Goal: Task Accomplishment & Management: Complete application form

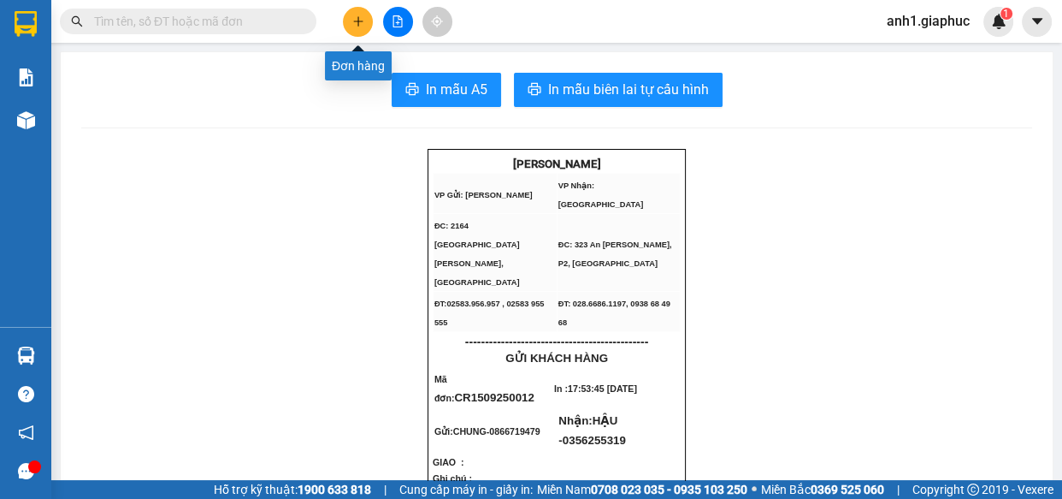
click at [367, 25] on button at bounding box center [358, 22] width 30 height 30
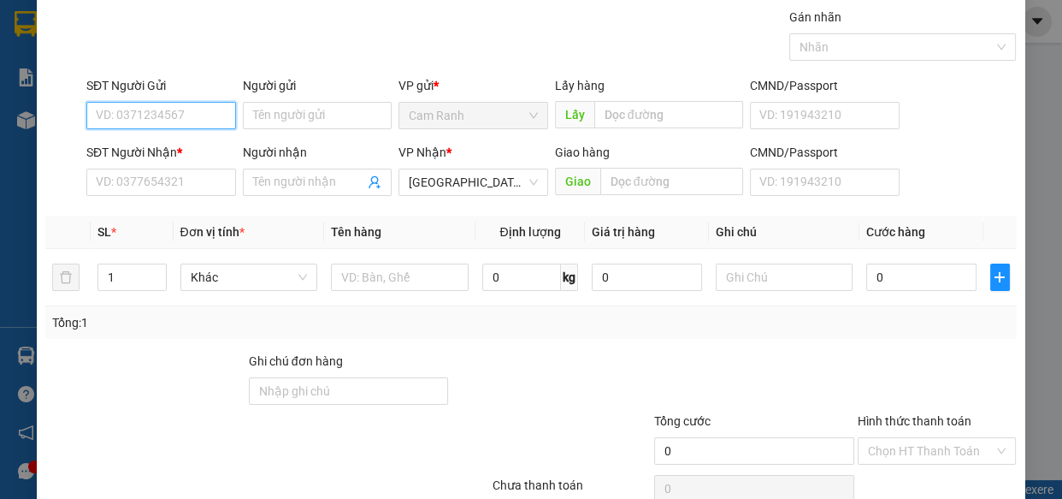
scroll to position [77, 0]
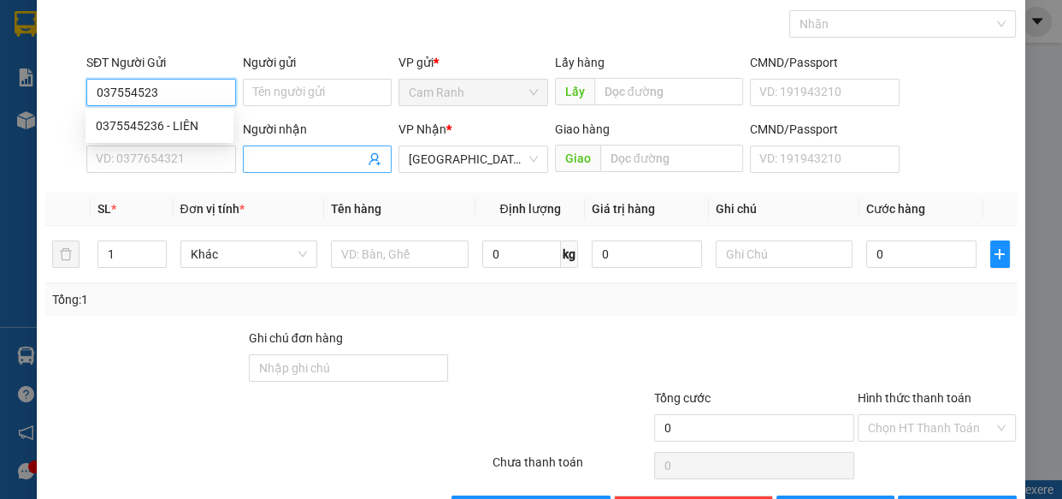
type input "0375545236"
click at [158, 126] on div "0375545236 - LIÊN" at bounding box center [159, 125] width 127 height 19
type input "LIÊN"
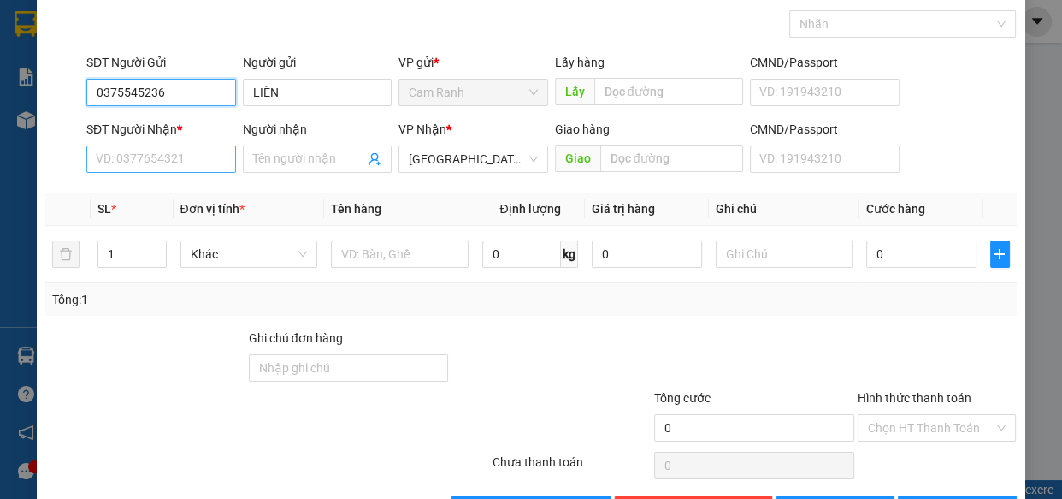
type input "0375545236"
click at [145, 169] on input "SĐT Người Nhận *" at bounding box center [161, 158] width 150 height 27
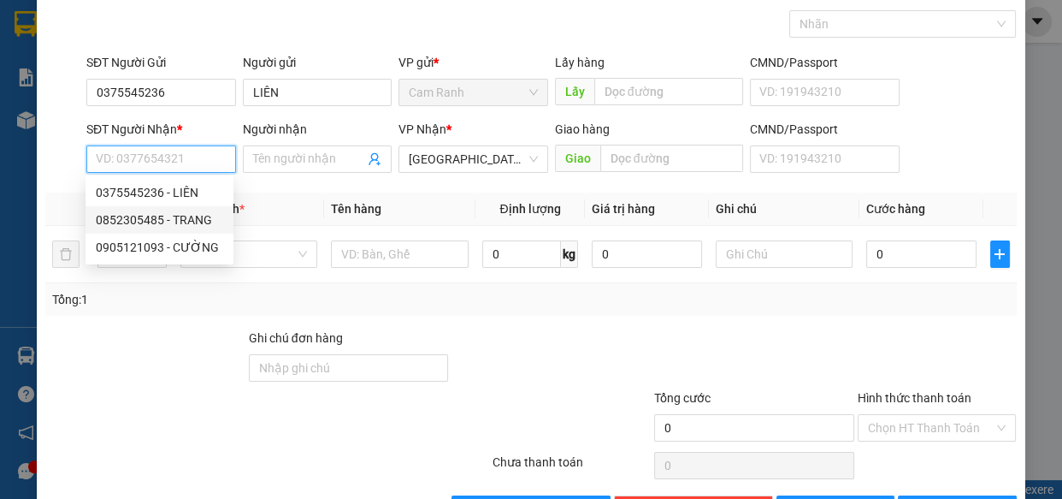
click at [136, 222] on div "0852305485 - TRANG" at bounding box center [159, 219] width 127 height 19
type input "0852305485"
type input "TRANG"
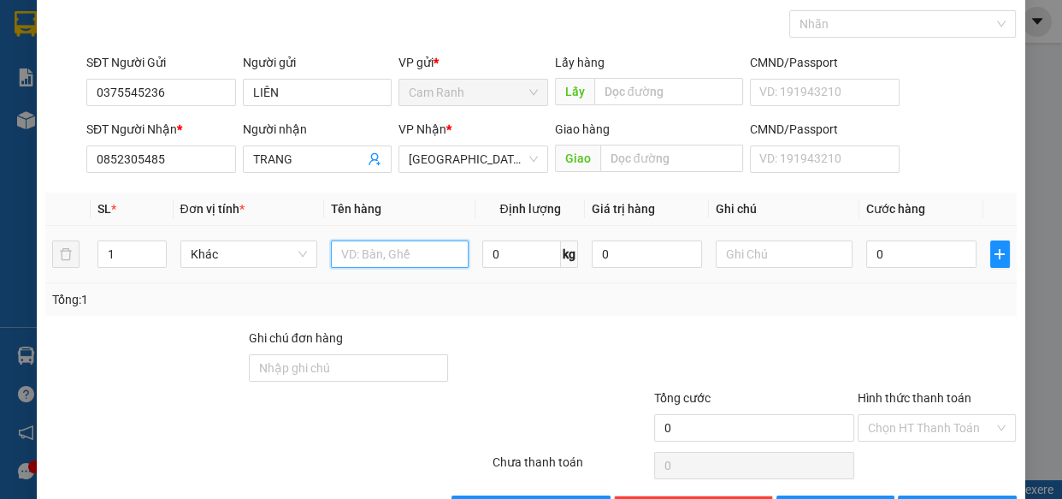
drag, startPoint x: 336, startPoint y: 252, endPoint x: 333, endPoint y: 242, distance: 10.8
click at [335, 244] on input "text" at bounding box center [400, 253] width 138 height 27
type input "1 TX"
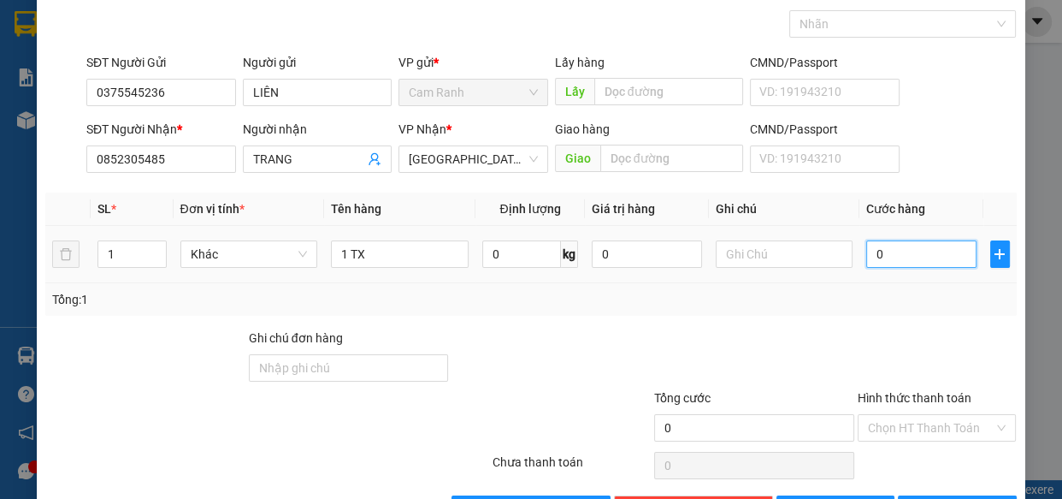
click at [875, 257] on input "0" at bounding box center [921, 253] width 110 height 27
type input "5"
type input "50"
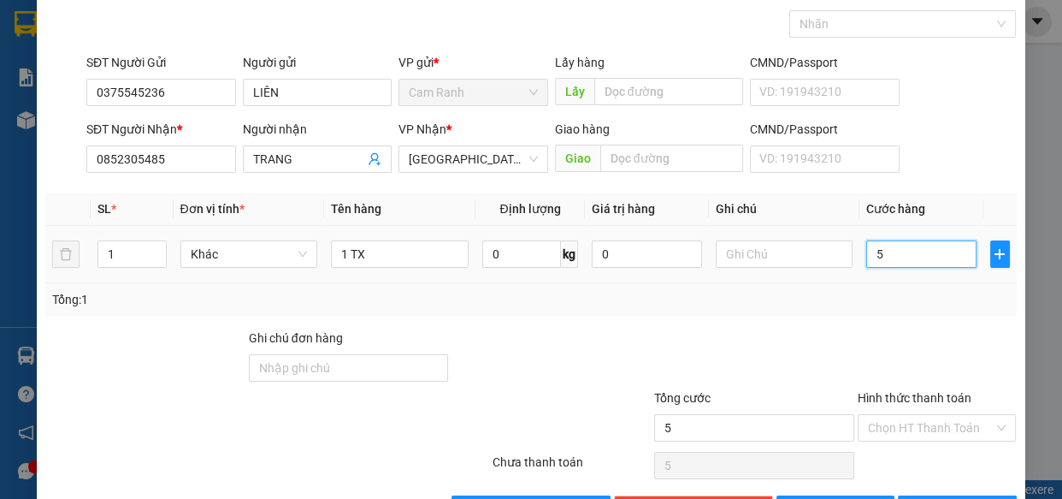
type input "50"
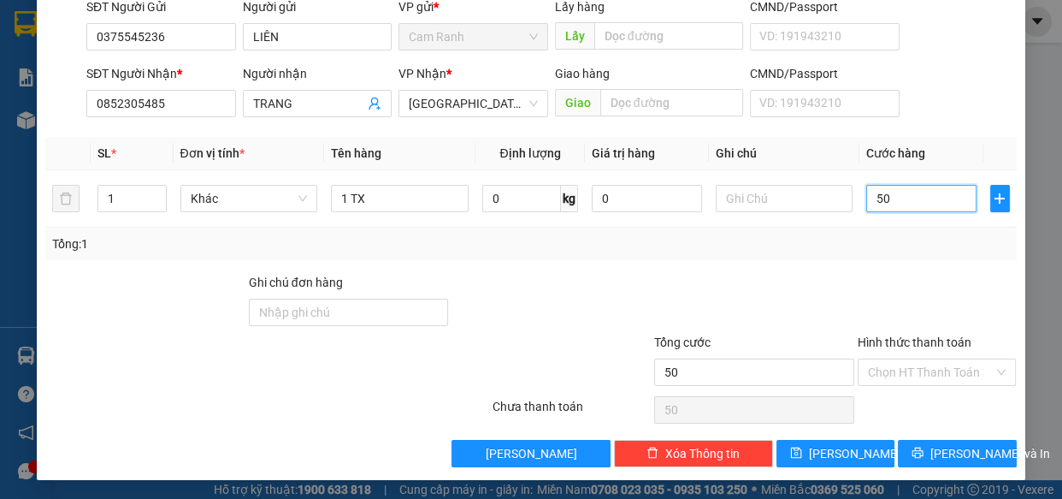
scroll to position [133, 0]
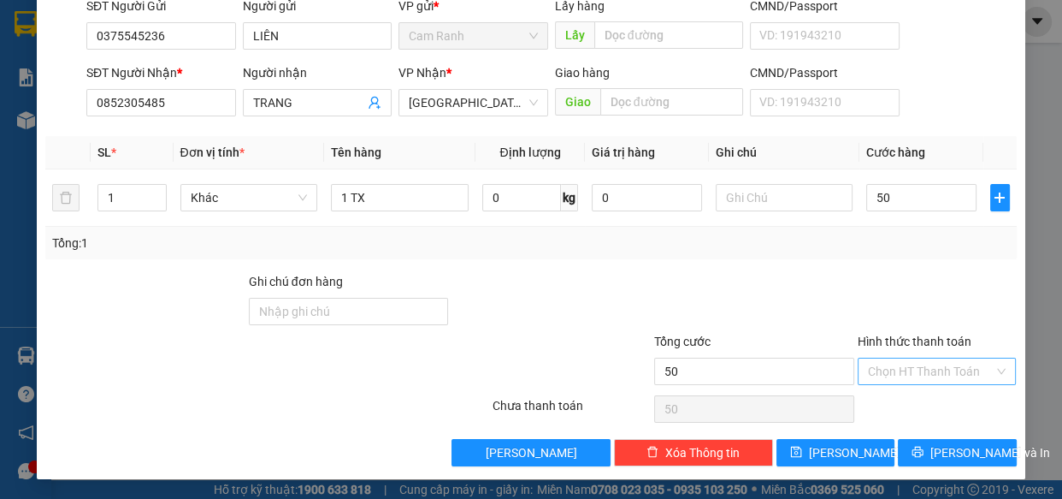
type input "50.000"
click at [881, 374] on input "Hình thức thanh toán" at bounding box center [931, 371] width 127 height 26
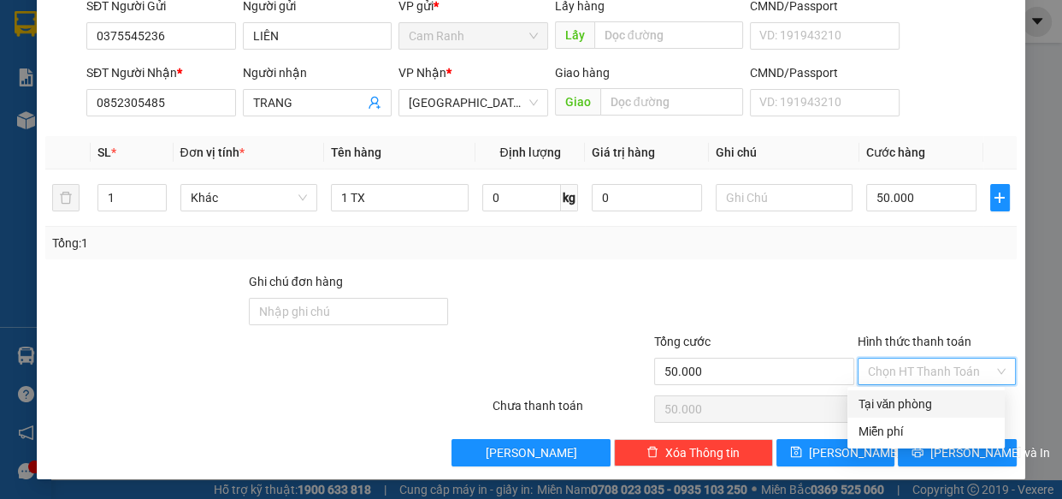
click at [901, 396] on div "Tại văn phòng" at bounding box center [926, 403] width 137 height 19
type input "0"
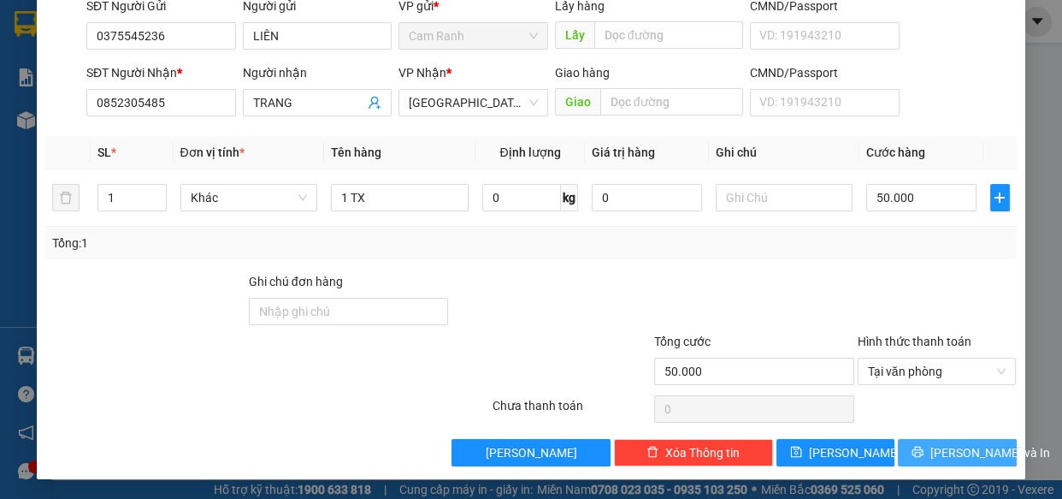
click at [949, 454] on span "[PERSON_NAME] và In" at bounding box center [991, 452] width 120 height 19
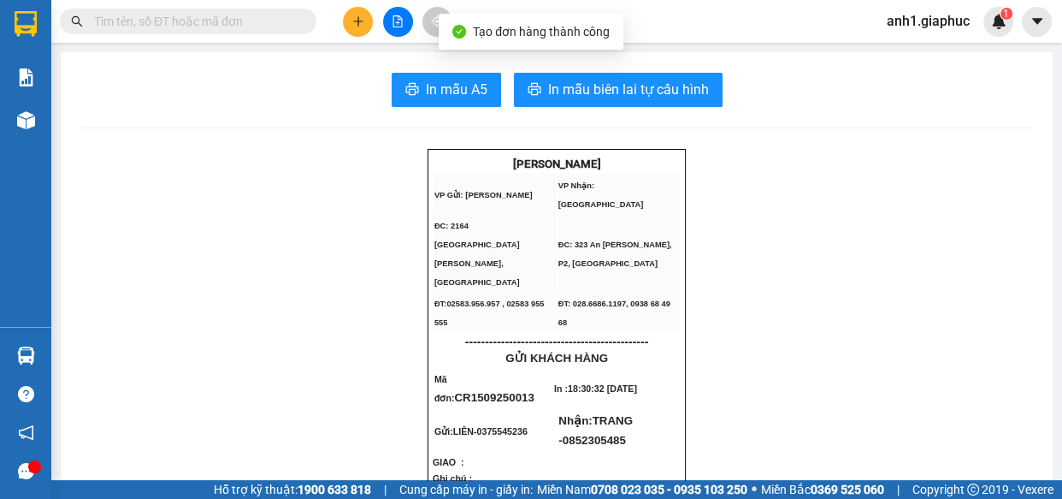
click at [435, 74] on button "In mẫu A5" at bounding box center [446, 90] width 109 height 34
click at [151, 21] on input "text" at bounding box center [195, 21] width 202 height 19
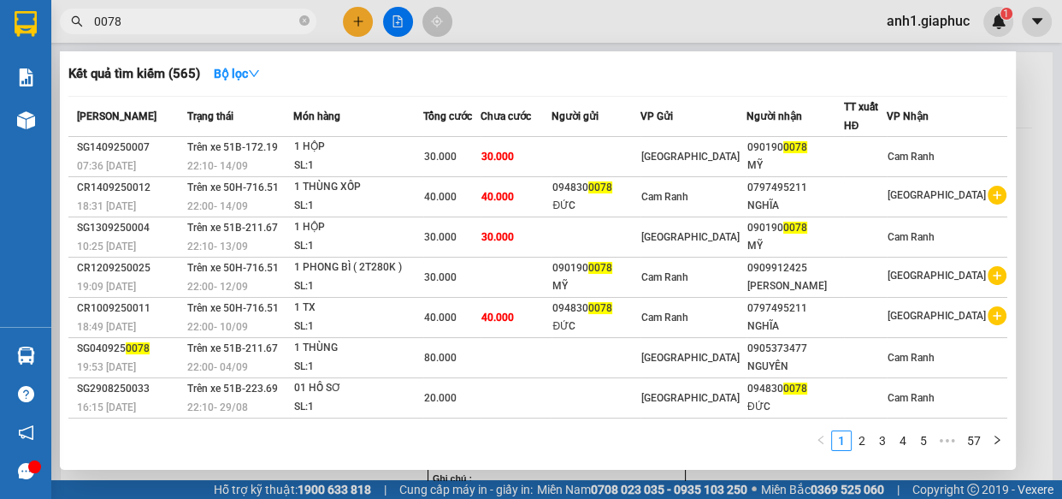
type input "0078"
click at [305, 23] on icon "close-circle" at bounding box center [304, 20] width 10 height 10
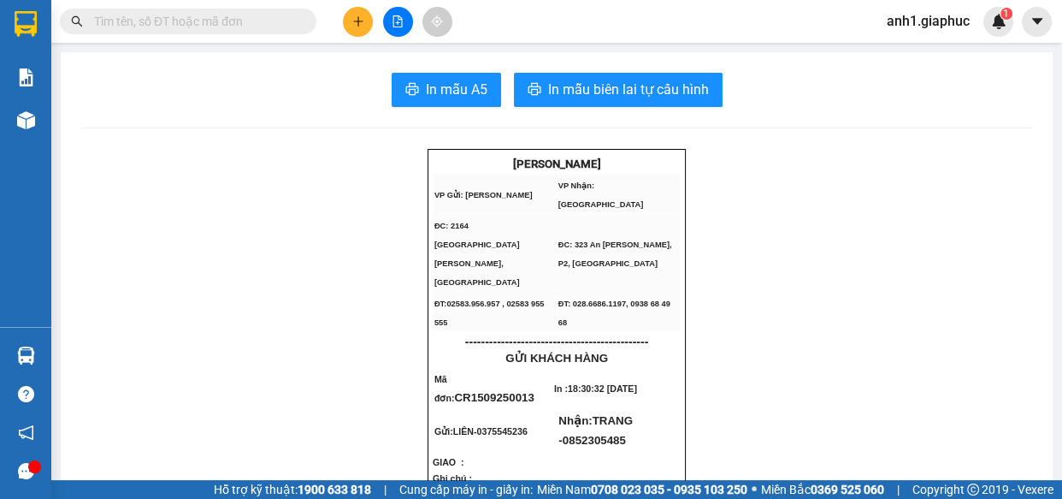
click at [356, 22] on icon "plus" at bounding box center [358, 21] width 12 height 12
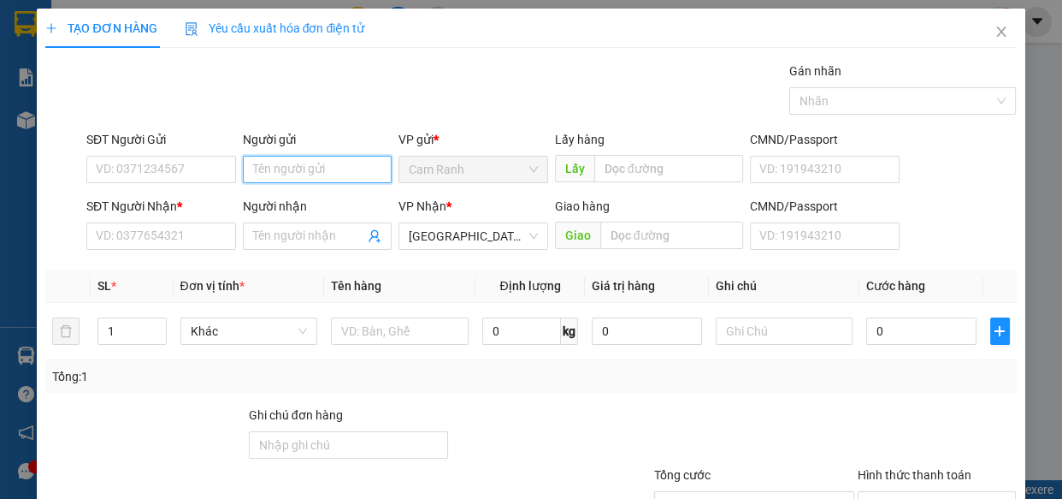
click at [303, 180] on input "Người gửi" at bounding box center [318, 169] width 150 height 27
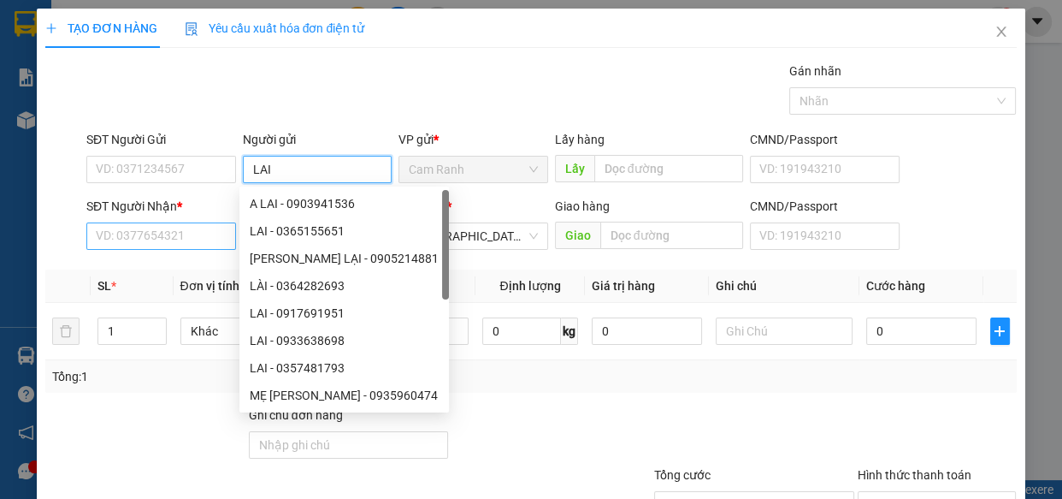
type input "LAI"
click at [185, 235] on input "SĐT Người Nhận *" at bounding box center [161, 235] width 150 height 27
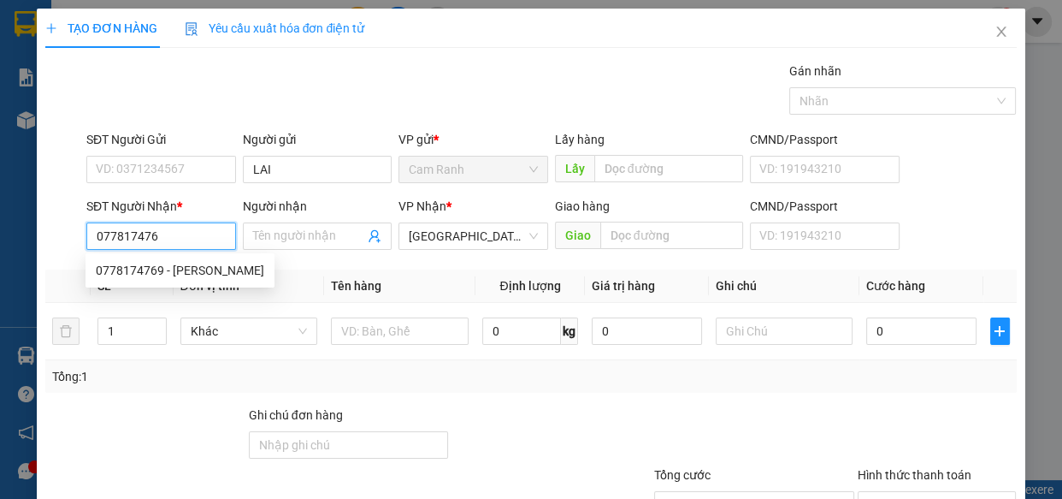
type input "0778174769"
click at [161, 274] on div "0778174769 - [PERSON_NAME]" at bounding box center [180, 270] width 169 height 19
type input "THẢO"
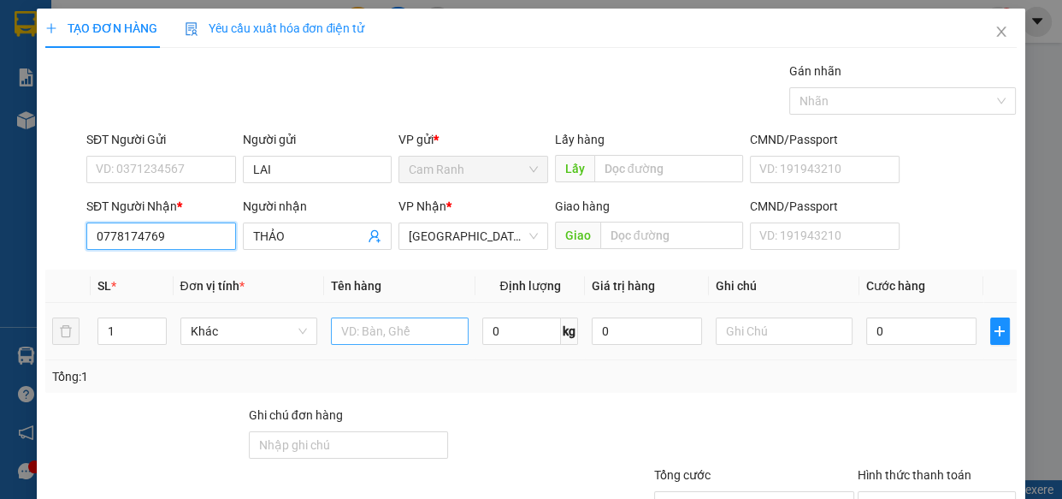
type input "0778174769"
click at [417, 334] on input "text" at bounding box center [400, 330] width 138 height 27
type input "1 TX"
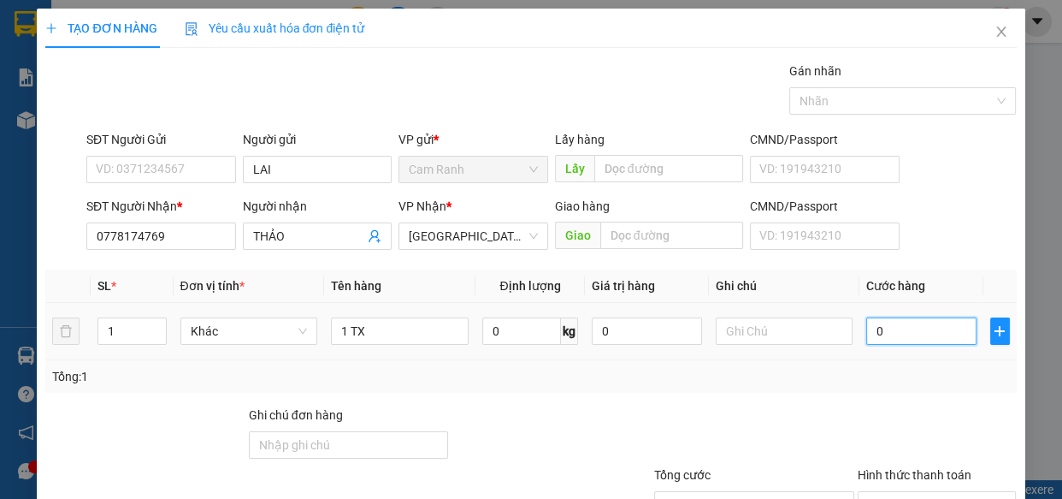
click at [900, 336] on input "0" at bounding box center [921, 330] width 110 height 27
type input "6"
type input "60"
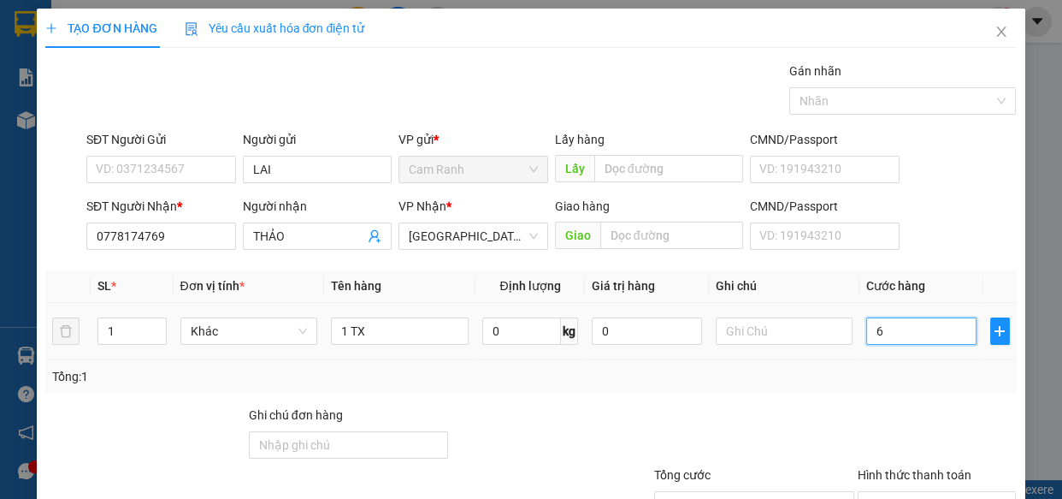
type input "60"
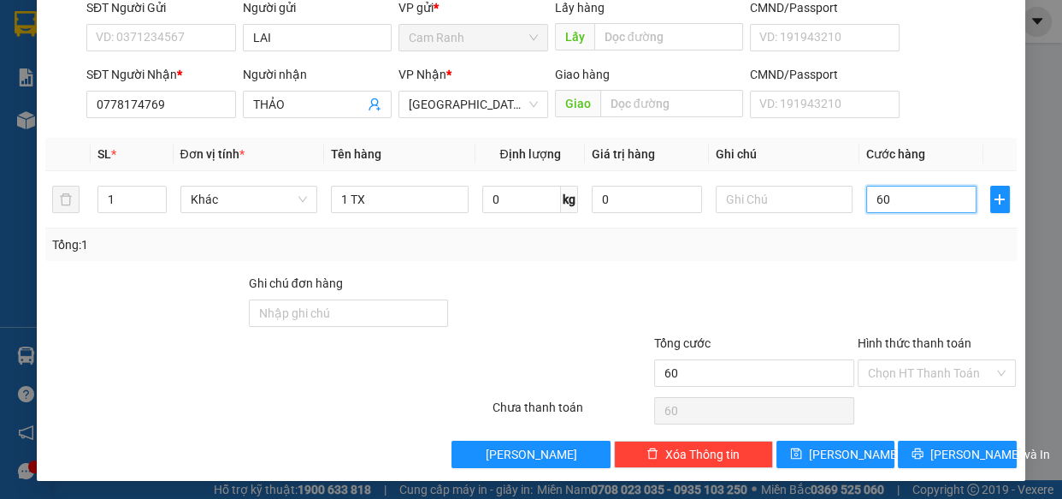
scroll to position [133, 0]
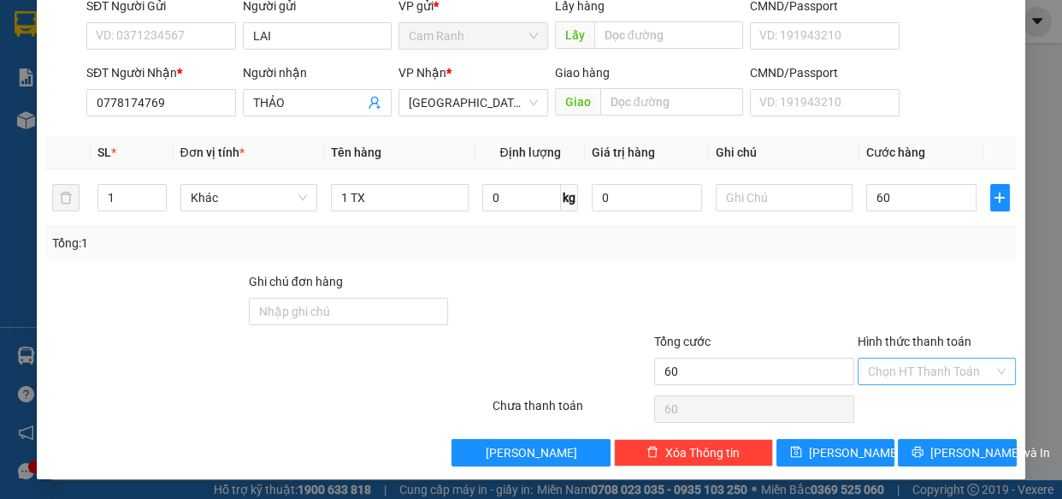
type input "60.000"
click at [918, 365] on input "Hình thức thanh toán" at bounding box center [931, 371] width 127 height 26
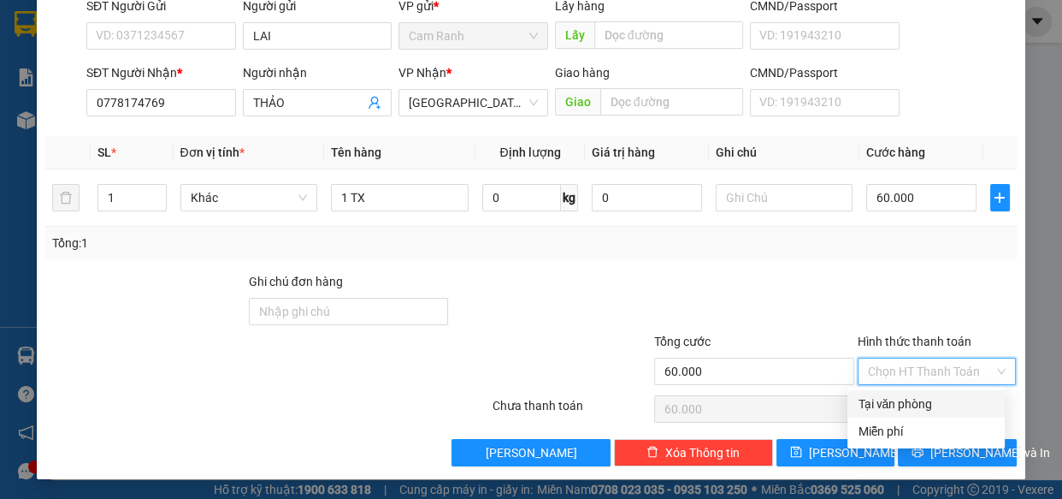
drag, startPoint x: 813, startPoint y: 237, endPoint x: 907, endPoint y: 375, distance: 167.0
click at [818, 251] on div "Tổng: 1" at bounding box center [530, 243] width 957 height 19
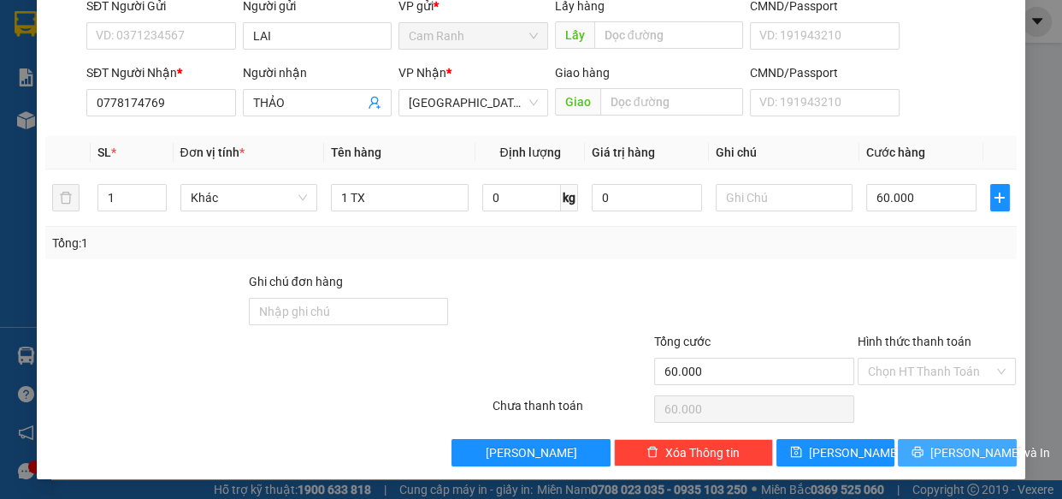
click at [942, 452] on span "[PERSON_NAME] và In" at bounding box center [991, 452] width 120 height 19
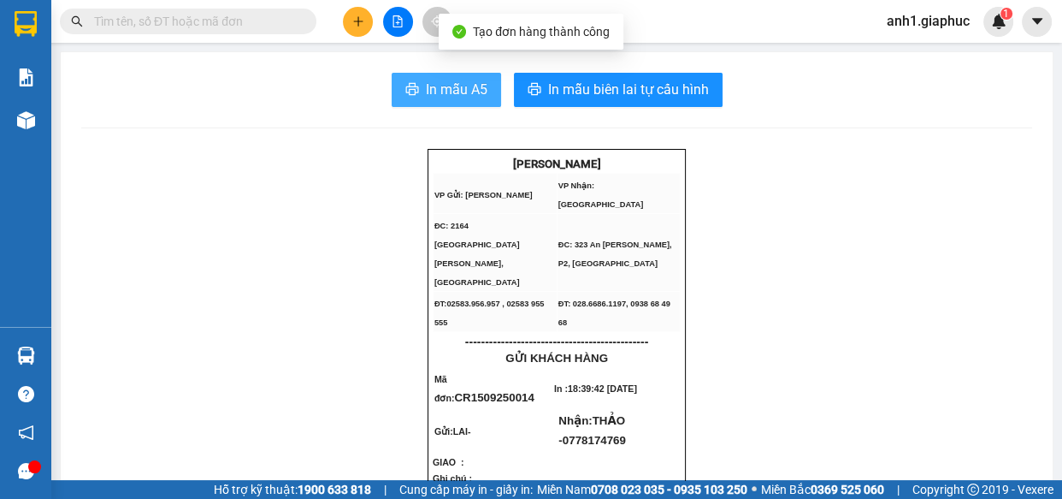
click at [469, 80] on span "In mẫu A5" at bounding box center [457, 89] width 62 height 21
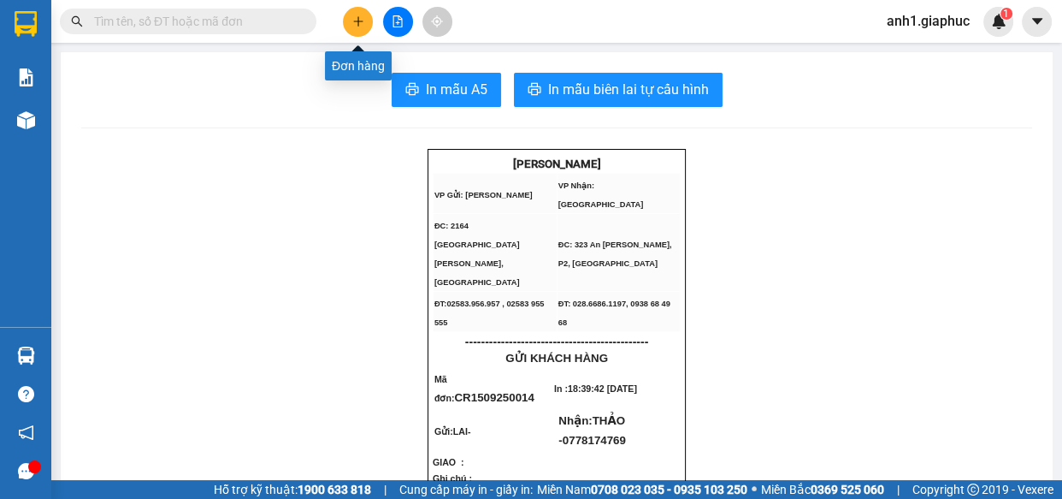
click at [357, 19] on icon "plus" at bounding box center [358, 21] width 12 height 12
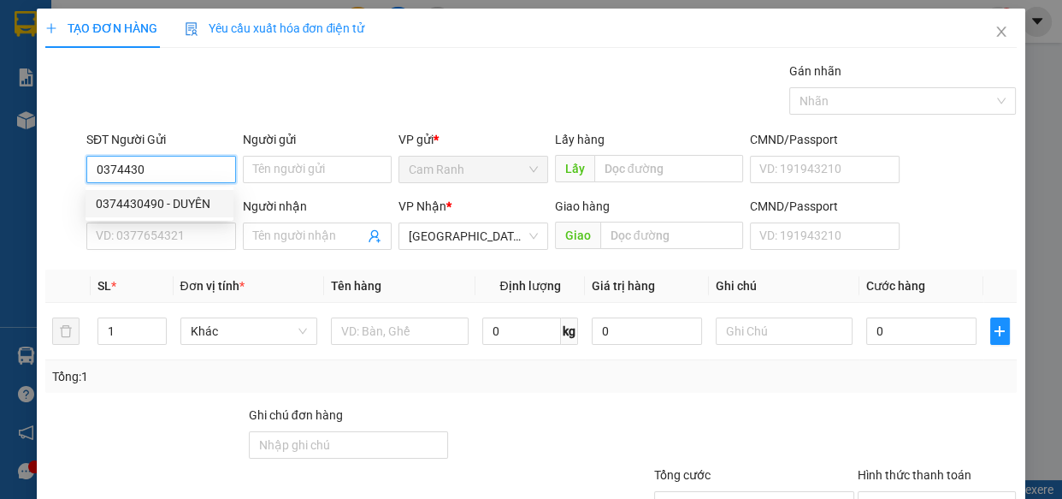
click at [187, 198] on div "0374430490 - DUYÊN" at bounding box center [159, 203] width 127 height 19
type input "0374430490"
type input "DUYÊN"
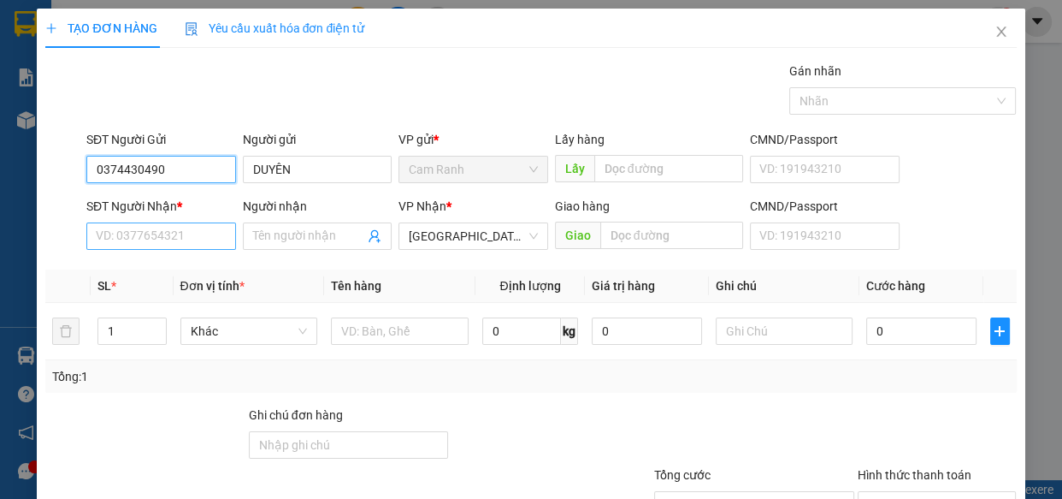
type input "0374430490"
click at [151, 241] on input "SĐT Người Nhận *" at bounding box center [161, 235] width 150 height 27
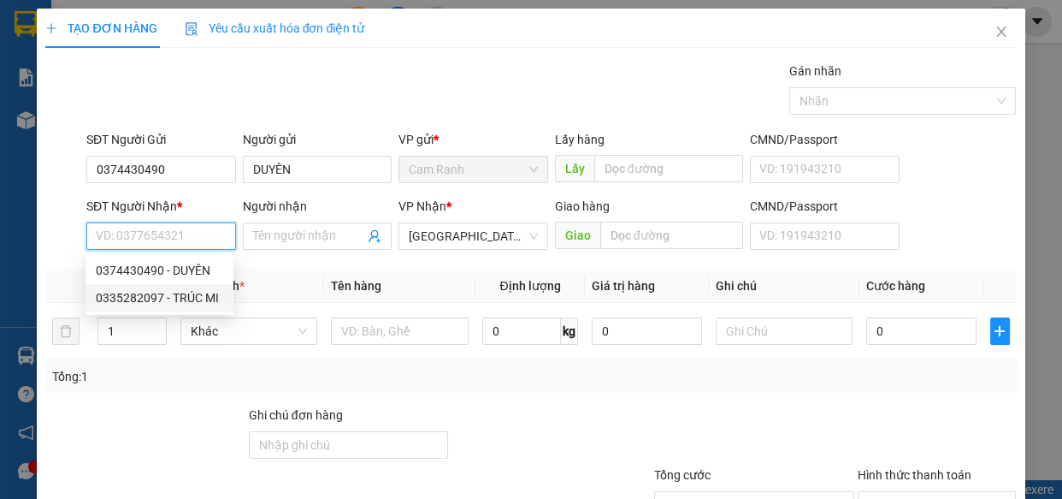
click at [145, 299] on div "0335282097 - TRÚC MI" at bounding box center [159, 297] width 127 height 19
type input "0335282097"
type input "TRÚC MI"
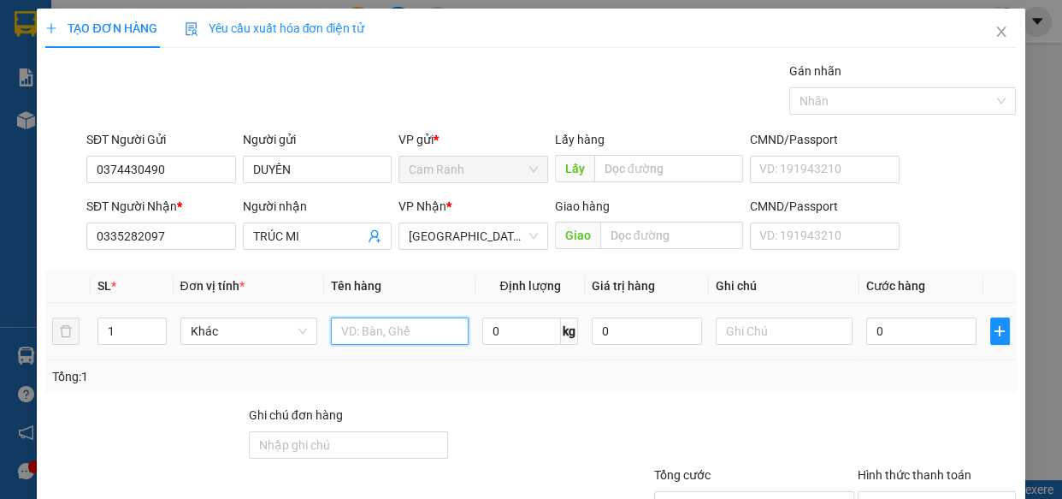
drag, startPoint x: 352, startPoint y: 336, endPoint x: 370, endPoint y: 340, distance: 17.6
click at [355, 338] on input "text" at bounding box center [400, 330] width 138 height 27
type input "1 HỘP"
click at [930, 327] on input "0" at bounding box center [921, 330] width 110 height 27
type input "2"
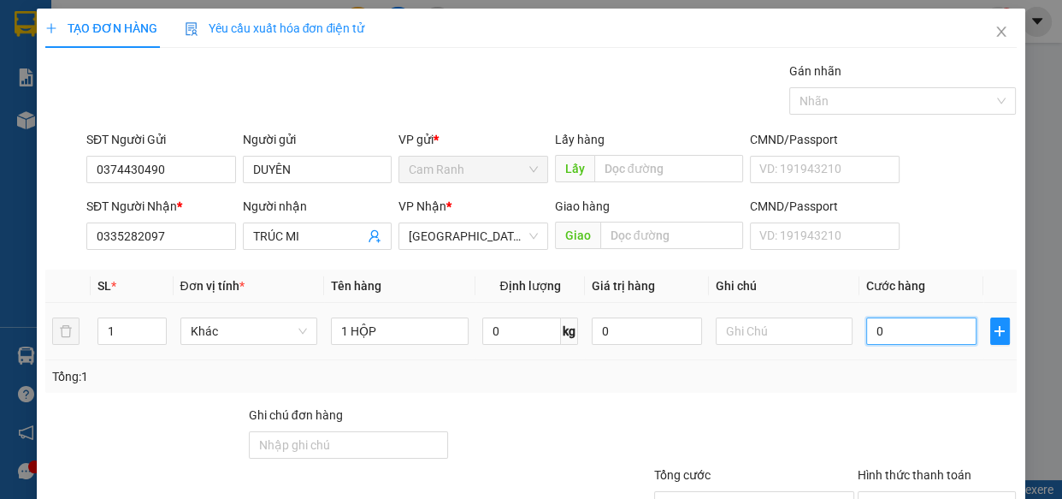
type input "2"
type input "20"
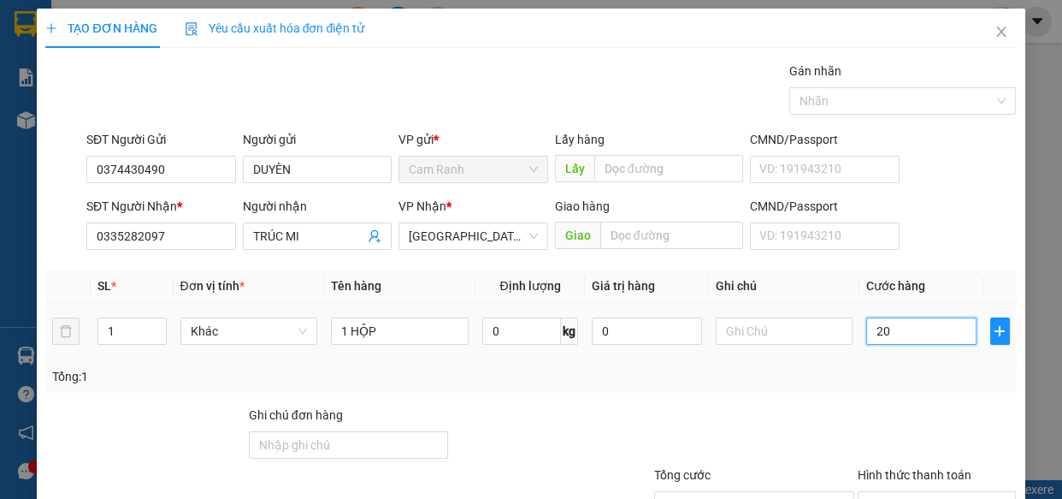
scroll to position [133, 0]
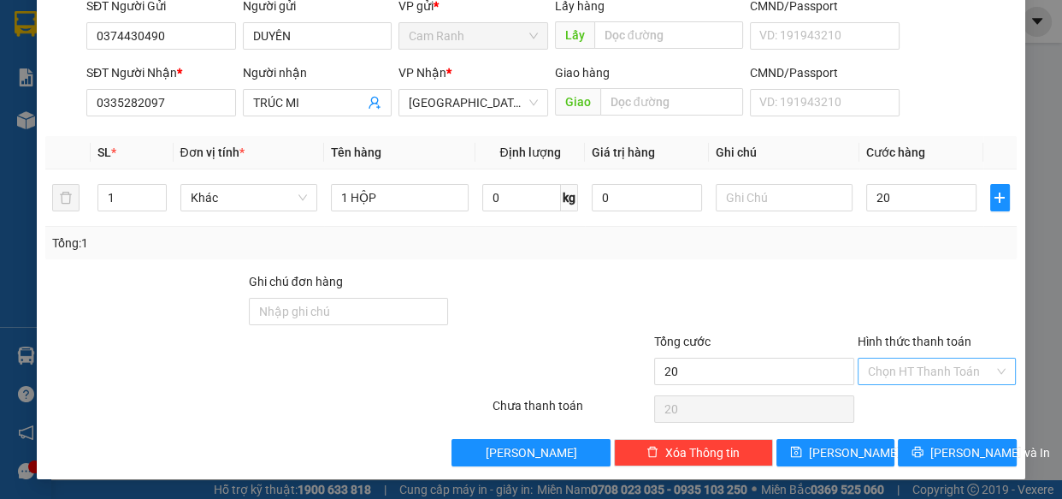
type input "20.000"
click at [918, 370] on input "Hình thức thanh toán" at bounding box center [931, 371] width 127 height 26
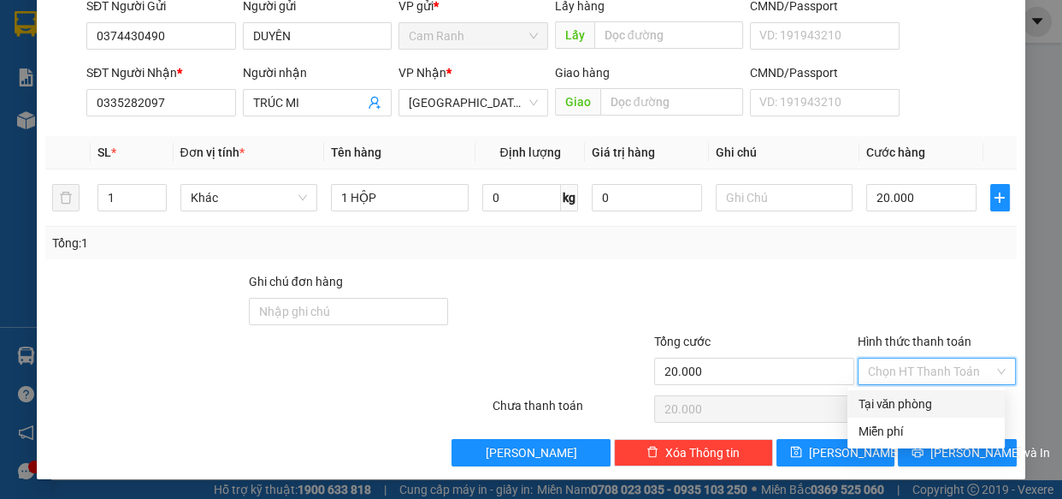
drag, startPoint x: 917, startPoint y: 401, endPoint x: 942, endPoint y: 446, distance: 51.7
click at [918, 401] on div "Tại văn phòng" at bounding box center [926, 403] width 137 height 19
type input "0"
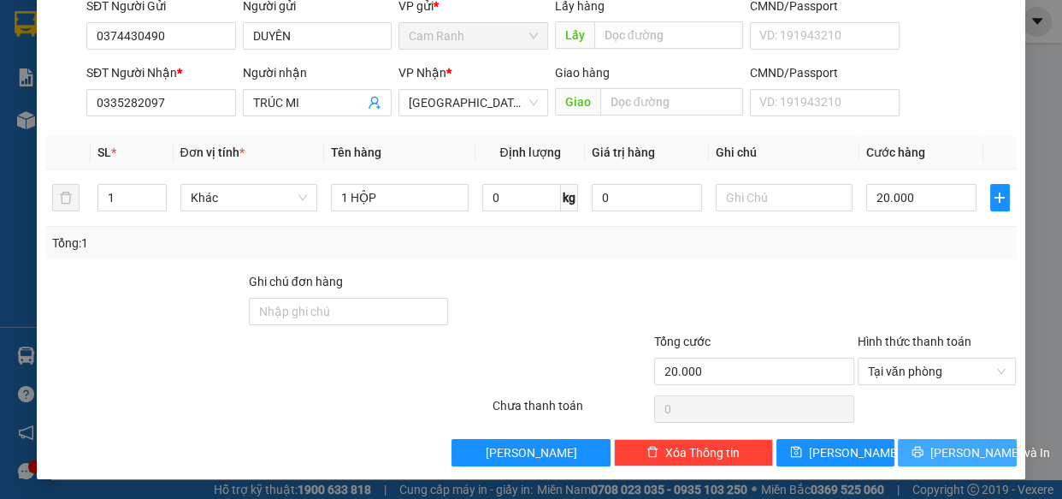
click at [948, 457] on span "[PERSON_NAME] và In" at bounding box center [991, 452] width 120 height 19
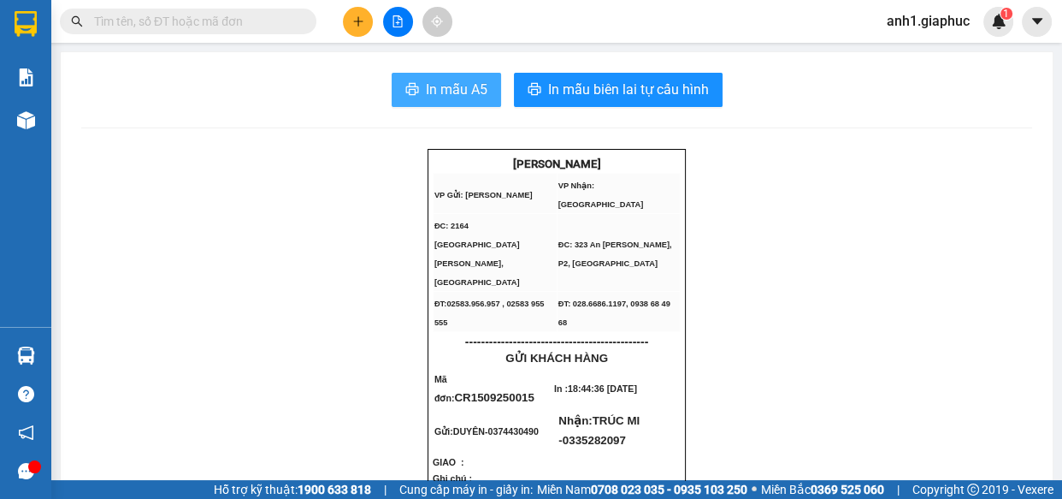
click at [463, 97] on span "In mẫu A5" at bounding box center [457, 89] width 62 height 21
click at [368, 16] on button at bounding box center [358, 22] width 30 height 30
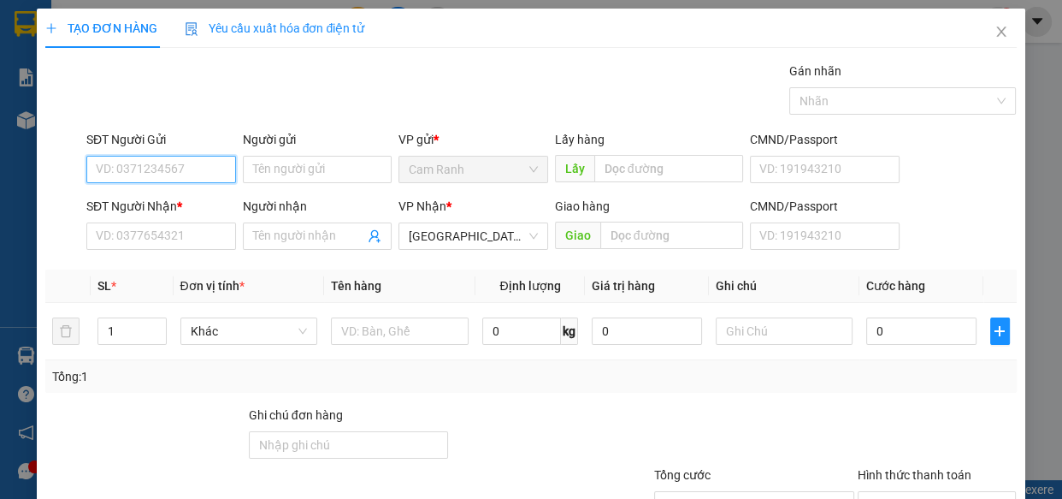
click at [127, 172] on input "SĐT Người Gửi" at bounding box center [161, 169] width 150 height 27
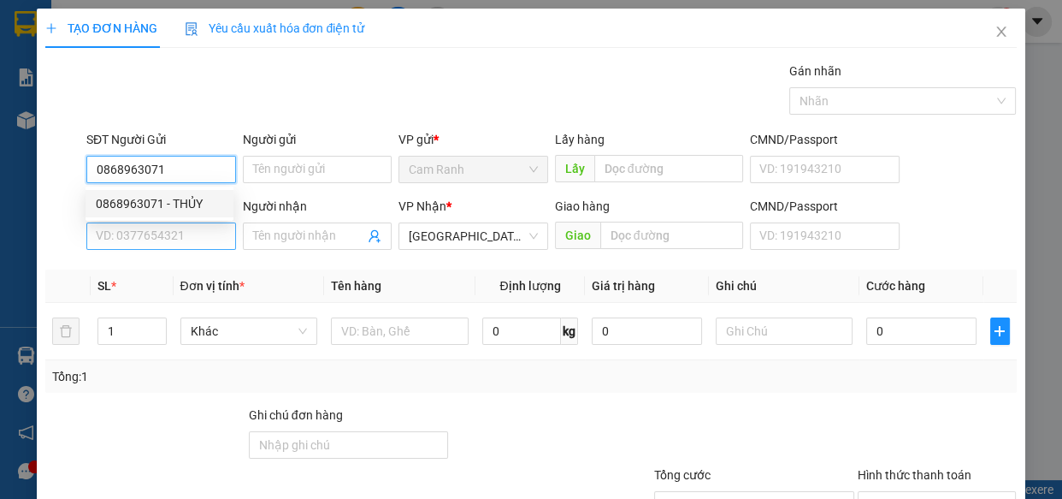
type input "0868963071"
click at [135, 239] on input "SĐT Người Nhận *" at bounding box center [161, 235] width 150 height 27
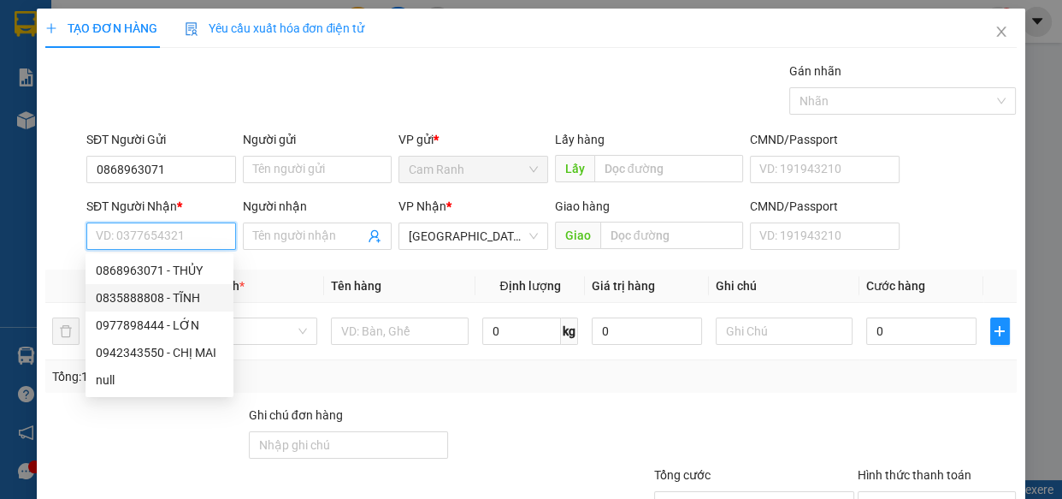
click at [130, 298] on div "0835888808 - TĨNH" at bounding box center [159, 297] width 127 height 19
type input "0835888808"
type input "TĨNH"
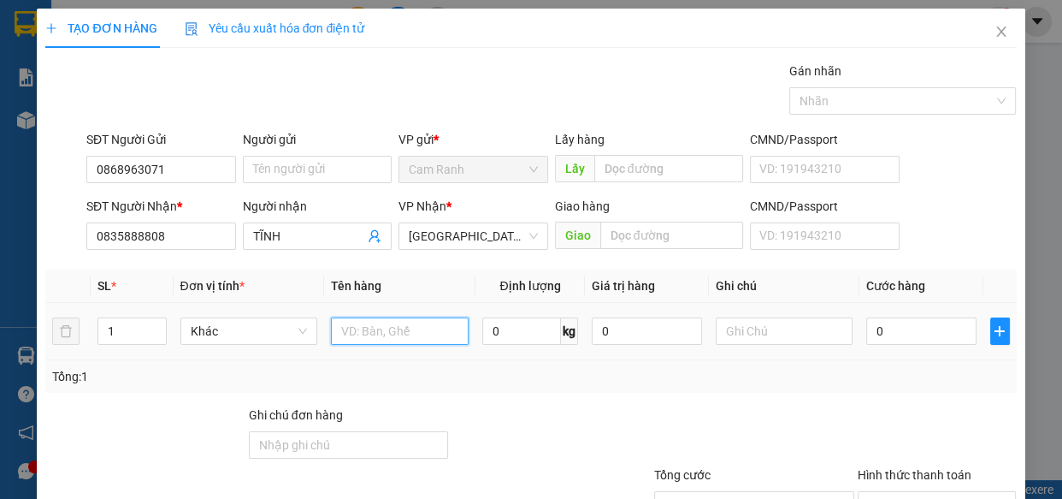
click at [383, 335] on input "text" at bounding box center [400, 330] width 138 height 27
type input "1 TX , 1 TG"
click at [119, 334] on input "1" at bounding box center [131, 331] width 67 height 26
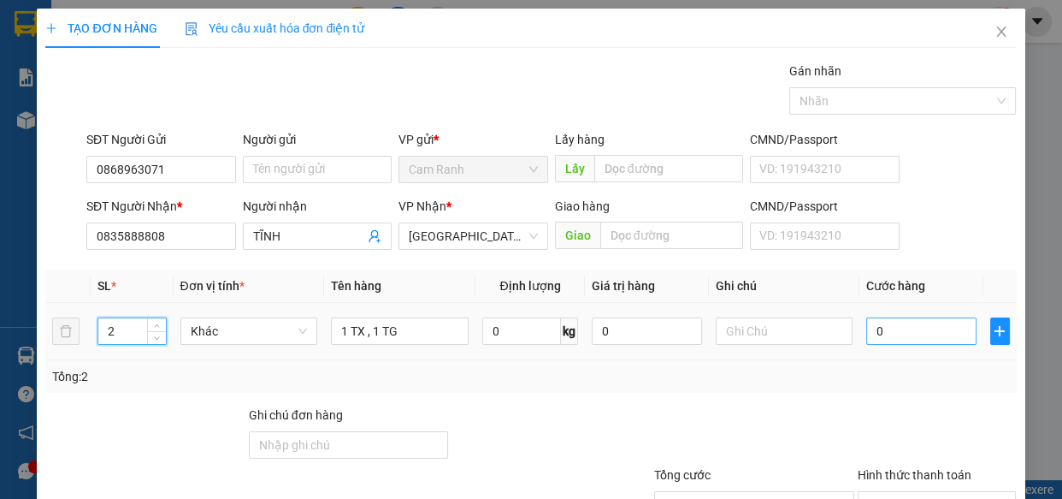
type input "2"
click at [919, 334] on input "0" at bounding box center [921, 330] width 110 height 27
type input "1"
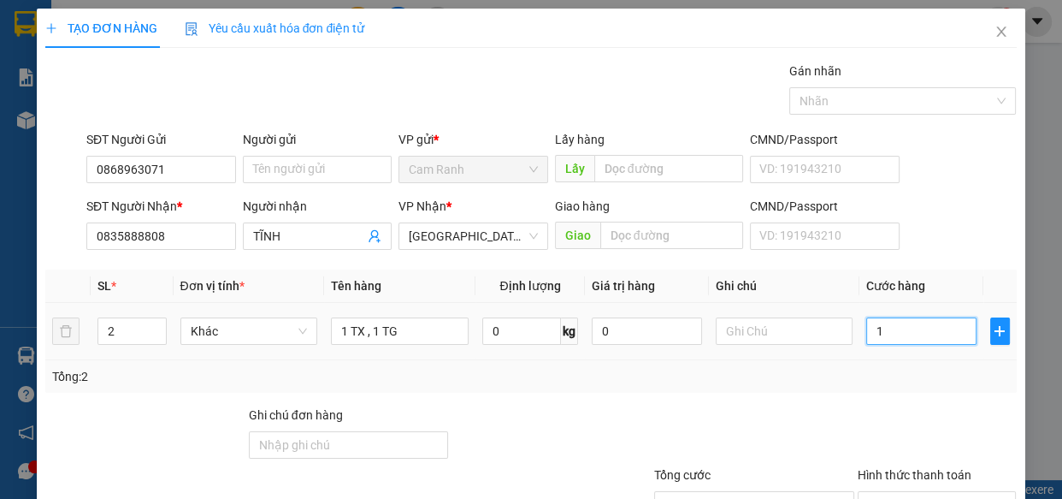
type input "12"
type input "120"
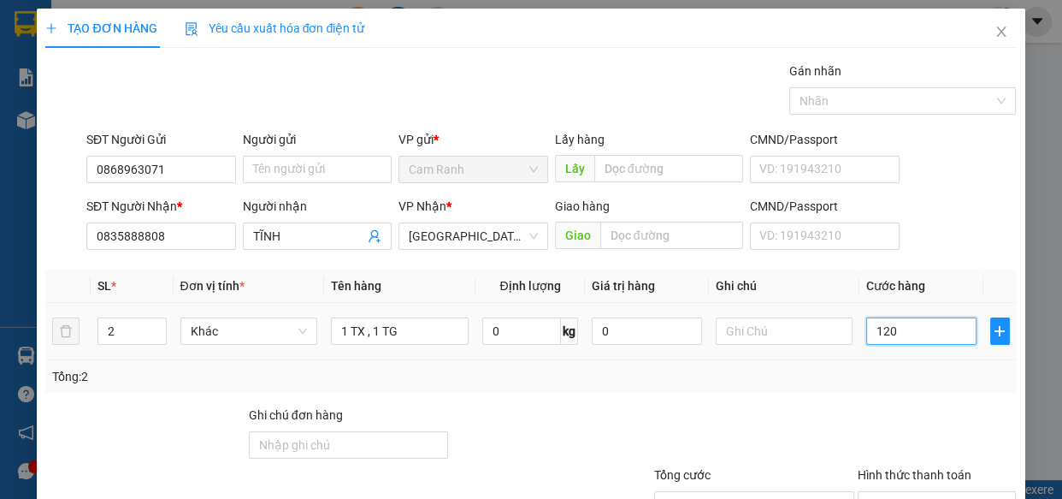
type input "120"
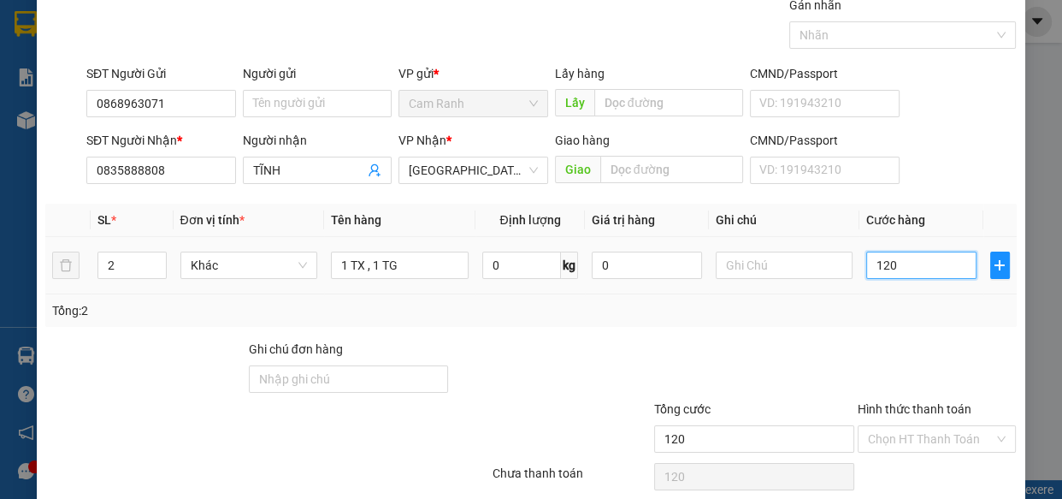
scroll to position [133, 0]
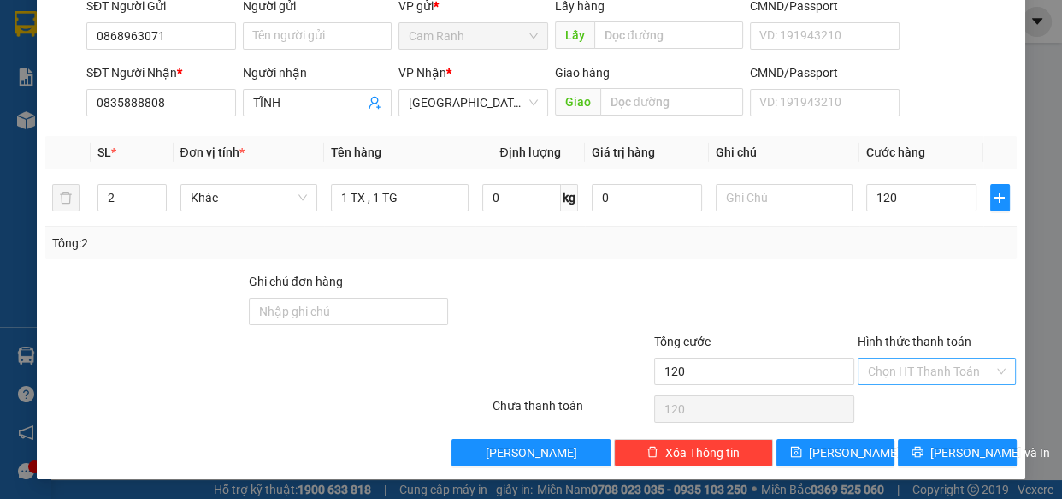
type input "120.000"
drag, startPoint x: 913, startPoint y: 359, endPoint x: 914, endPoint y: 381, distance: 22.3
click at [913, 360] on input "Hình thức thanh toán" at bounding box center [931, 371] width 127 height 26
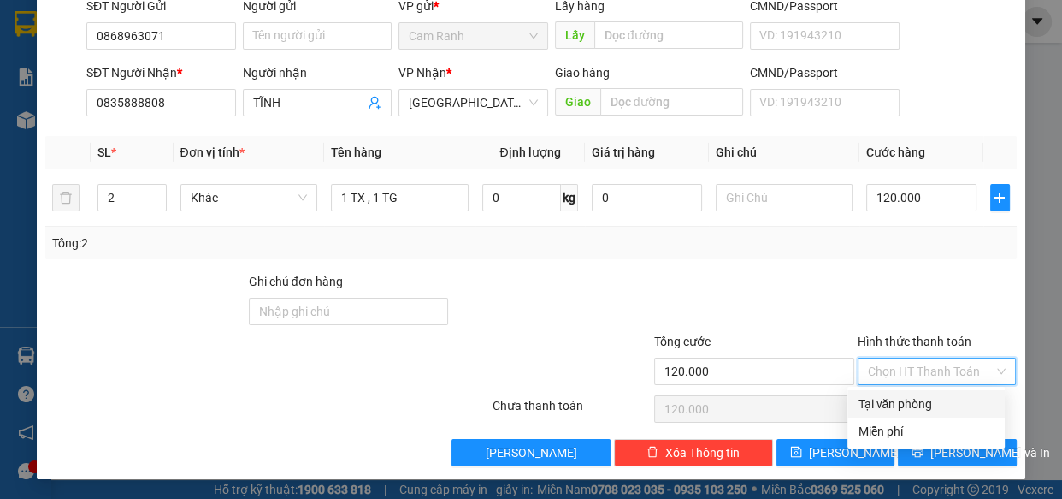
drag, startPoint x: 917, startPoint y: 390, endPoint x: 914, endPoint y: 416, distance: 25.9
click at [915, 406] on div "Tại văn phòng" at bounding box center [926, 403] width 157 height 27
type input "0"
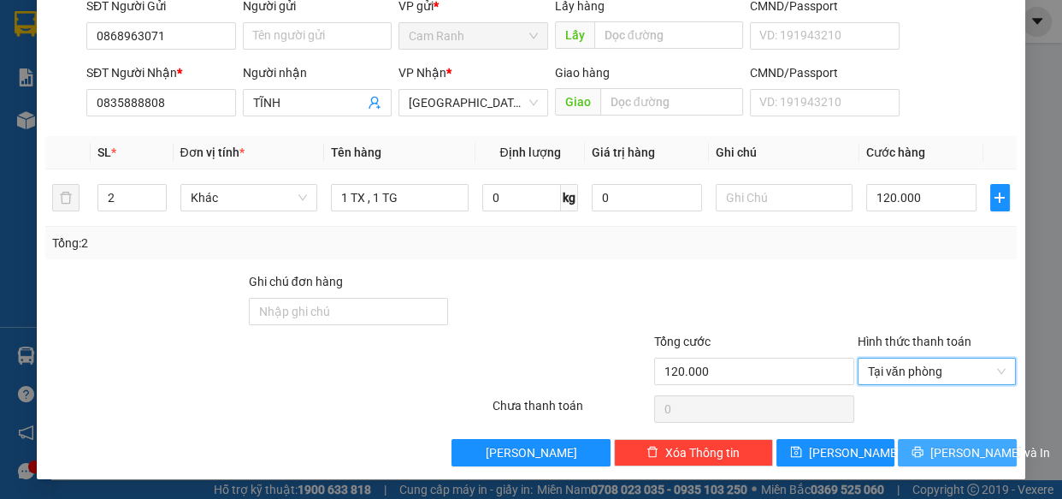
click at [965, 445] on span "[PERSON_NAME] và In" at bounding box center [991, 452] width 120 height 19
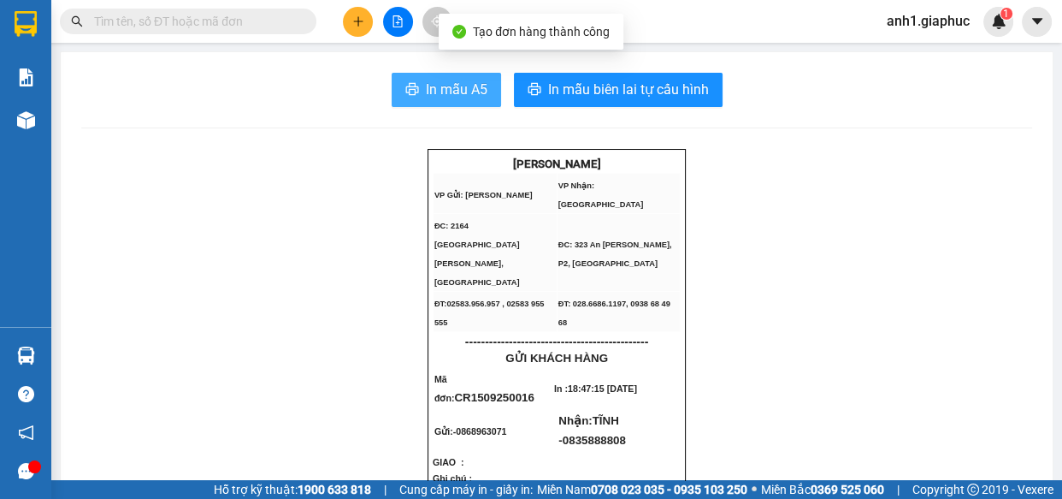
click at [451, 101] on button "In mẫu A5" at bounding box center [446, 90] width 109 height 34
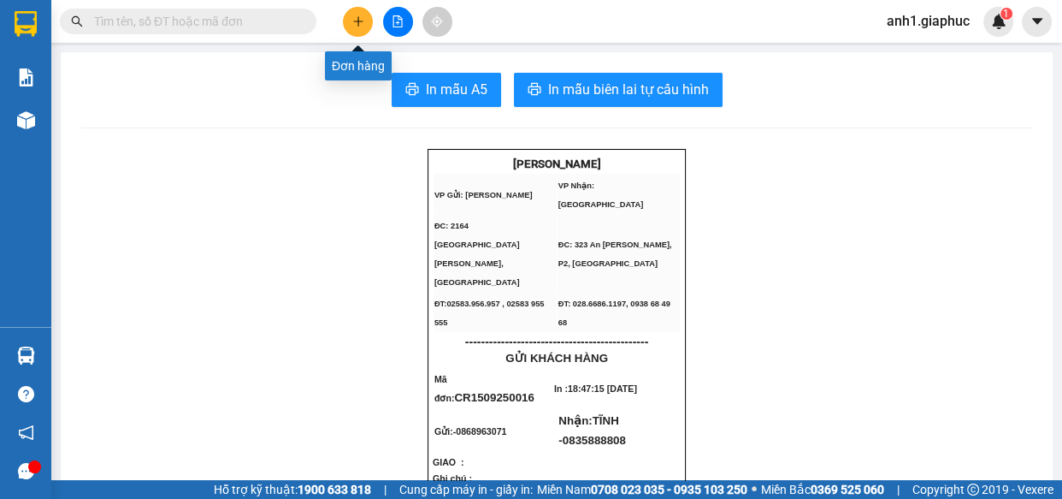
click at [364, 31] on button at bounding box center [358, 22] width 30 height 30
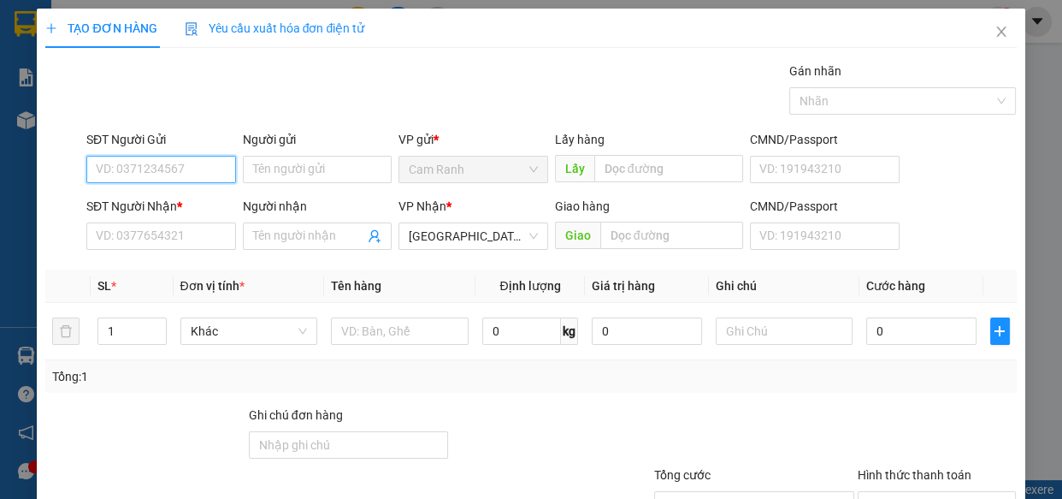
click at [170, 173] on input "SĐT Người Gửi" at bounding box center [161, 169] width 150 height 27
type input "0969953810"
click at [112, 198] on div "0969953810 - TÂM" at bounding box center [159, 203] width 127 height 19
type input "TÂM"
type input "0969953810"
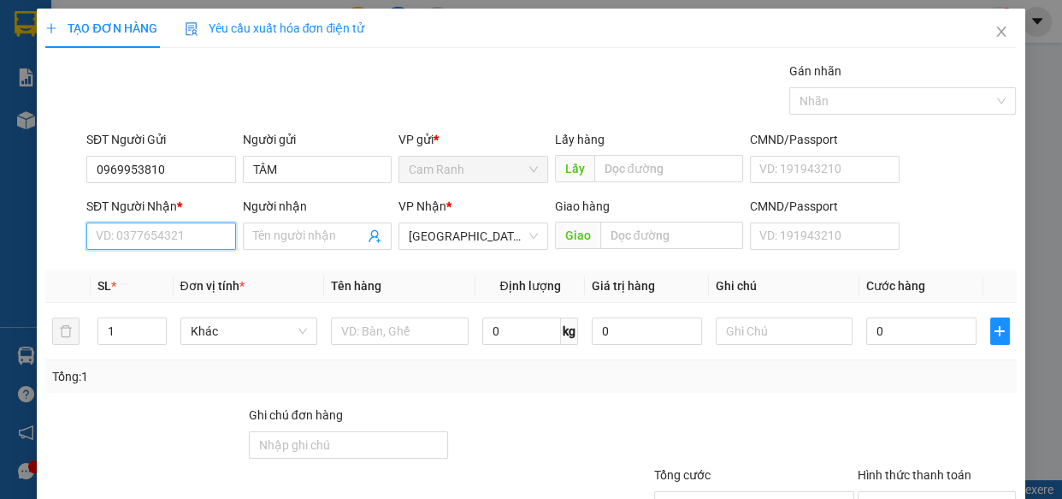
click at [157, 239] on input "SĐT Người Nhận *" at bounding box center [161, 235] width 150 height 27
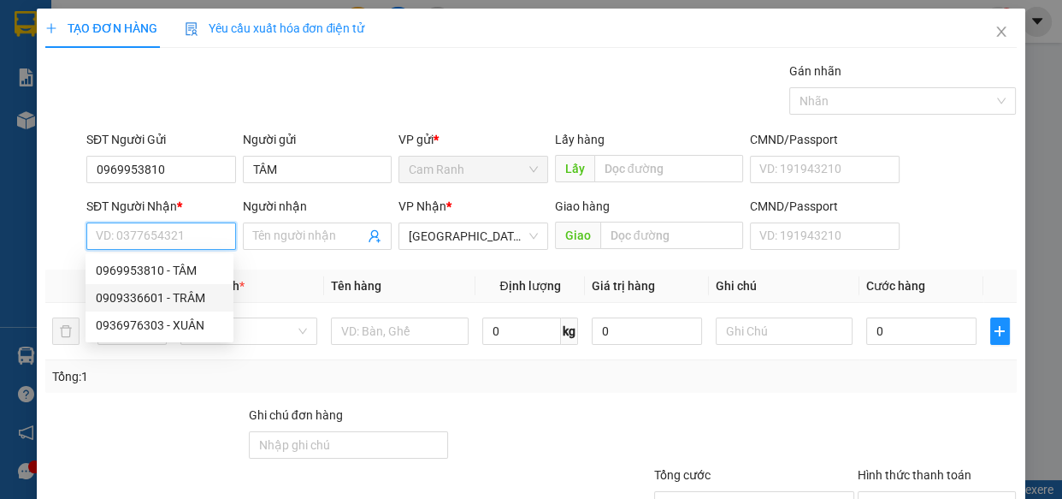
click at [149, 293] on div "0909336601 - TRÂM" at bounding box center [159, 297] width 127 height 19
type input "0909336601"
type input "TRÂM"
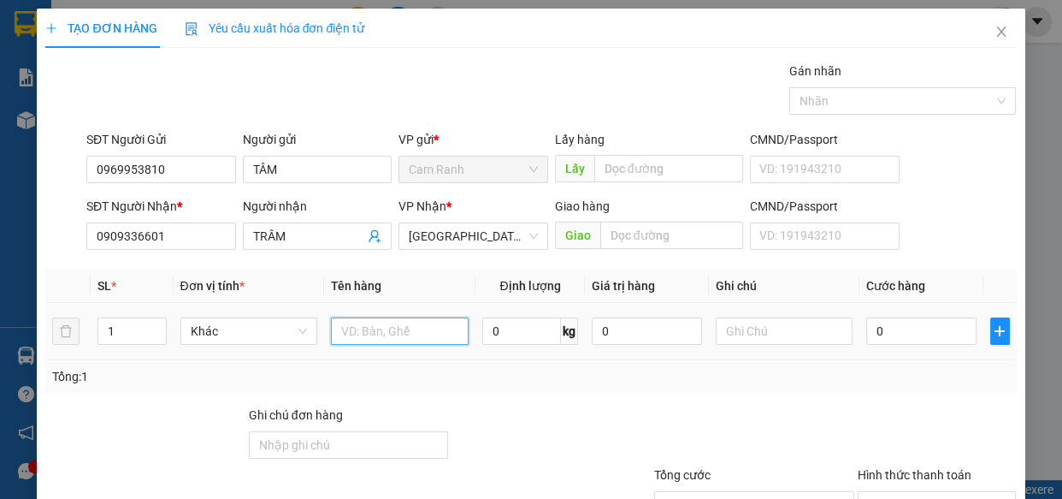
click at [355, 332] on input "text" at bounding box center [400, 330] width 138 height 27
type input "1 BAO HẠT ĐÁC GTN 70K"
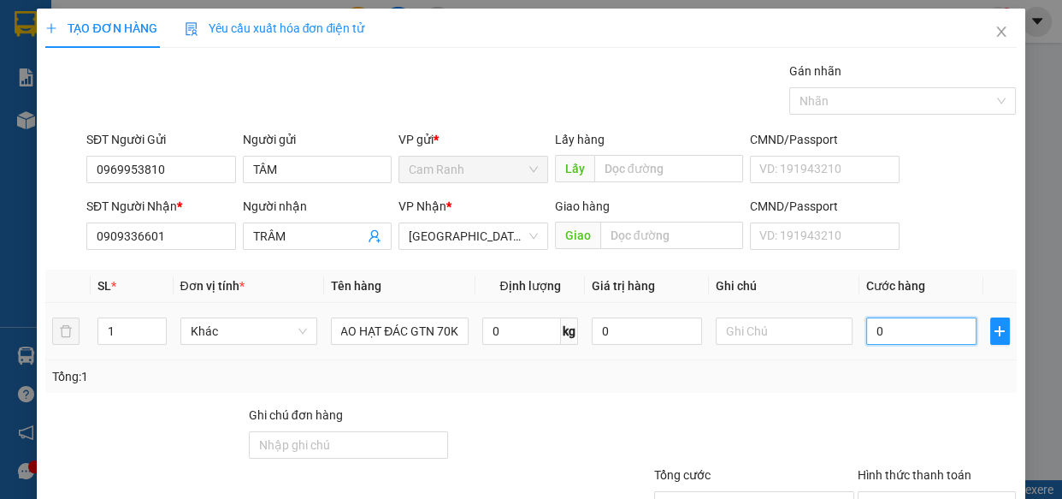
scroll to position [0, 0]
click at [885, 334] on input "0" at bounding box center [921, 330] width 110 height 27
type input "7"
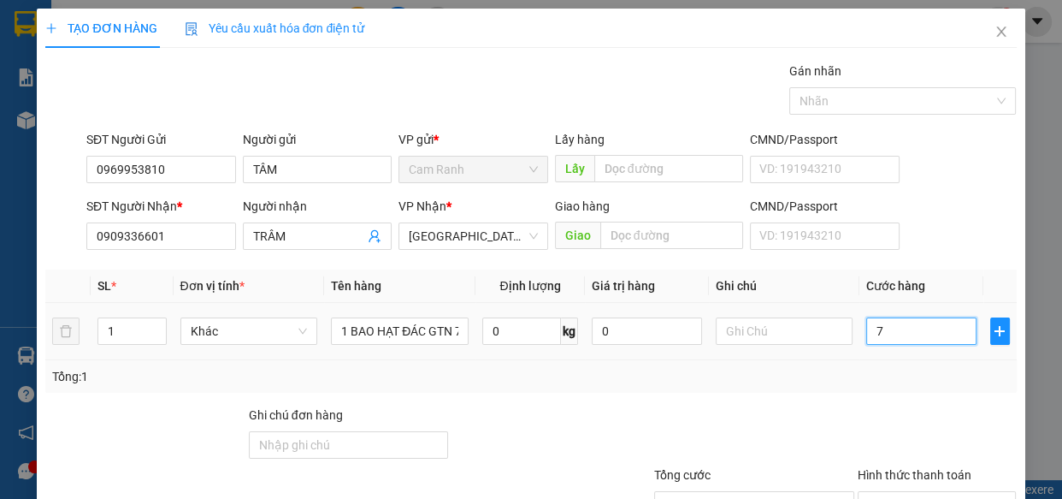
type input "70"
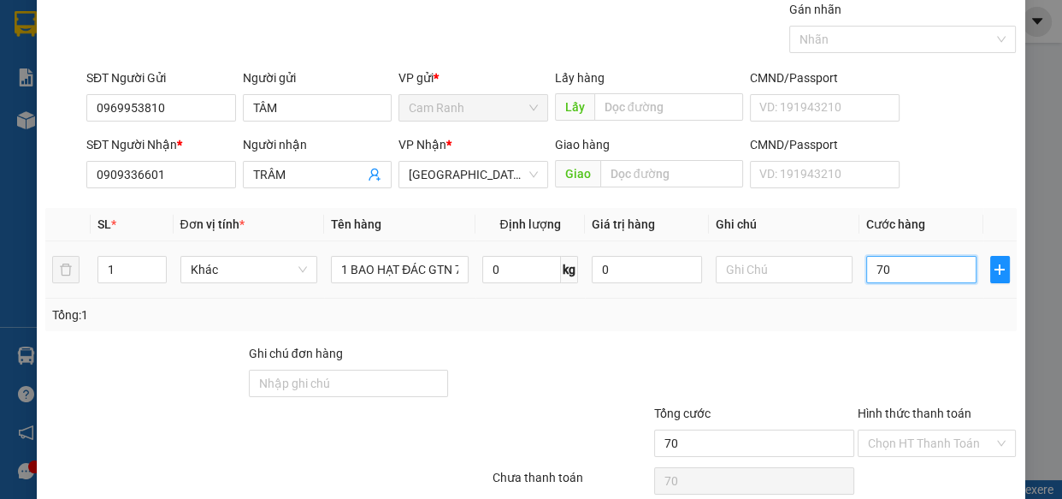
scroll to position [133, 0]
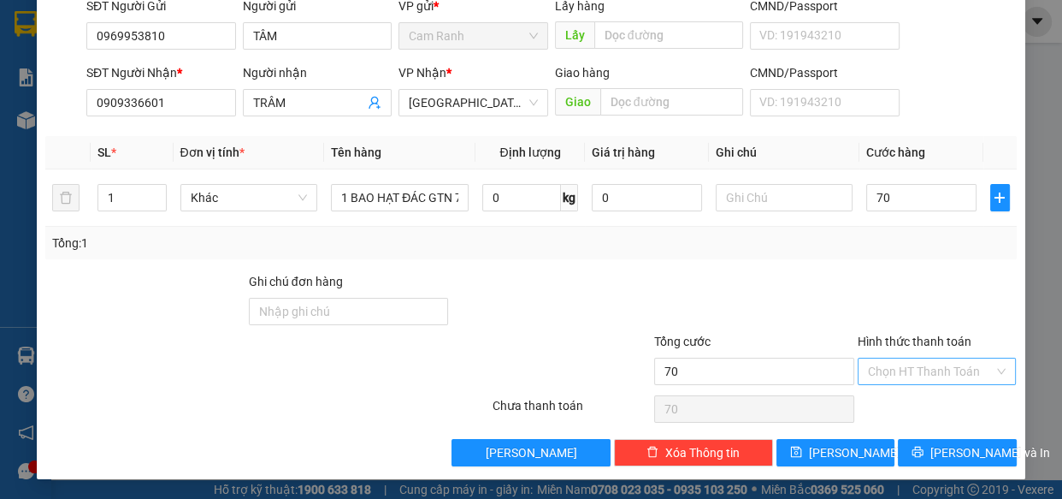
type input "70.000"
click at [886, 370] on input "Hình thức thanh toán" at bounding box center [931, 371] width 127 height 26
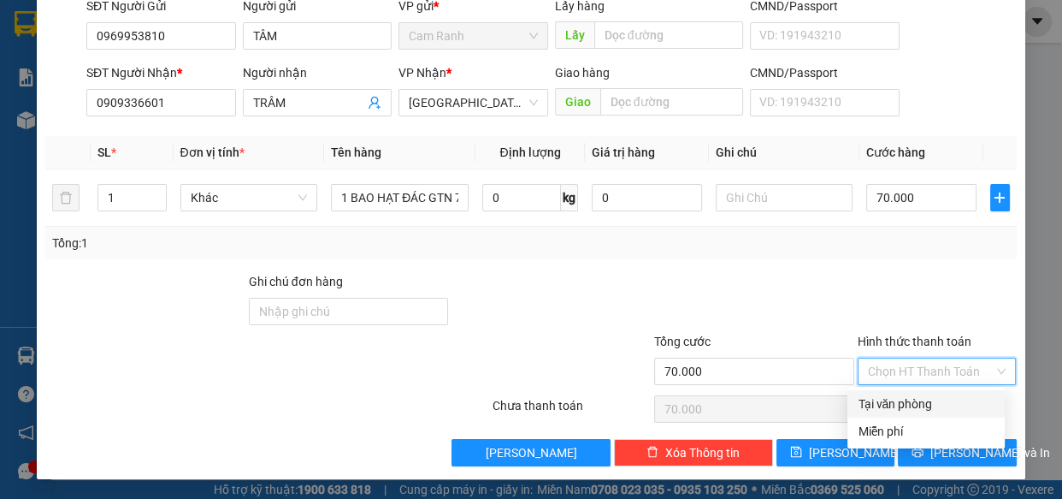
click at [894, 396] on div "Tại văn phòng" at bounding box center [926, 403] width 137 height 19
type input "0"
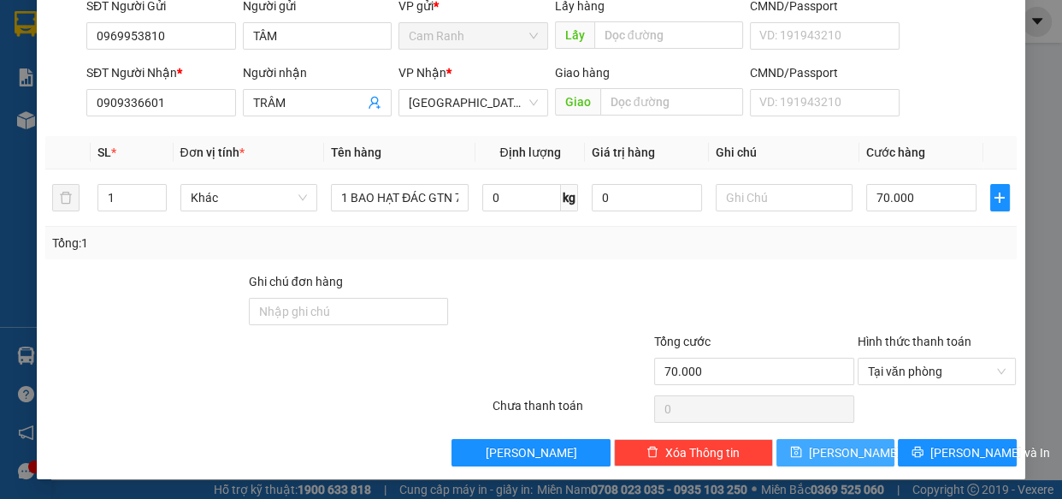
click at [867, 458] on button "[PERSON_NAME]" at bounding box center [836, 452] width 118 height 27
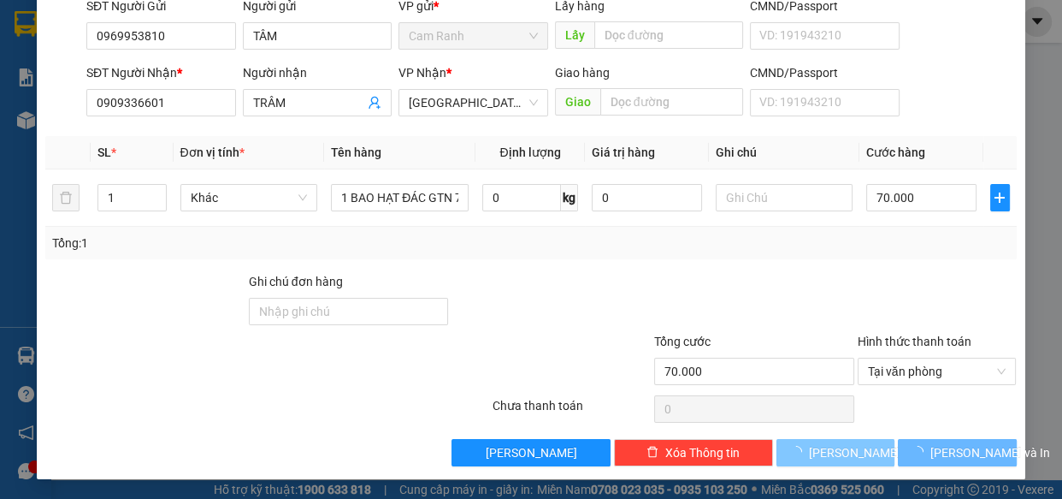
type input "0"
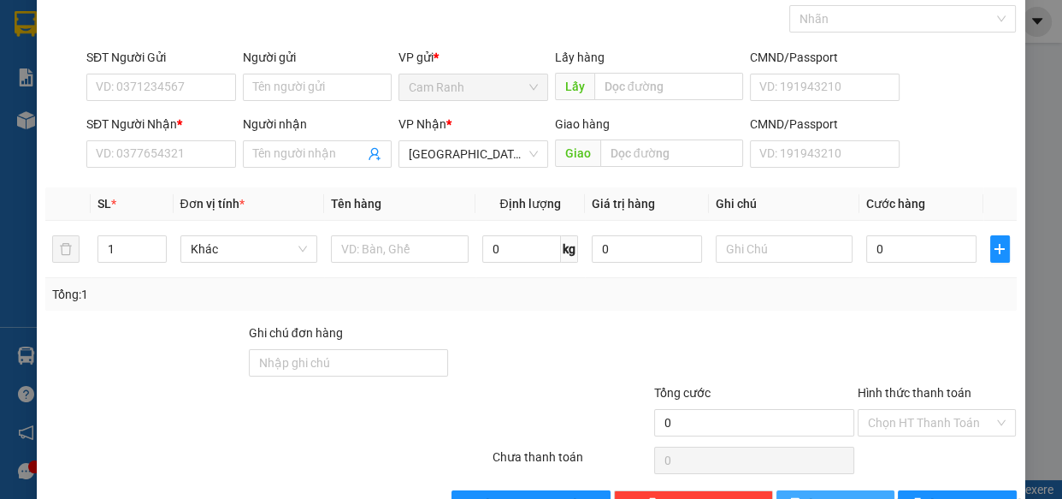
scroll to position [56, 0]
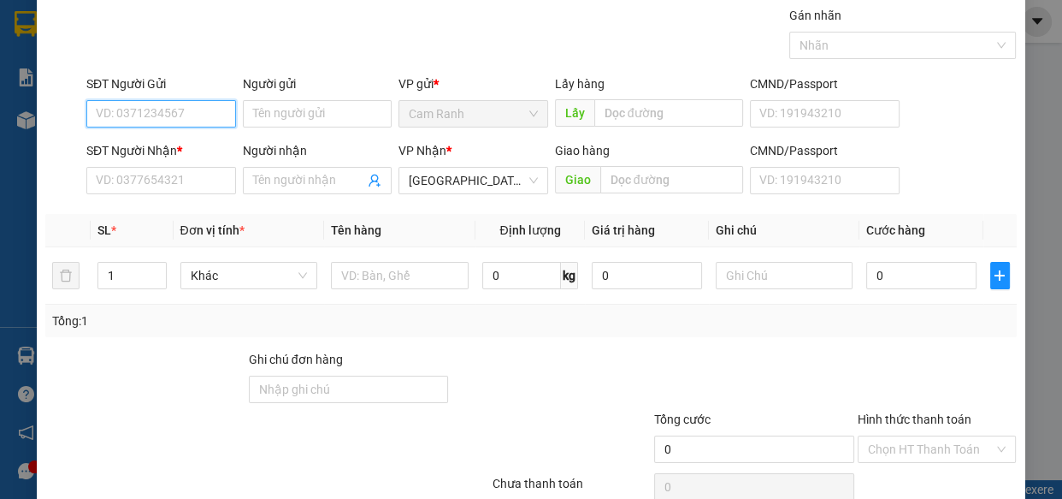
click at [176, 114] on input "SĐT Người Gửi" at bounding box center [161, 113] width 150 height 27
click at [166, 145] on div "0989631881 - BÌNH" at bounding box center [159, 147] width 127 height 19
type input "0989631881"
type input "BÌNH"
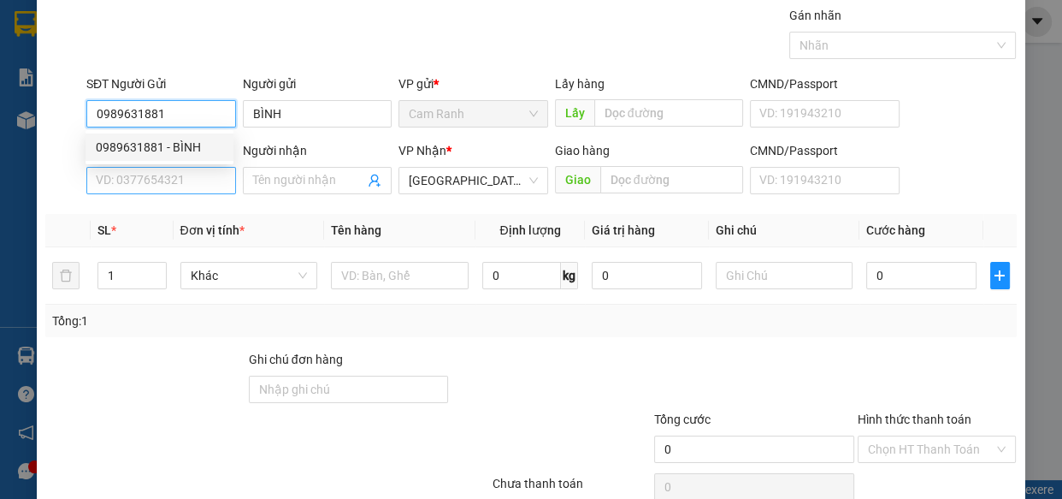
type input "0989631881"
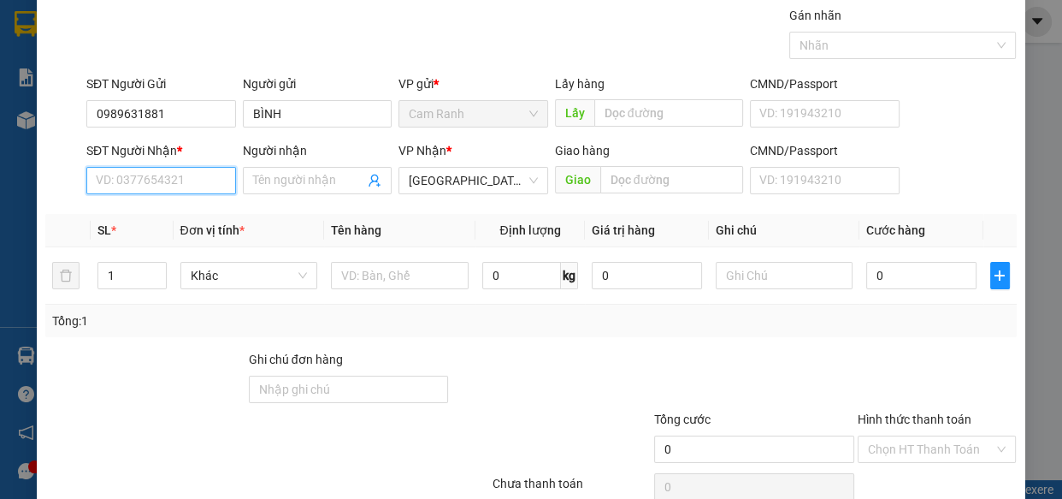
click at [169, 171] on input "SĐT Người Nhận *" at bounding box center [161, 180] width 150 height 27
click at [147, 180] on input "SĐT Người Nhận *" at bounding box center [161, 180] width 150 height 27
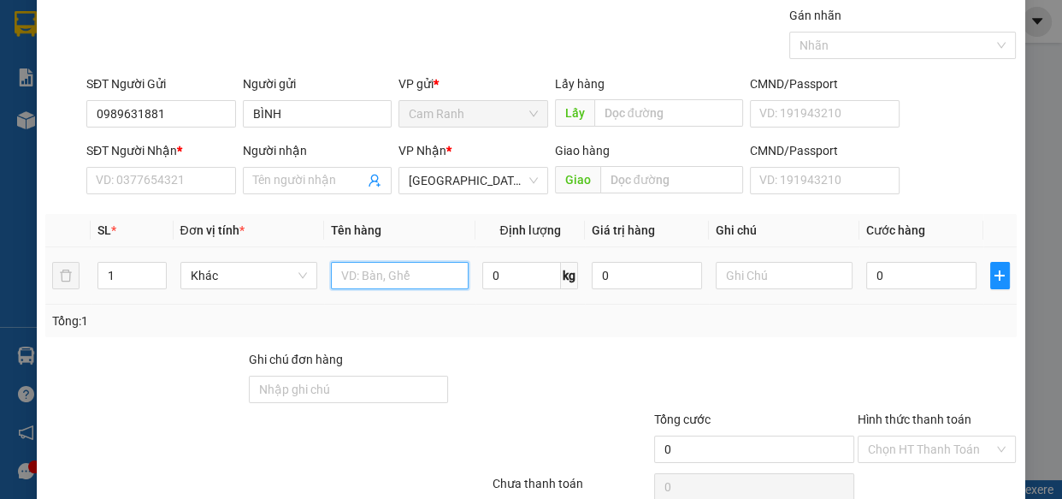
click at [351, 284] on input "text" at bounding box center [400, 275] width 138 height 27
type input "1 TG"
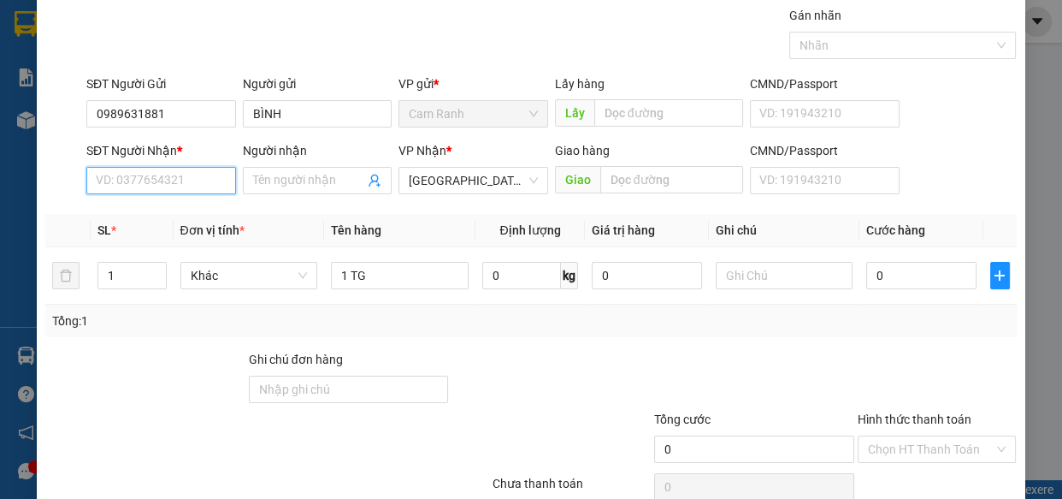
click at [131, 183] on input "SĐT Người Nhận *" at bounding box center [161, 180] width 150 height 27
click at [152, 213] on div "0977362500 - THIÊN" at bounding box center [159, 213] width 127 height 19
type input "0977362500"
type input "THIÊN"
type input "0977362500"
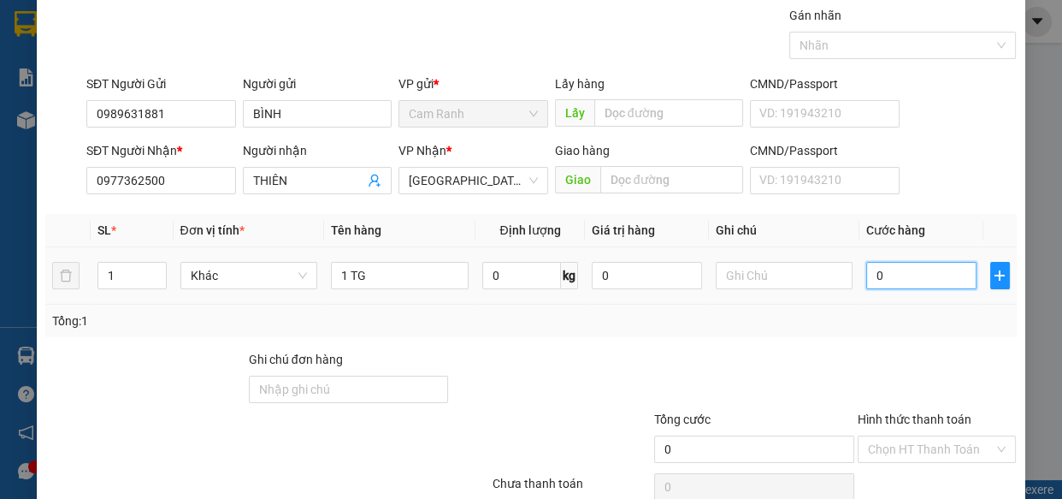
click at [917, 277] on input "0" at bounding box center [921, 275] width 110 height 27
type input "4"
type input "40"
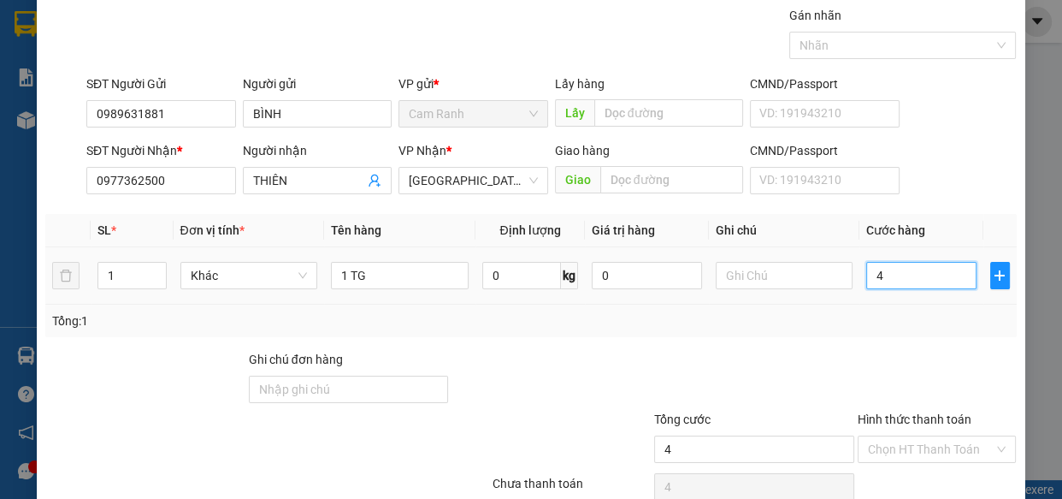
type input "40"
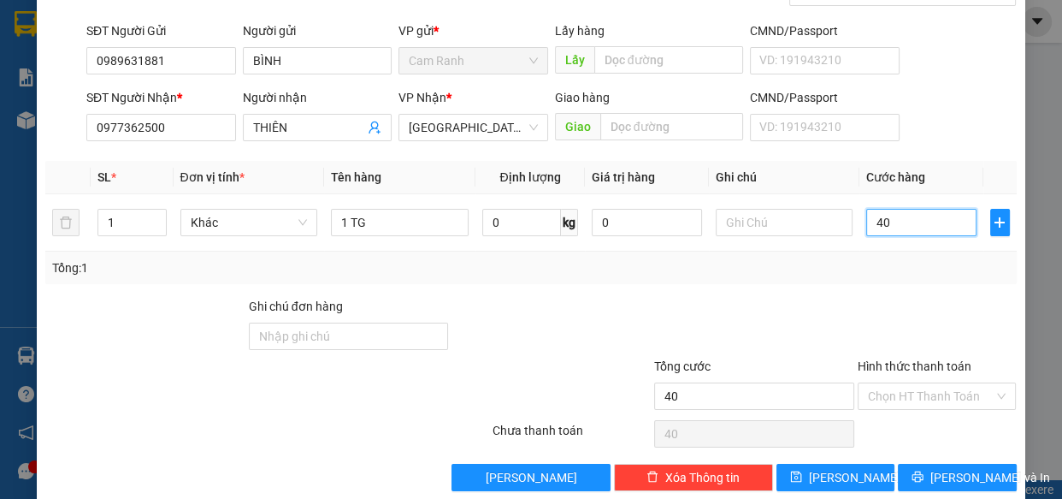
scroll to position [133, 0]
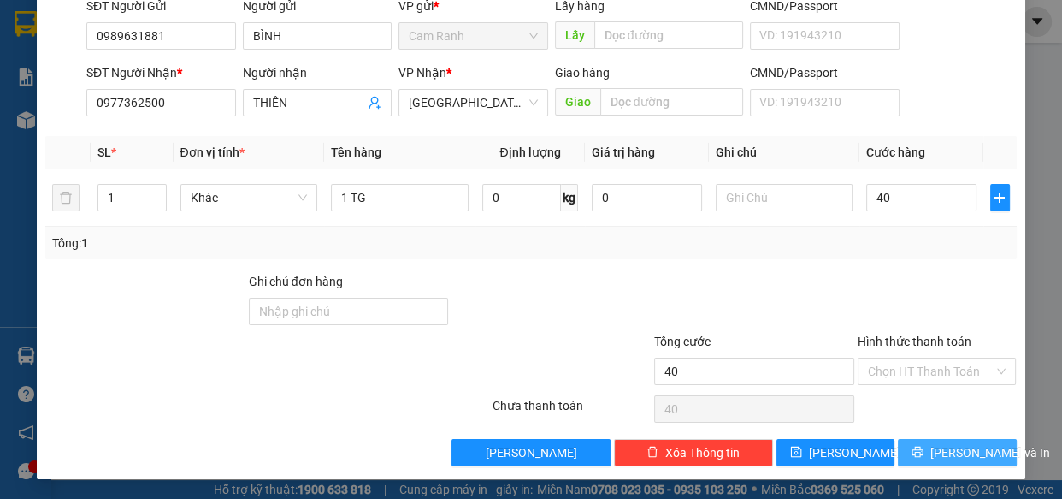
type input "40.000"
click at [923, 448] on icon "printer" at bounding box center [918, 452] width 12 height 12
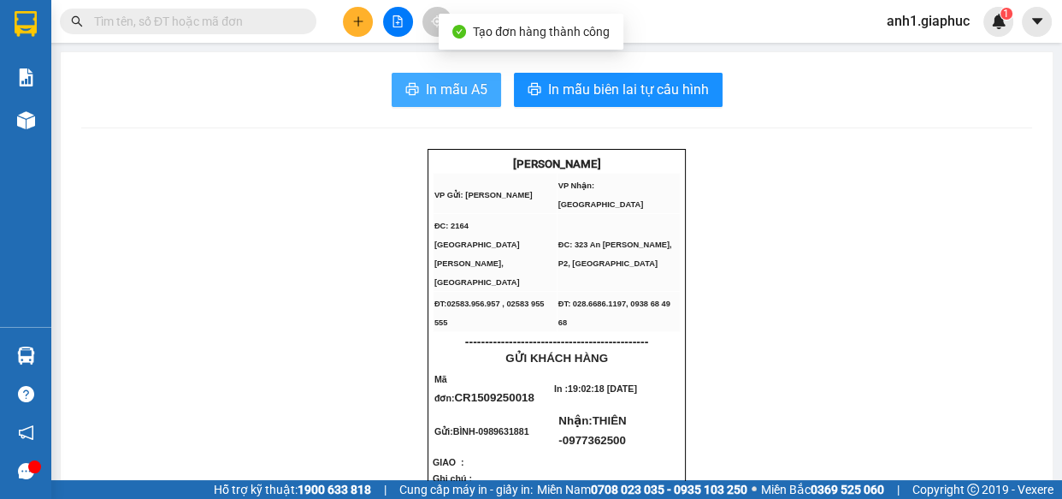
click at [455, 90] on span "In mẫu A5" at bounding box center [457, 89] width 62 height 21
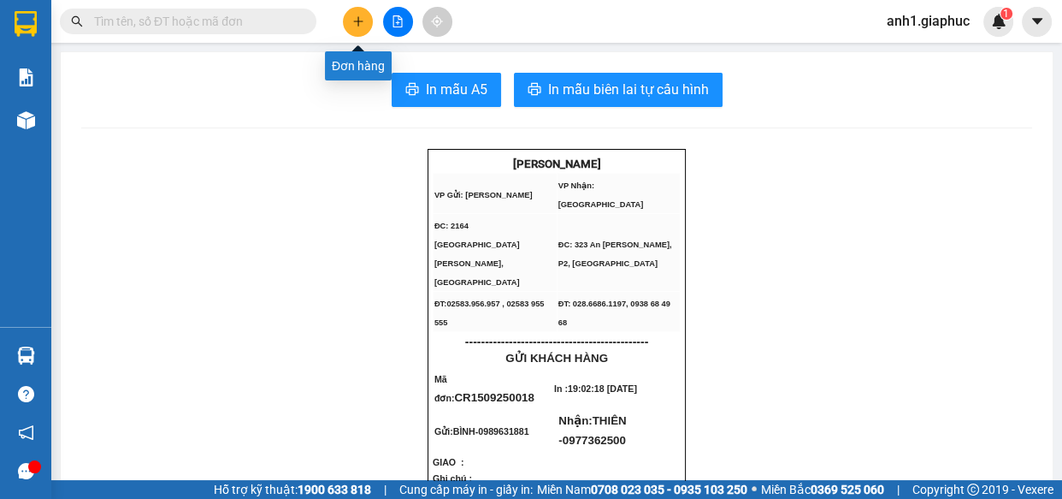
click at [361, 21] on icon "plus" at bounding box center [357, 21] width 9 height 1
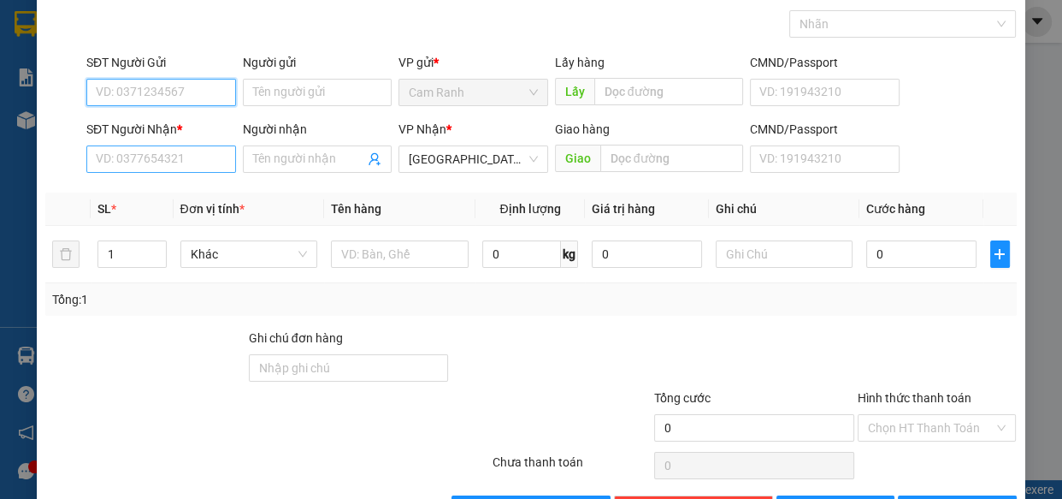
scroll to position [133, 0]
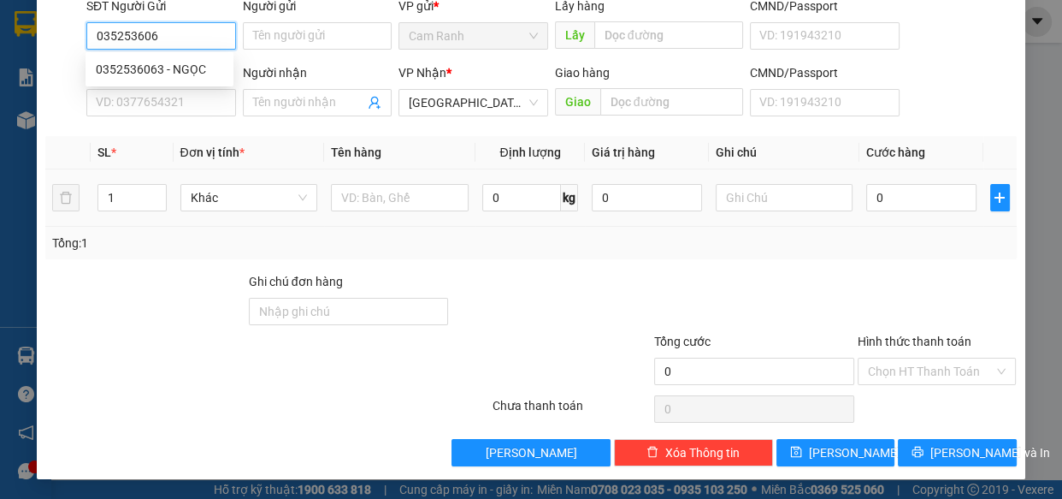
type input "0352536063"
click at [148, 68] on div "0352536063 - NGỌC" at bounding box center [159, 69] width 127 height 19
type input "NGỌC"
type input "0352536063"
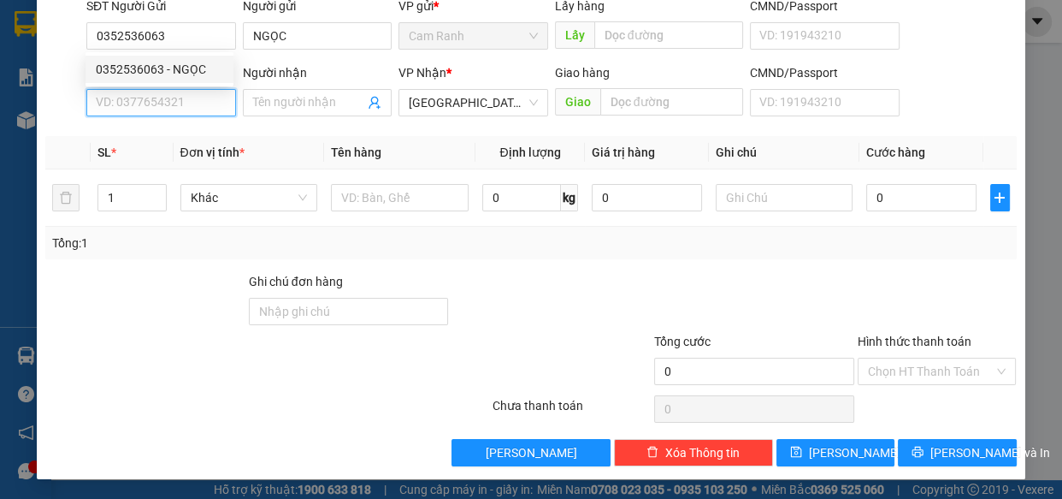
click at [145, 98] on input "SĐT Người Nhận *" at bounding box center [161, 102] width 150 height 27
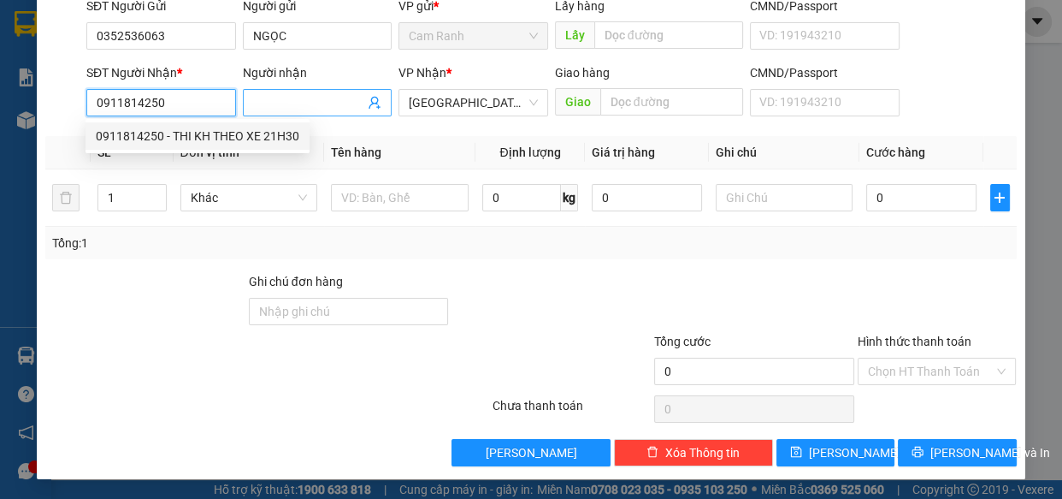
type input "0911814250"
click at [317, 103] on input "Người nhận" at bounding box center [309, 102] width 112 height 19
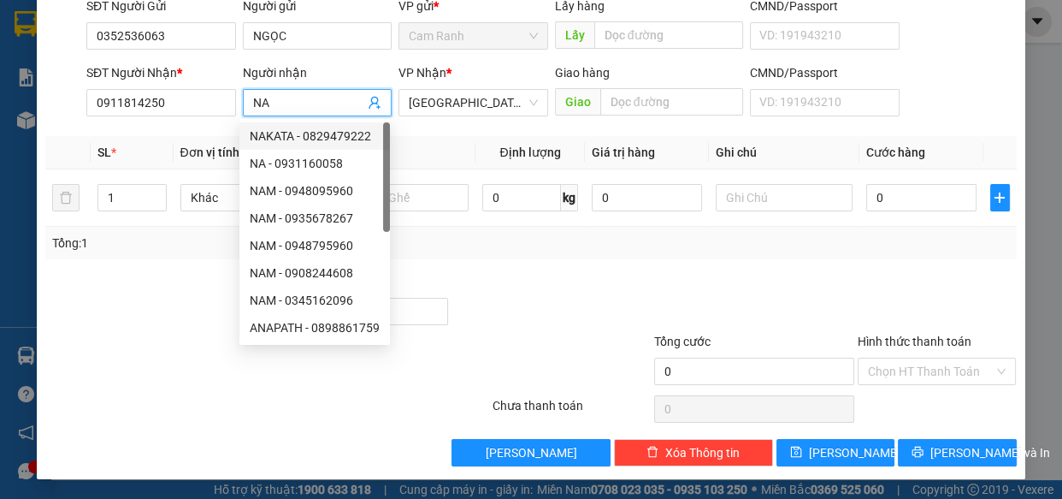
type input "NA"
click at [522, 280] on div at bounding box center [551, 302] width 203 height 60
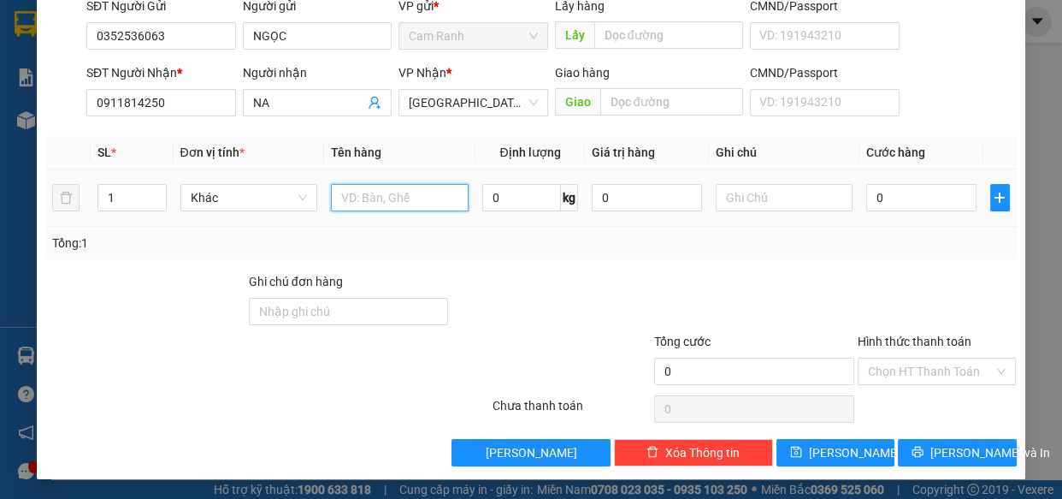
click at [427, 204] on input "text" at bounding box center [400, 197] width 138 height 27
type input "1 KIỆN [GEOGRAPHIC_DATA]"
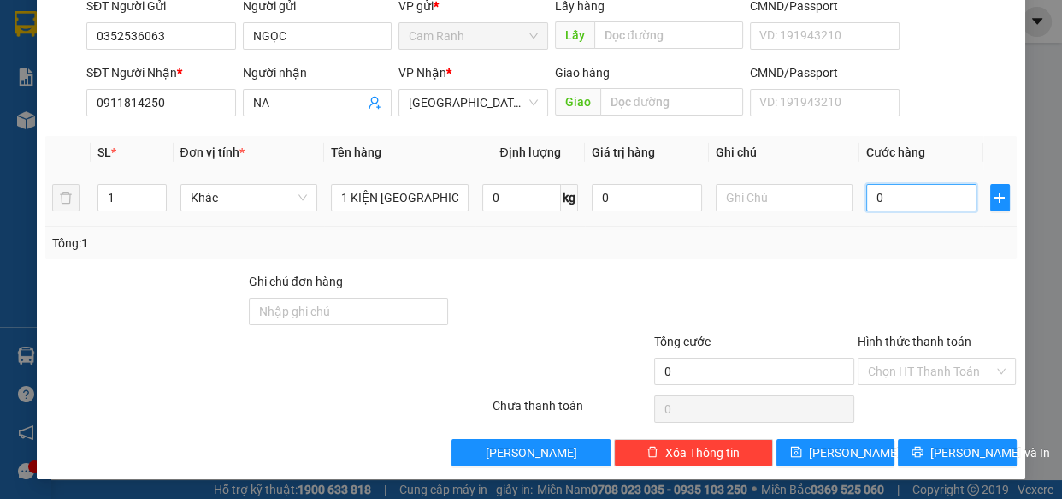
click at [893, 200] on input "0" at bounding box center [921, 197] width 110 height 27
type input "5"
type input "50"
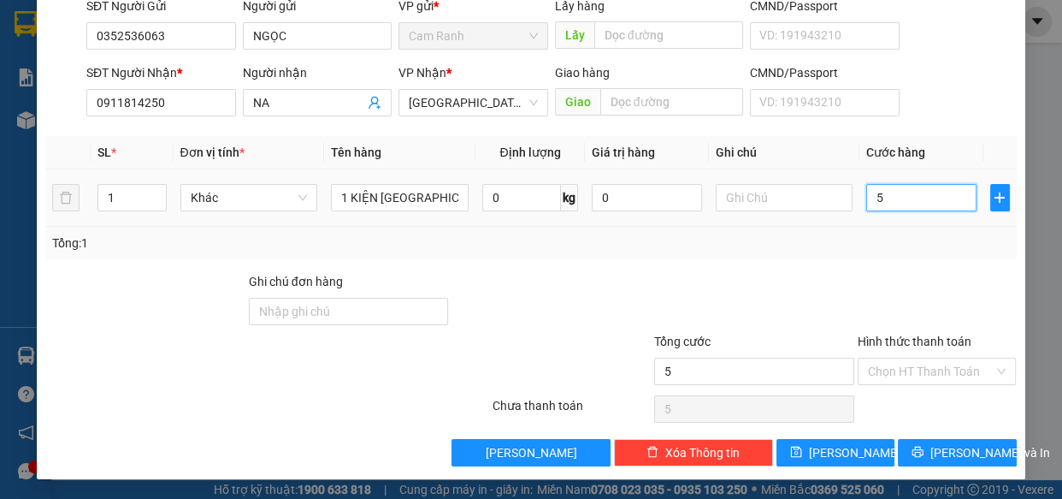
type input "50"
type input "50.000"
click at [908, 378] on input "Hình thức thanh toán" at bounding box center [931, 371] width 127 height 26
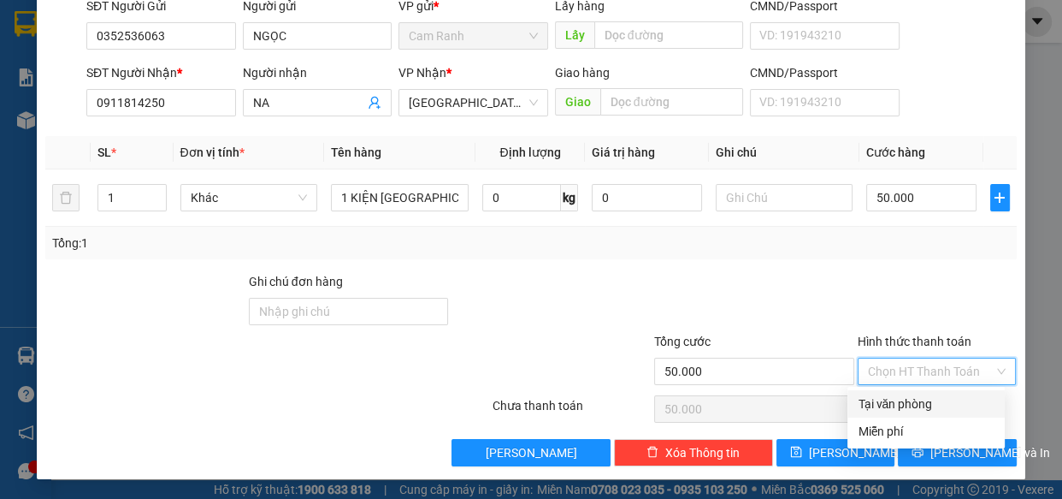
click at [899, 397] on div "Tại văn phòng" at bounding box center [926, 403] width 137 height 19
type input "0"
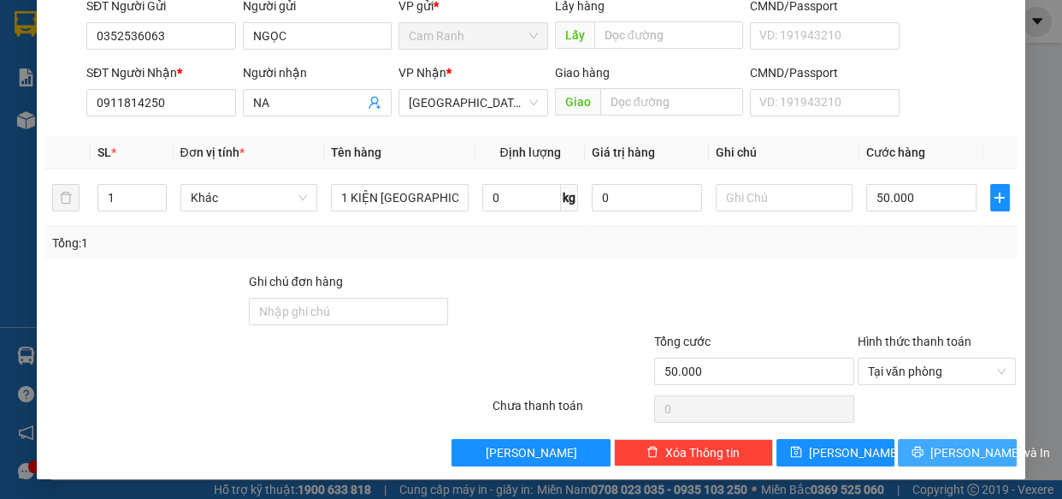
click at [944, 448] on span "[PERSON_NAME] và In" at bounding box center [991, 452] width 120 height 19
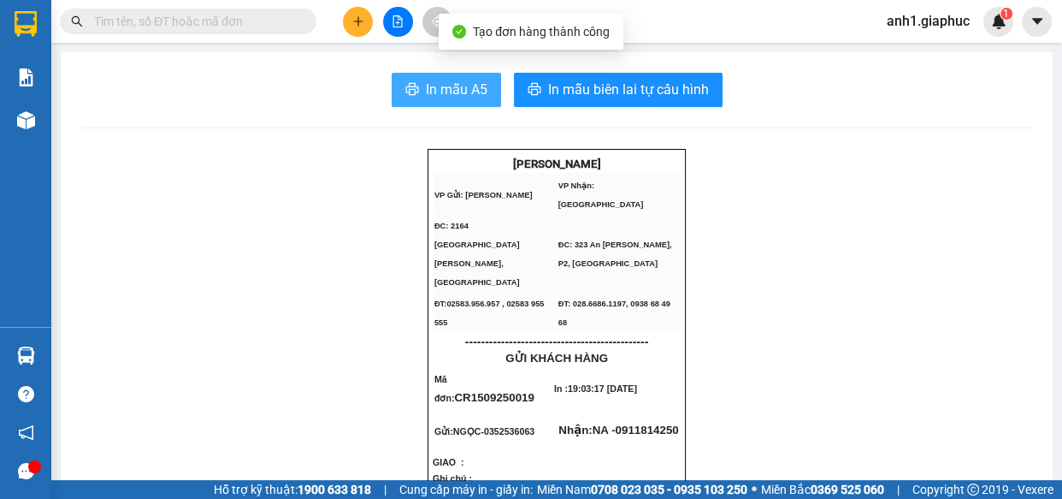
click at [429, 93] on span "In mẫu A5" at bounding box center [457, 89] width 62 height 21
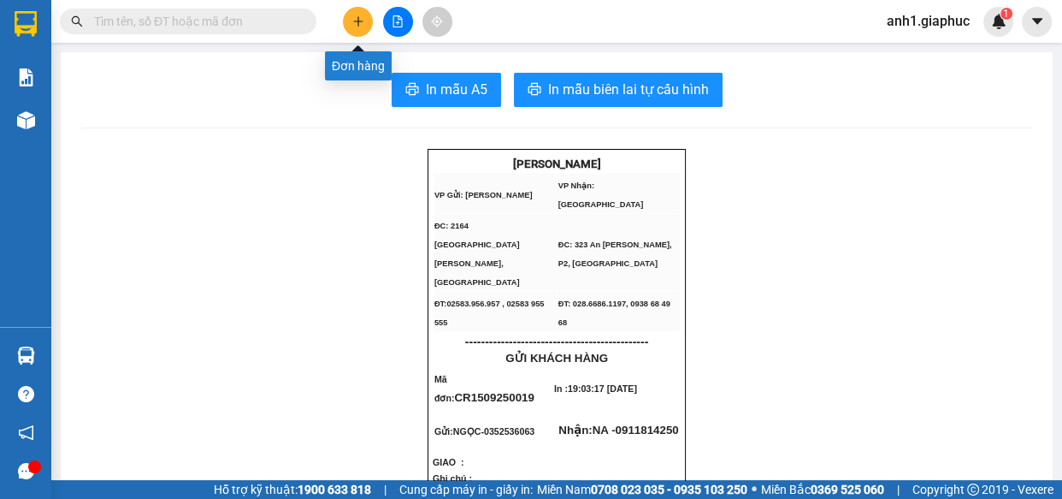
click at [352, 15] on icon "plus" at bounding box center [358, 21] width 12 height 12
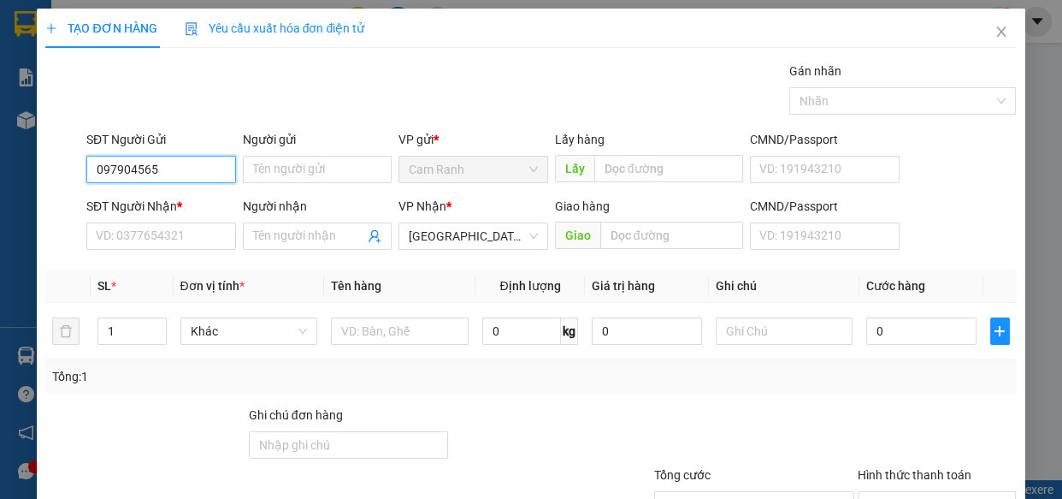
type input "0979045657"
click at [180, 209] on div "0979045657 - THỦY" at bounding box center [159, 203] width 127 height 19
type input "THỦY"
type input "0979045657"
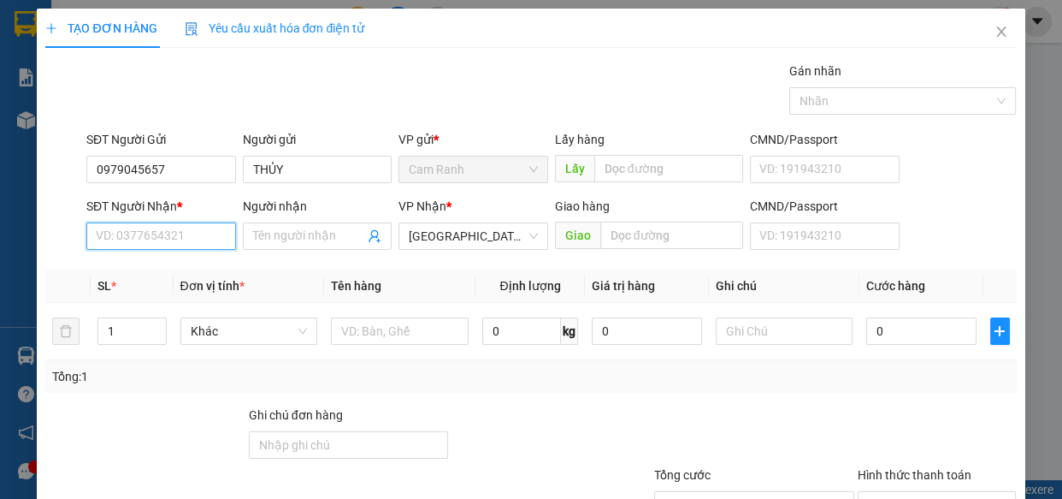
click at [175, 234] on input "SĐT Người Nhận *" at bounding box center [161, 235] width 150 height 27
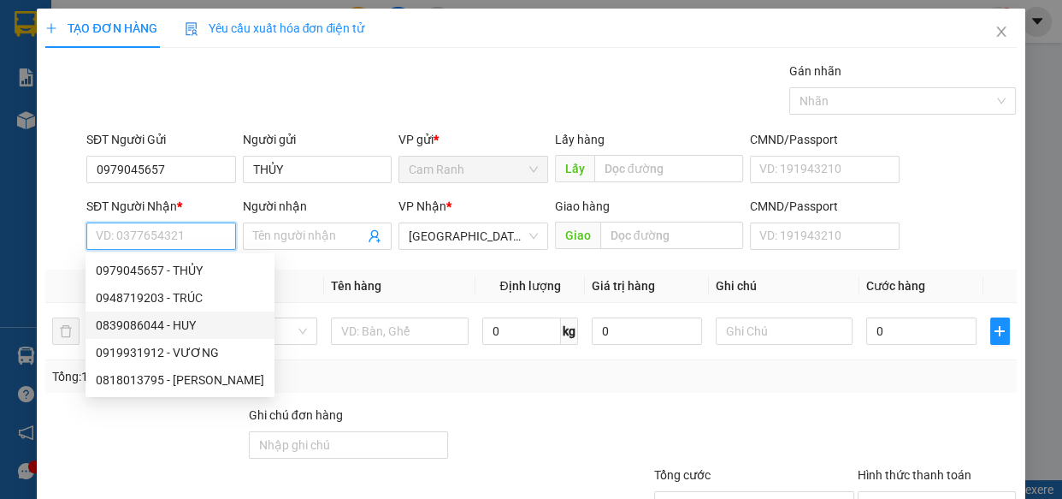
click at [148, 326] on div "0839086044 - HUY" at bounding box center [180, 325] width 169 height 19
type input "0839086044"
type input "HUY"
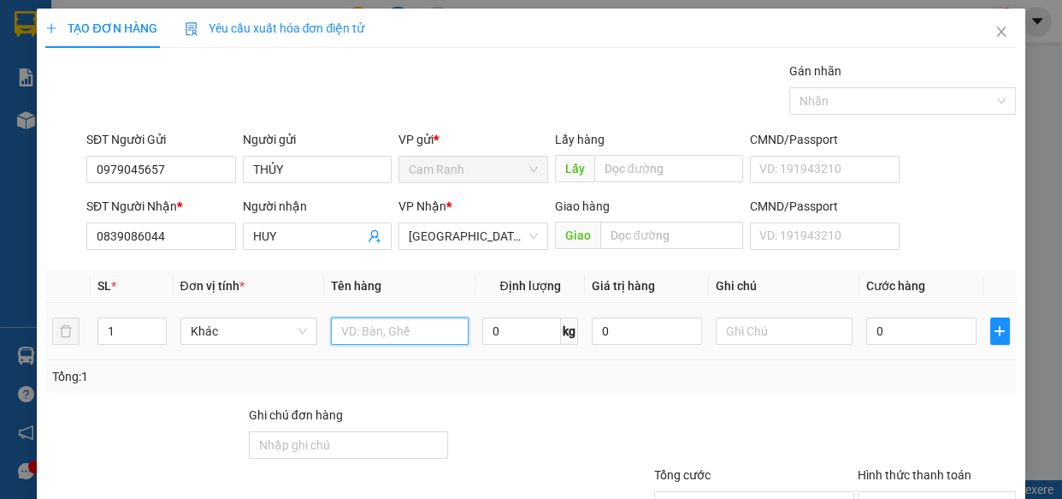
click at [406, 334] on input "text" at bounding box center [400, 330] width 138 height 27
type input "1 TG"
type input "4"
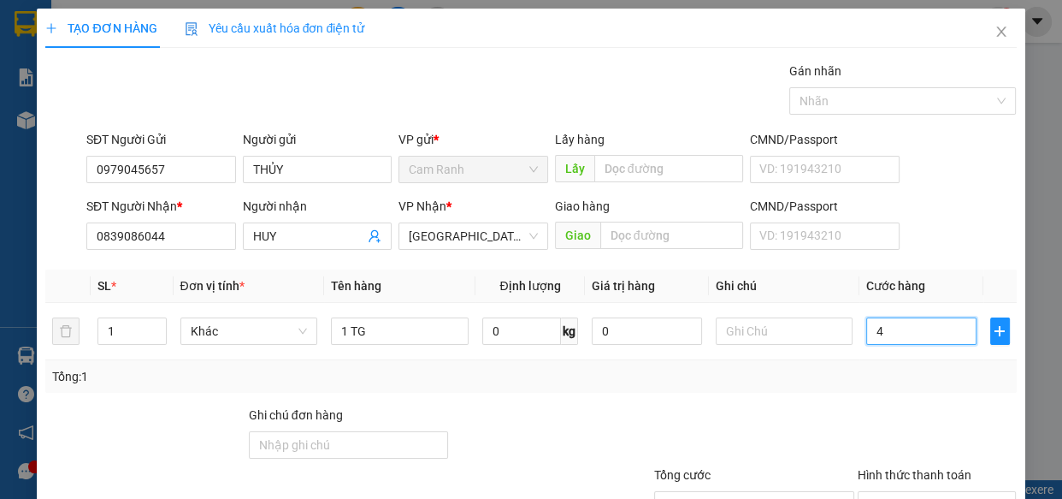
type input "40"
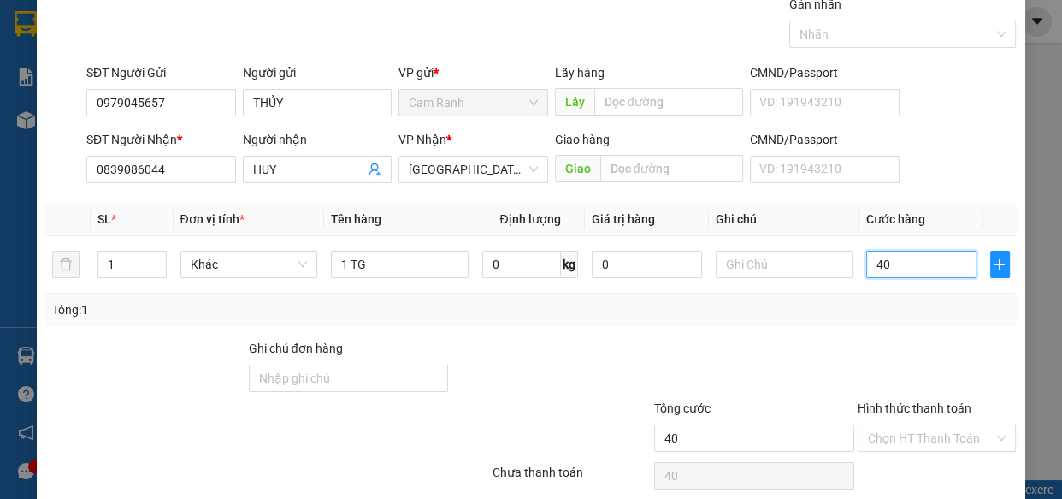
scroll to position [133, 0]
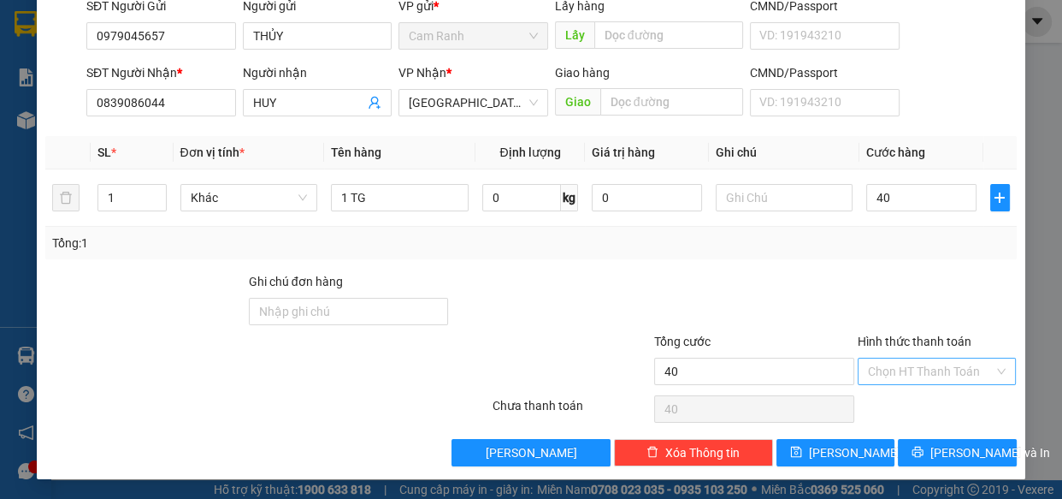
type input "40.000"
drag, startPoint x: 896, startPoint y: 359, endPoint x: 899, endPoint y: 396, distance: 36.9
click at [896, 367] on input "Hình thức thanh toán" at bounding box center [931, 371] width 127 height 26
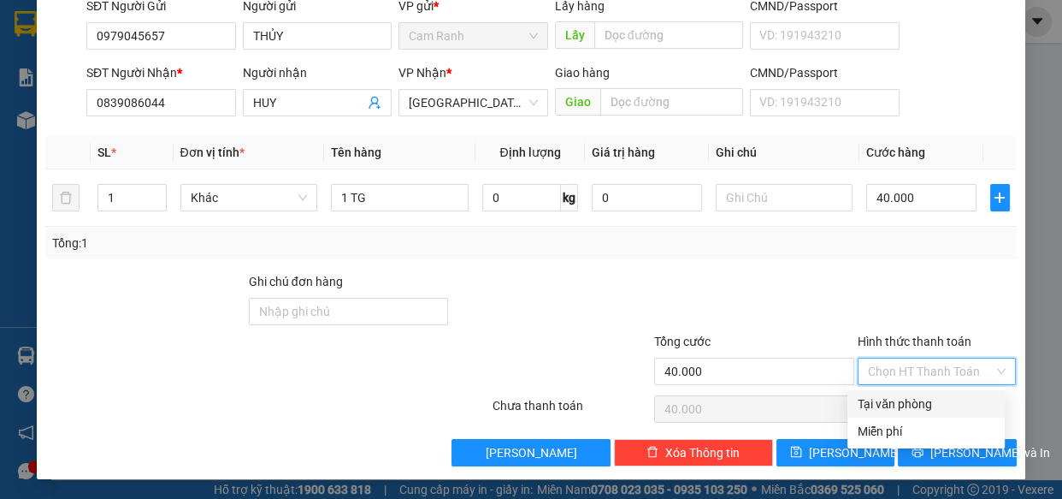
click at [900, 406] on div "Tại văn phòng" at bounding box center [926, 403] width 137 height 19
type input "0"
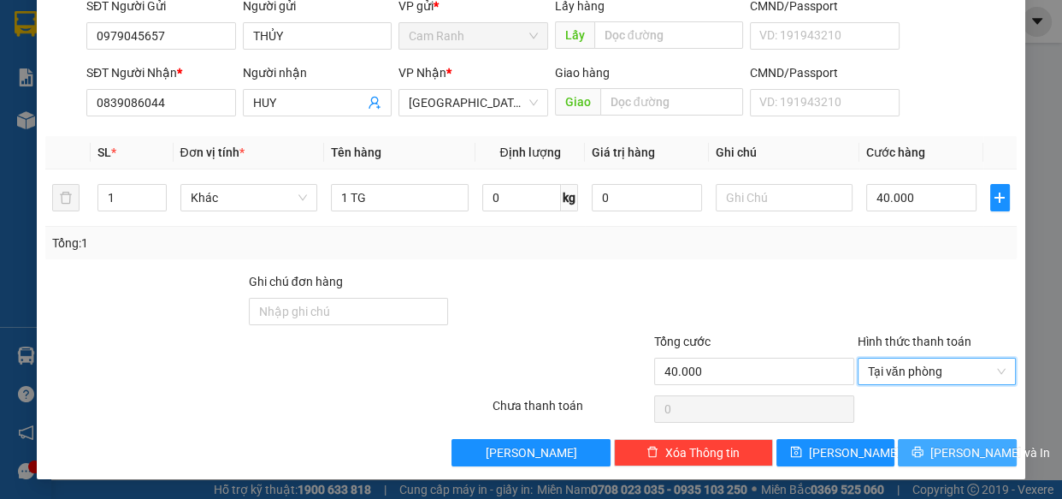
click at [923, 446] on icon "printer" at bounding box center [918, 452] width 12 height 12
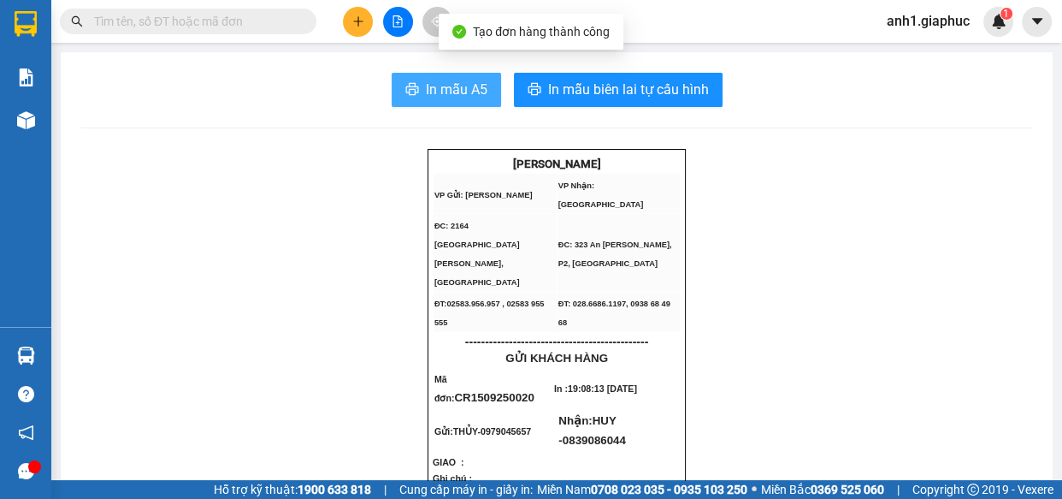
drag, startPoint x: 436, startPoint y: 86, endPoint x: 433, endPoint y: 96, distance: 10.0
click at [438, 87] on span "In mẫu A5" at bounding box center [457, 89] width 62 height 21
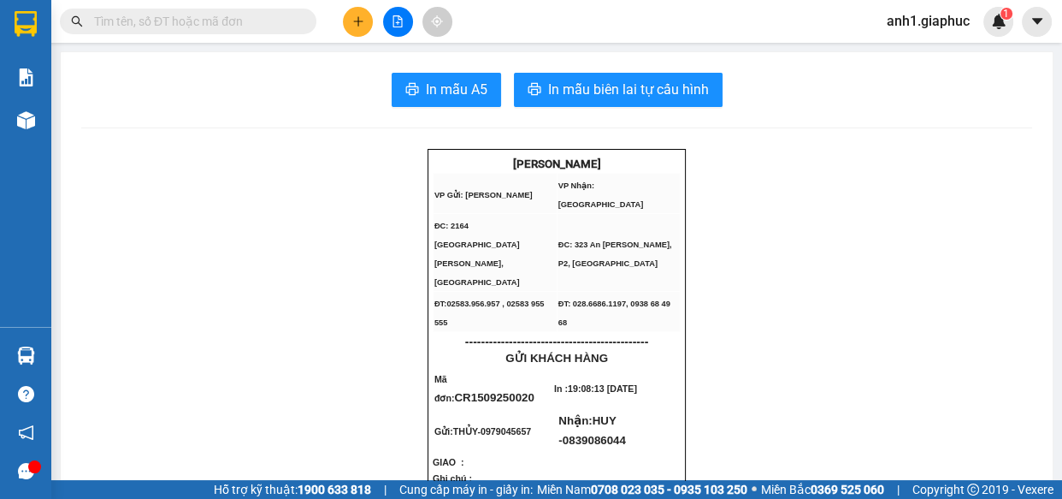
click at [352, 24] on icon "plus" at bounding box center [358, 21] width 12 height 12
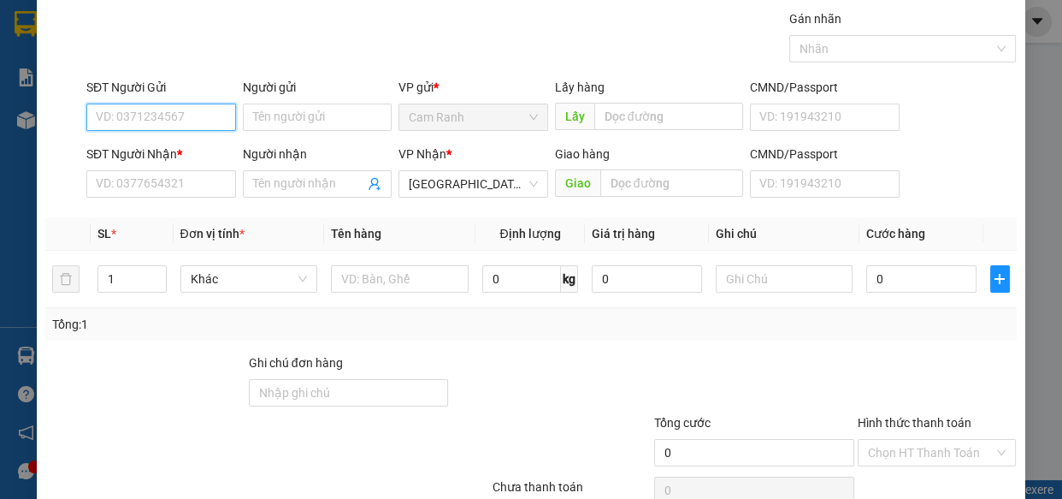
scroll to position [77, 0]
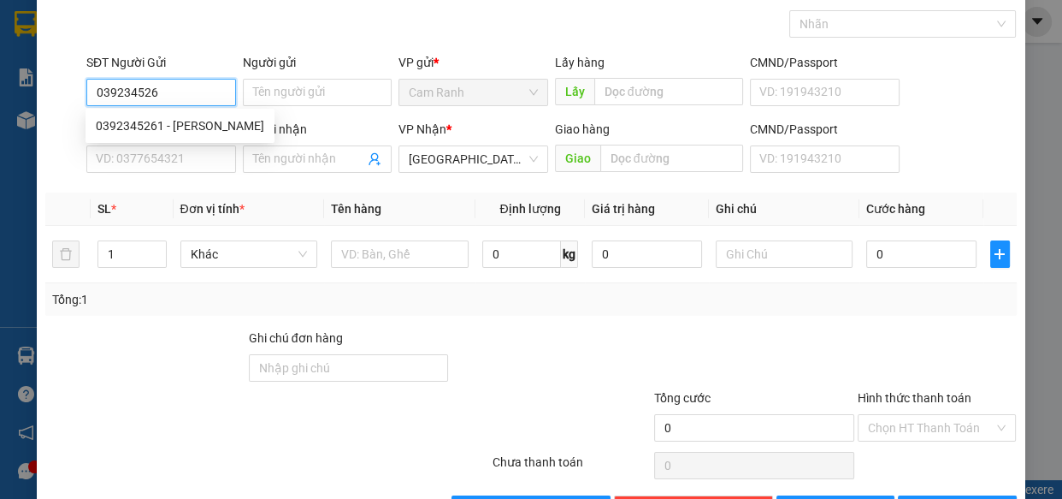
type input "0392345261"
click at [155, 123] on div "0392345261 - [PERSON_NAME]" at bounding box center [180, 125] width 189 height 27
type input "VÂN"
type input "0392345261"
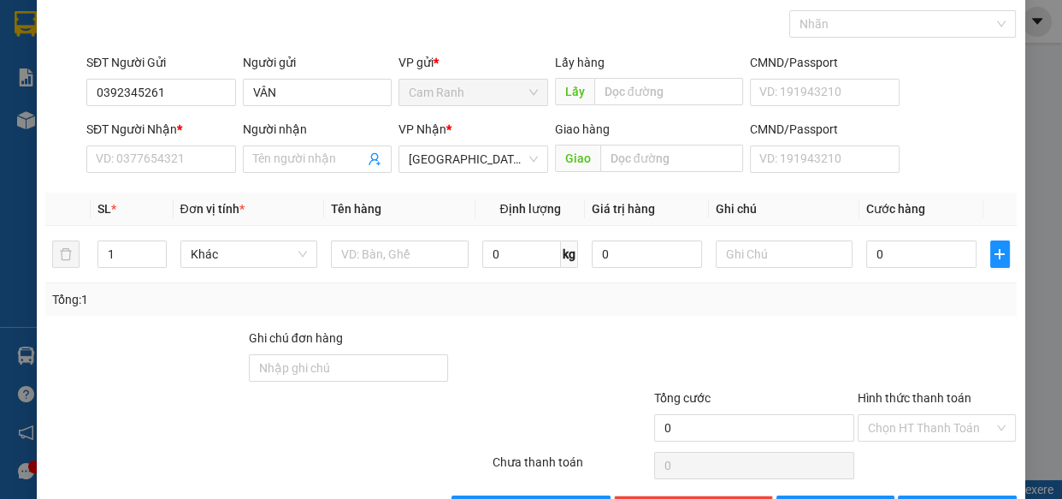
click at [154, 128] on div "SĐT Người Nhận *" at bounding box center [161, 129] width 150 height 19
click at [154, 145] on input "SĐT Người Nhận *" at bounding box center [161, 158] width 150 height 27
click at [155, 163] on input "SĐT Người Nhận *" at bounding box center [161, 158] width 150 height 27
type input "0915667118"
drag, startPoint x: 328, startPoint y: 157, endPoint x: 336, endPoint y: 169, distance: 14.7
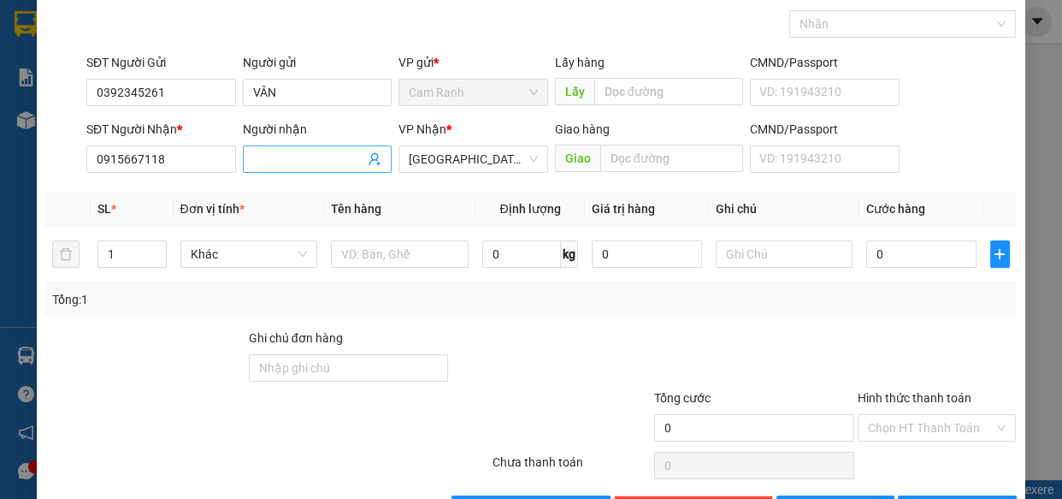
click at [329, 161] on input "Người nhận" at bounding box center [309, 159] width 112 height 19
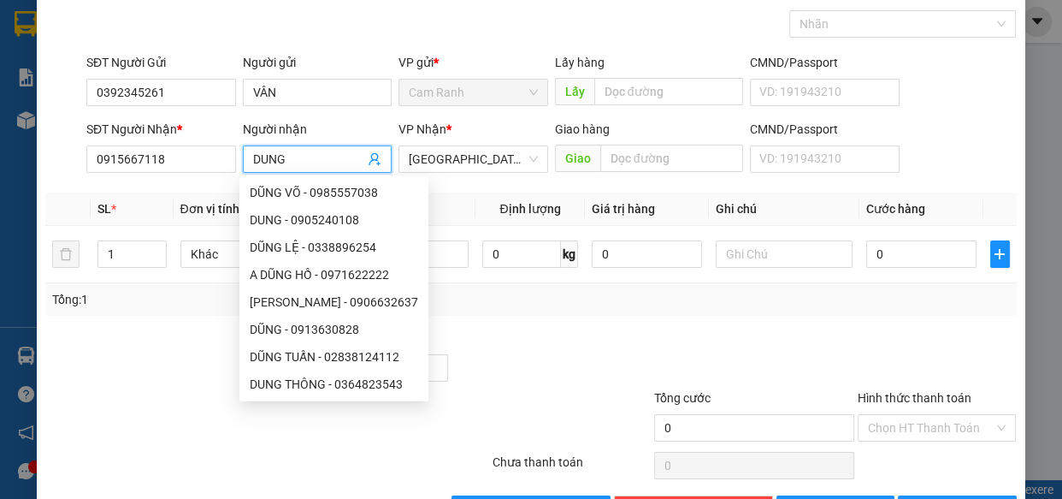
type input "DUNG"
click at [530, 334] on div at bounding box center [551, 358] width 203 height 60
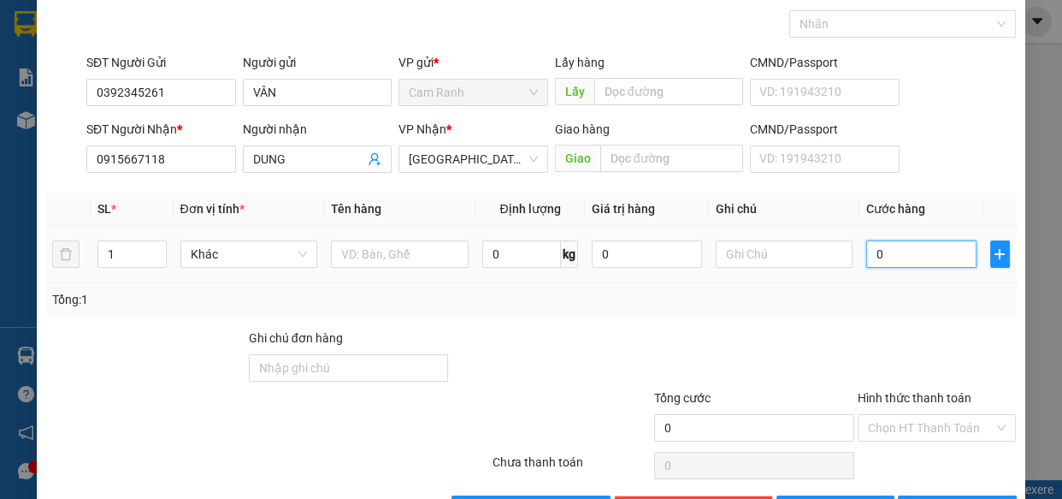
click at [890, 264] on input "0" at bounding box center [921, 253] width 110 height 27
type input "5"
type input "50"
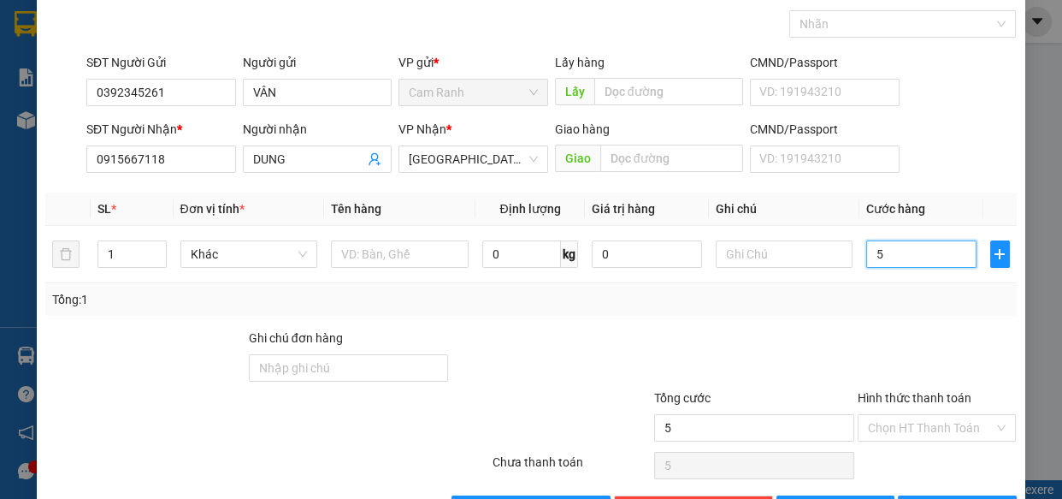
type input "50"
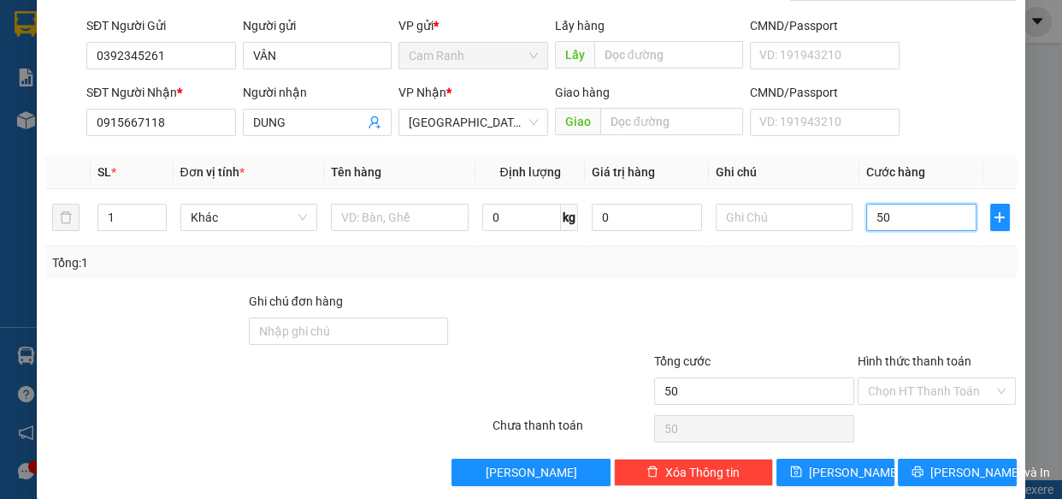
scroll to position [133, 0]
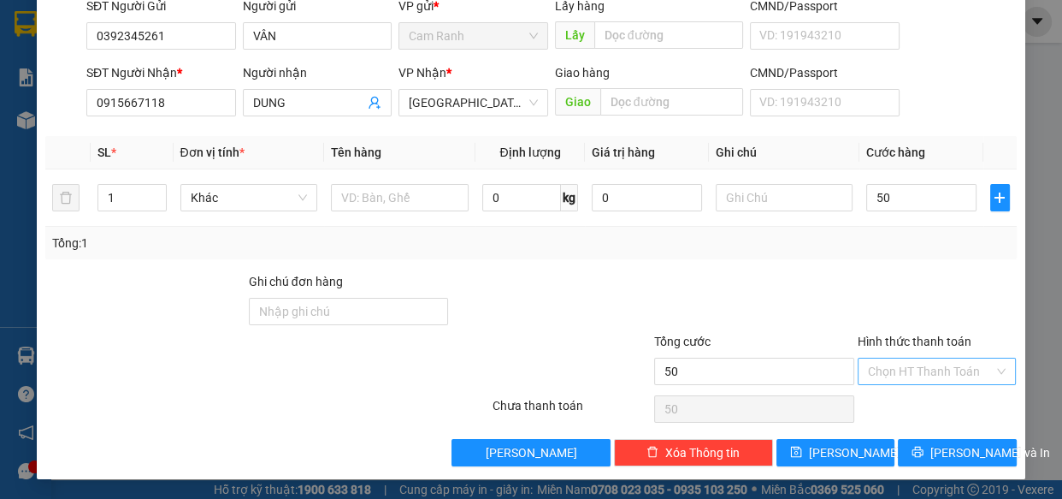
type input "50.000"
click at [913, 375] on input "Hình thức thanh toán" at bounding box center [931, 371] width 127 height 26
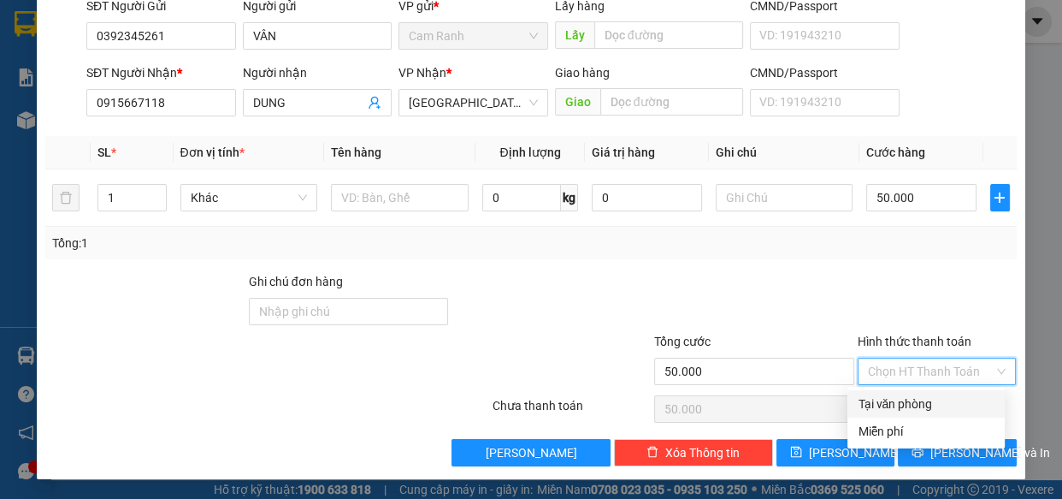
click at [911, 398] on div "Tại văn phòng" at bounding box center [926, 403] width 137 height 19
type input "0"
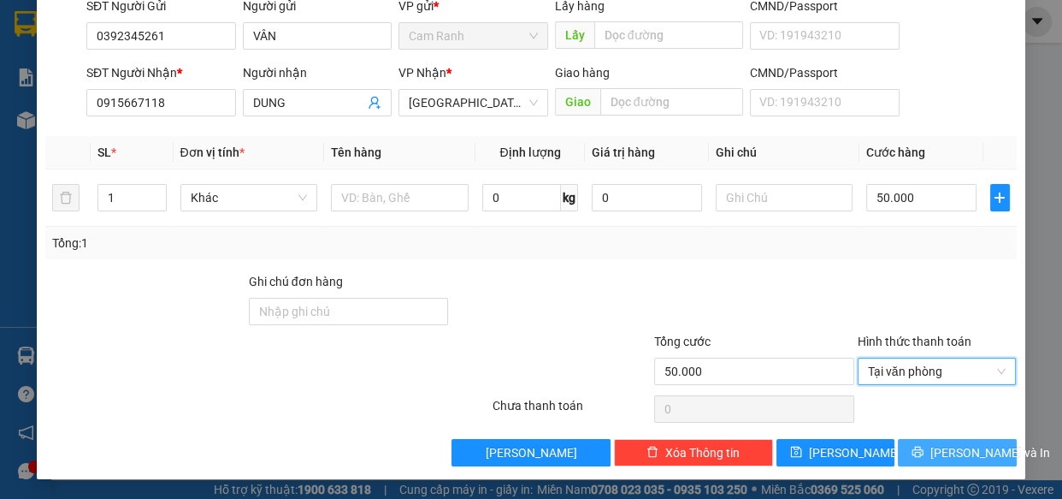
drag, startPoint x: 940, startPoint y: 446, endPoint x: 956, endPoint y: 457, distance: 19.7
click at [941, 446] on span "[PERSON_NAME] và In" at bounding box center [991, 452] width 120 height 19
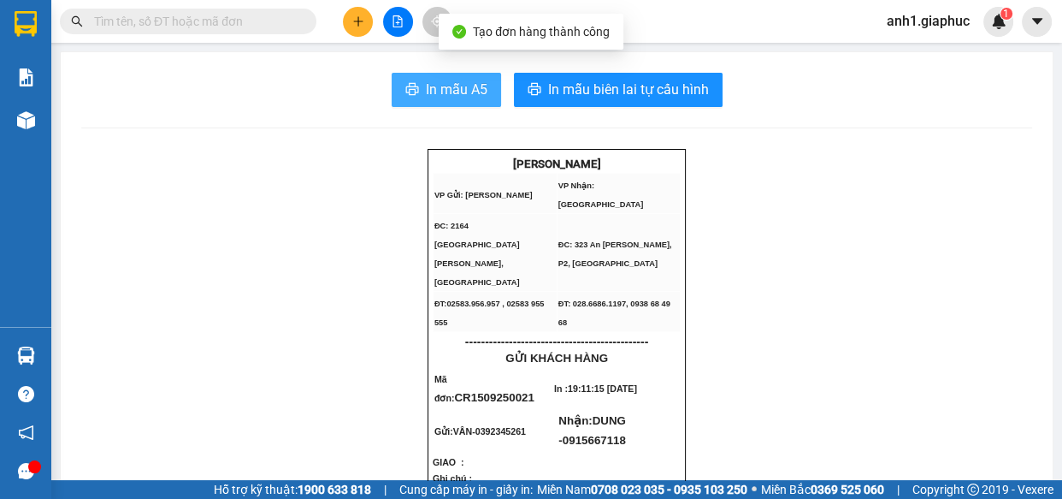
click at [426, 84] on span "In mẫu A5" at bounding box center [457, 89] width 62 height 21
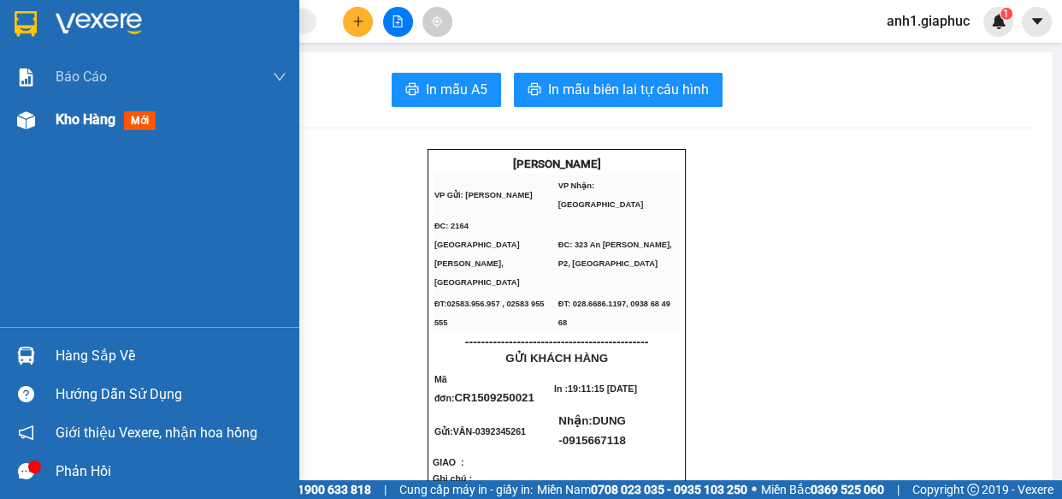
click at [88, 121] on span "Kho hàng" at bounding box center [86, 119] width 60 height 16
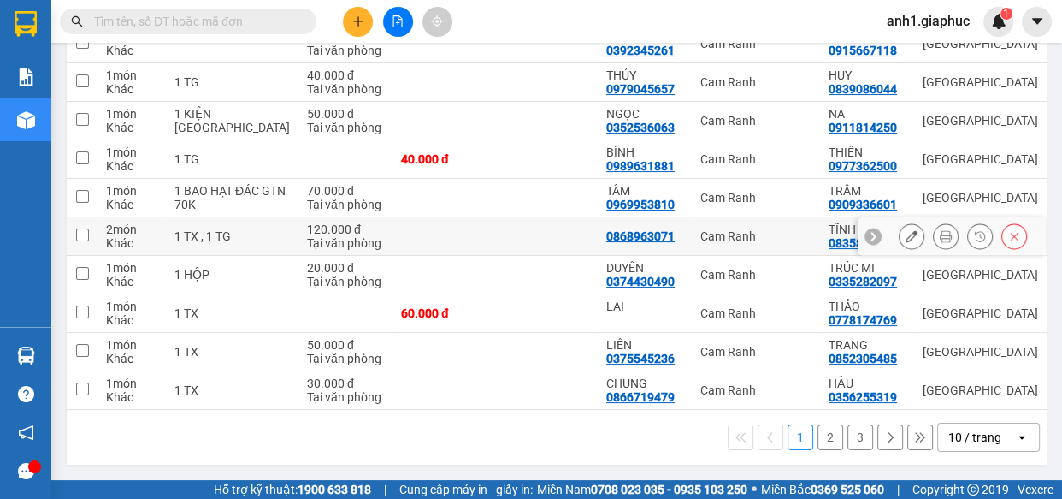
scroll to position [281, 0]
click at [954, 429] on div "10 / trang" at bounding box center [975, 437] width 53 height 17
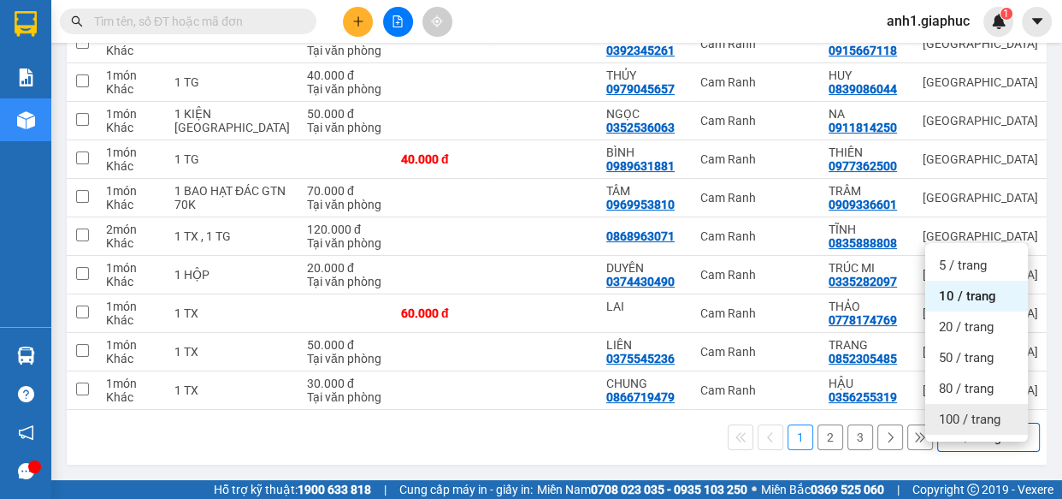
click at [954, 411] on span "100 / trang" at bounding box center [970, 419] width 62 height 17
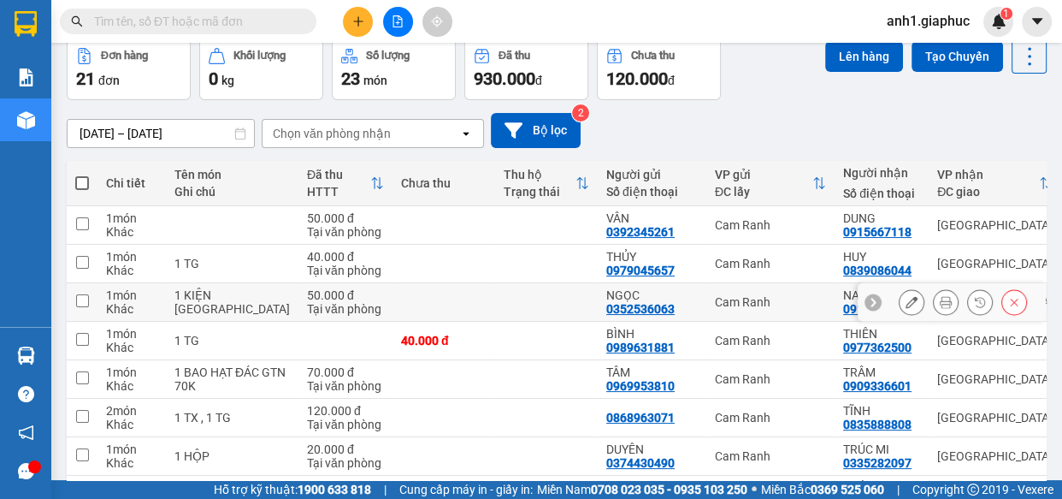
scroll to position [158, 0]
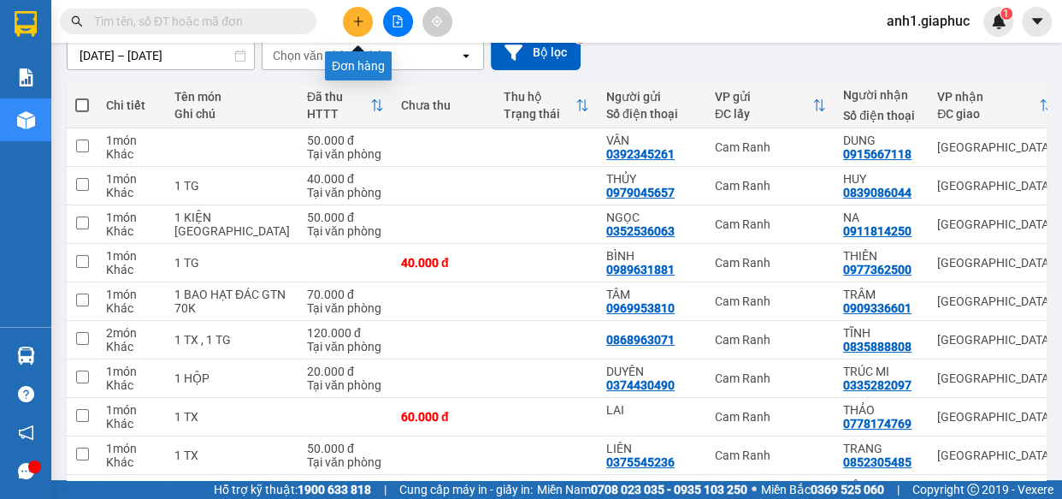
click at [354, 28] on button at bounding box center [358, 22] width 30 height 30
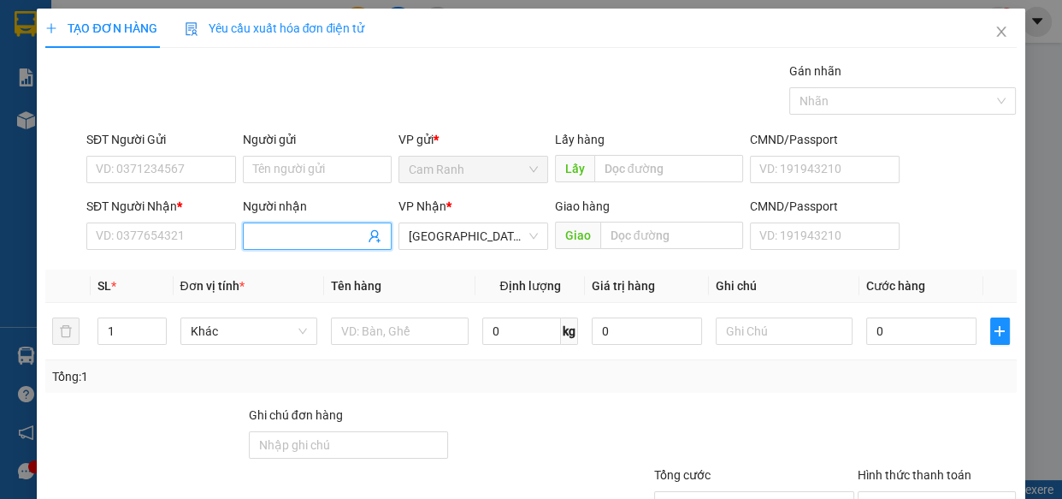
click at [341, 239] on input "Người nhận" at bounding box center [309, 236] width 112 height 19
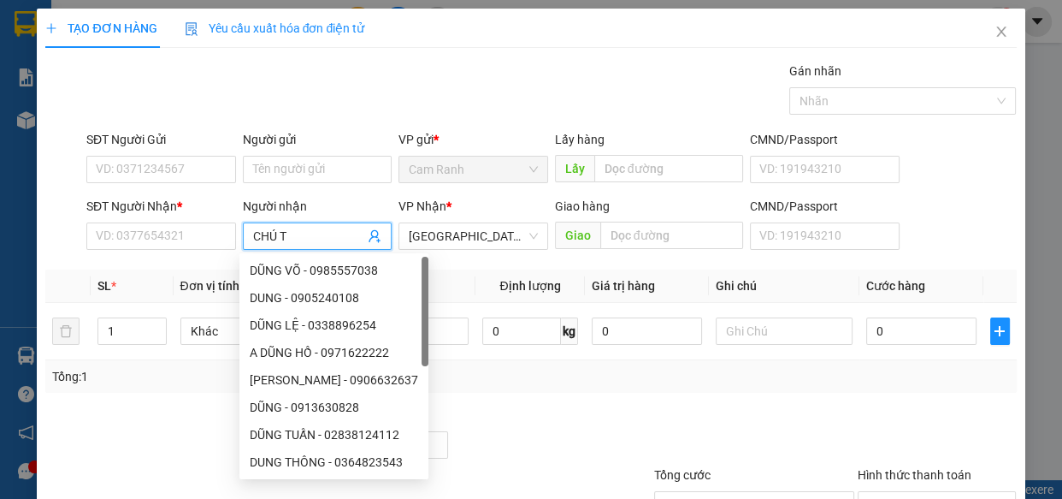
type input "CHÚ TỶ"
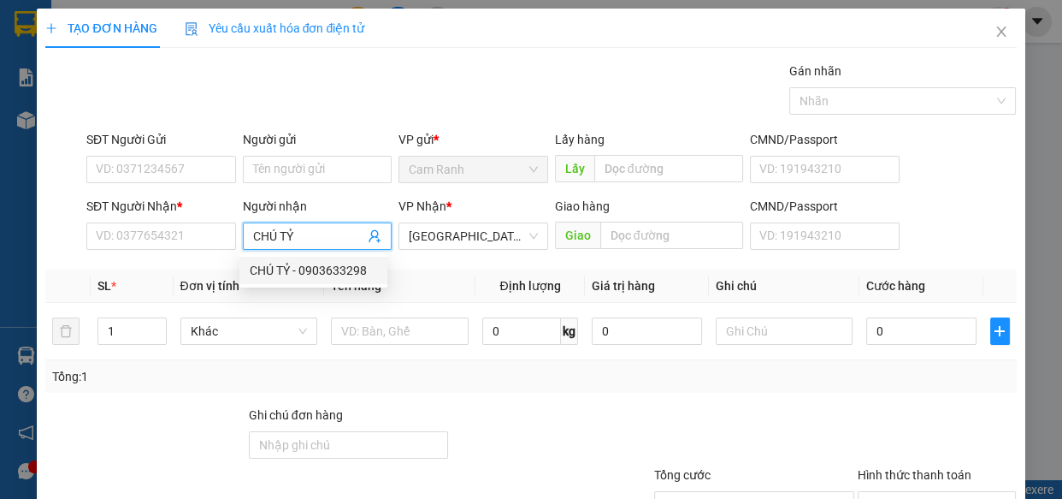
click at [332, 273] on div "CHÚ TỶ - 0903633298" at bounding box center [313, 270] width 127 height 19
type input "0903633298"
type input "CHÚ TỶ"
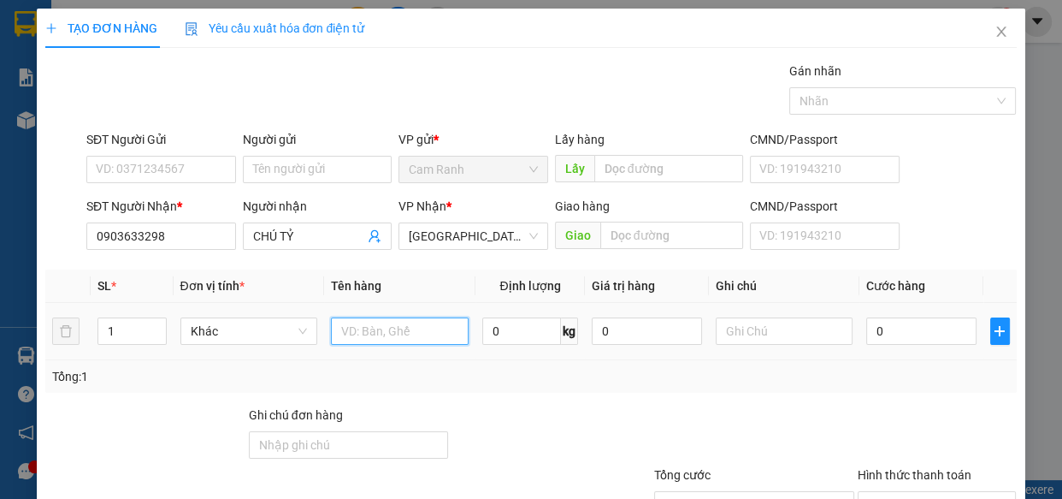
click at [414, 328] on input "text" at bounding box center [400, 330] width 138 height 27
type input "6 KIỆN"
click at [914, 341] on input "0" at bounding box center [921, 330] width 110 height 27
type input "2"
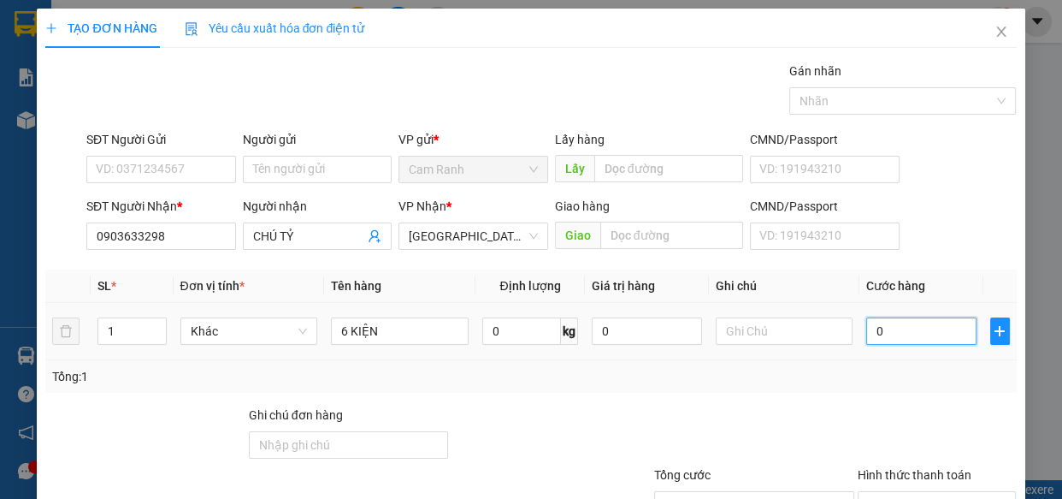
type input "2"
type input "24"
type input "240"
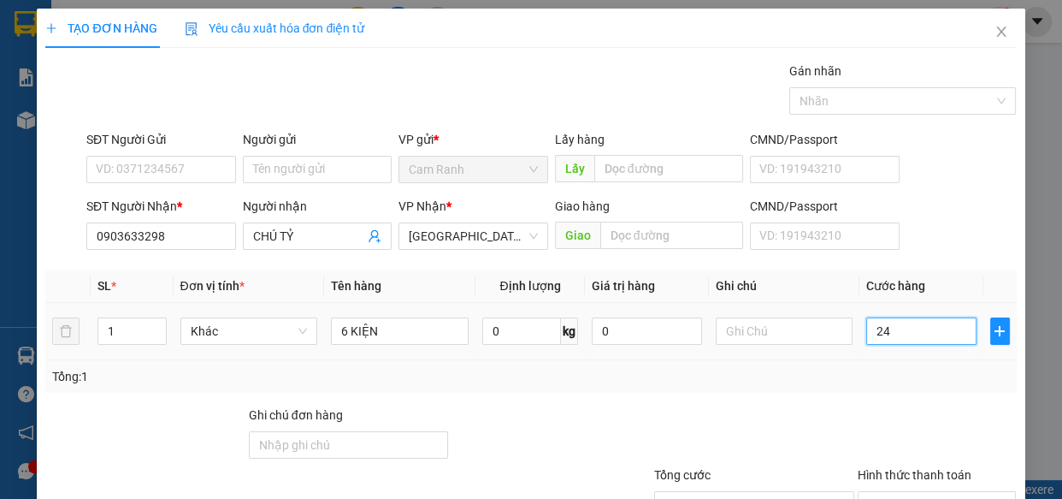
type input "240"
click at [915, 341] on input "240" at bounding box center [921, 330] width 110 height 27
type input "240.000"
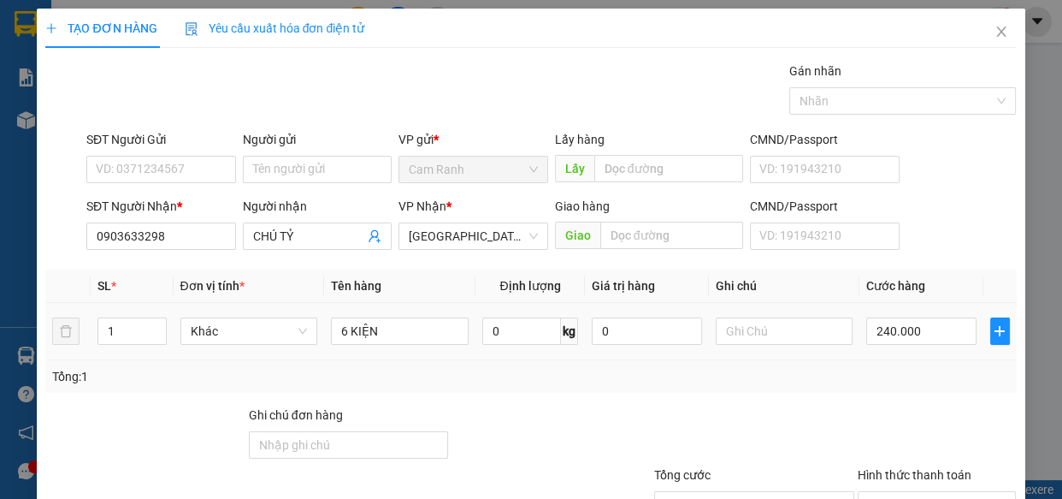
drag, startPoint x: 915, startPoint y: 341, endPoint x: 836, endPoint y: 387, distance: 92.0
click at [836, 387] on div "Tổng: 1" at bounding box center [530, 376] width 971 height 33
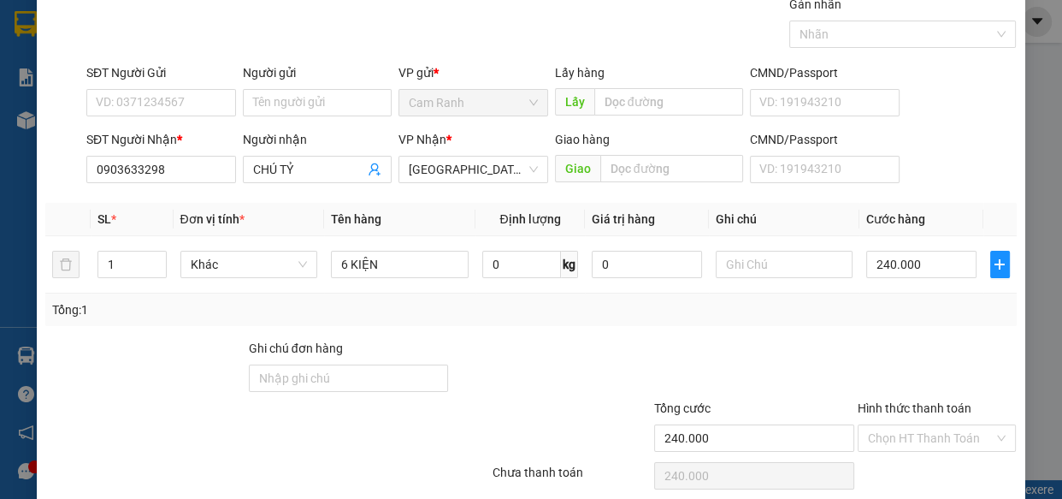
scroll to position [133, 0]
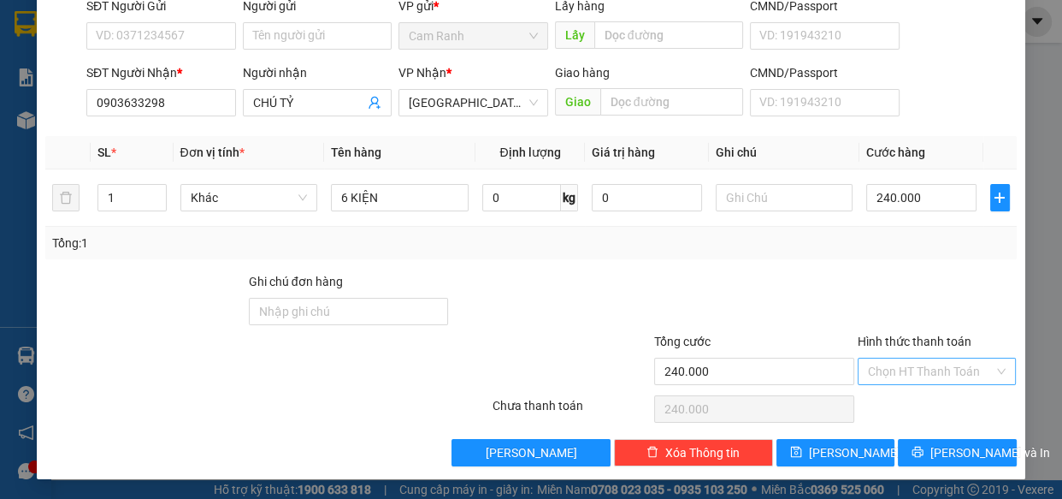
click at [943, 374] on input "Hình thức thanh toán" at bounding box center [931, 371] width 127 height 26
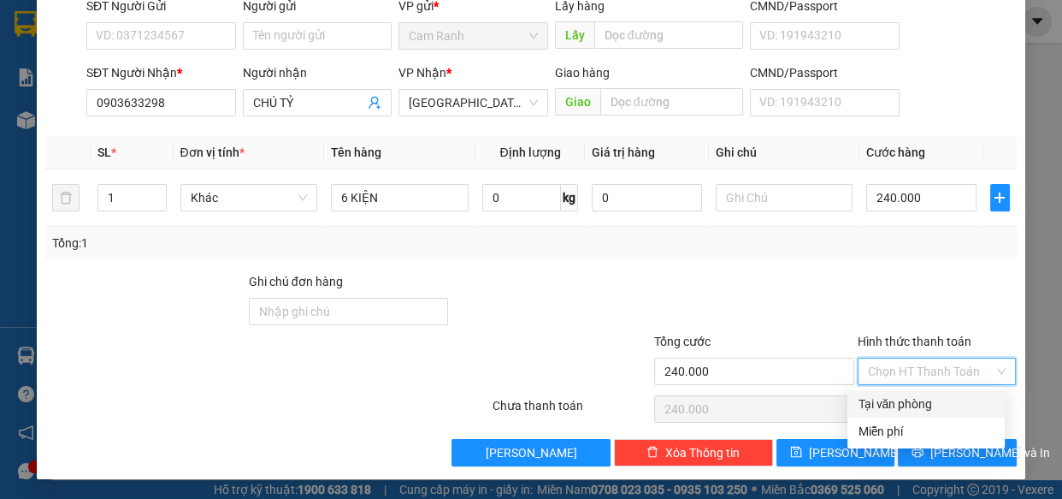
click at [913, 400] on div "Tại văn phòng" at bounding box center [926, 403] width 137 height 19
type input "0"
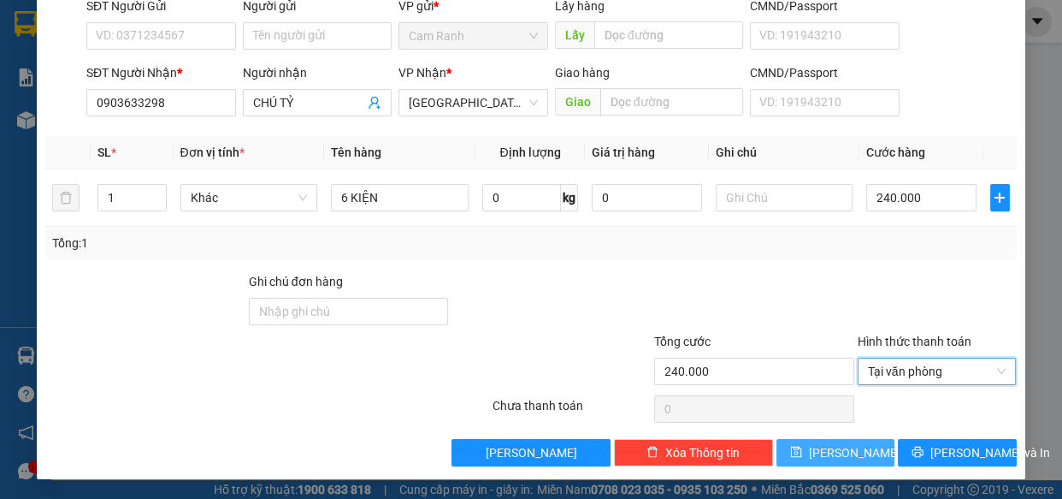
drag, startPoint x: 844, startPoint y: 448, endPoint x: 854, endPoint y: 450, distance: 10.4
click at [843, 448] on span "[PERSON_NAME]" at bounding box center [855, 452] width 92 height 19
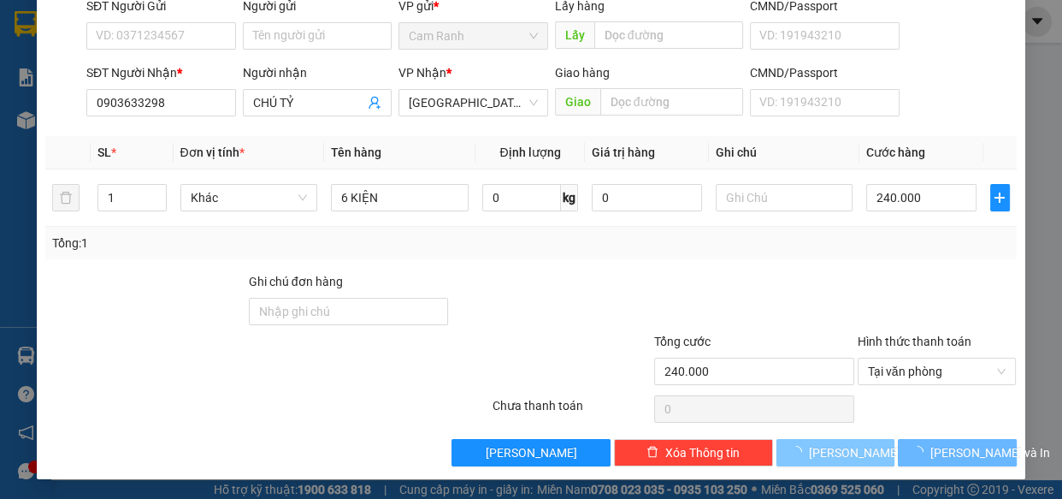
type input "0"
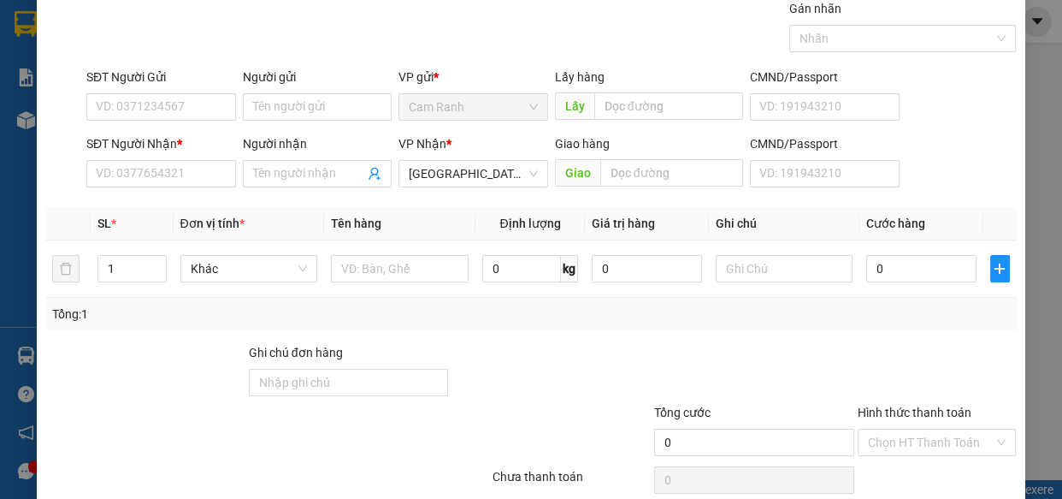
scroll to position [0, 0]
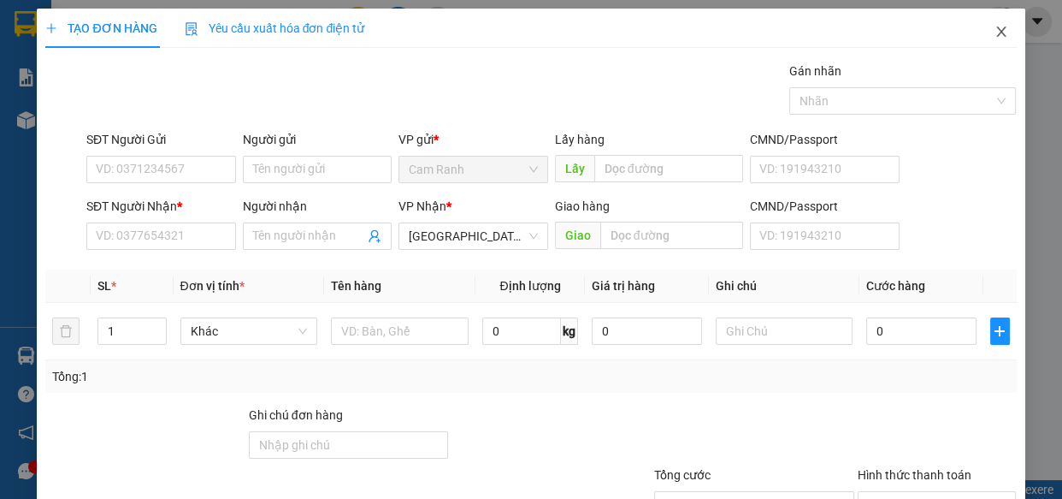
click at [995, 31] on icon "close" at bounding box center [1002, 32] width 14 height 14
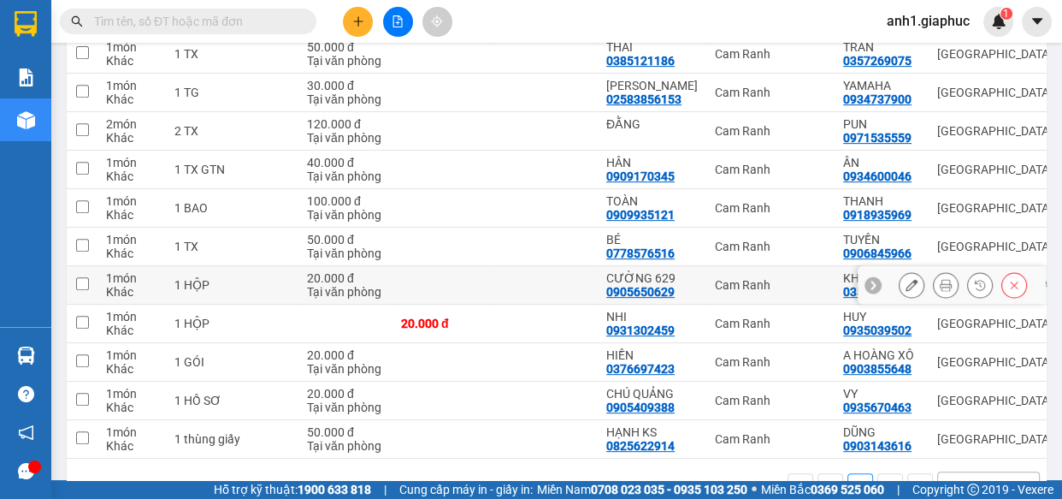
scroll to position [741, 0]
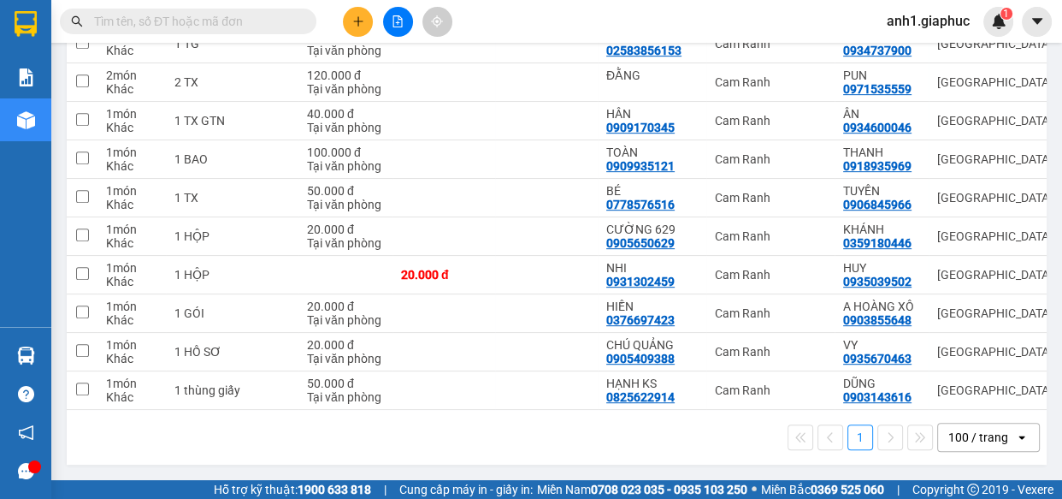
click at [359, 29] on button at bounding box center [358, 22] width 30 height 30
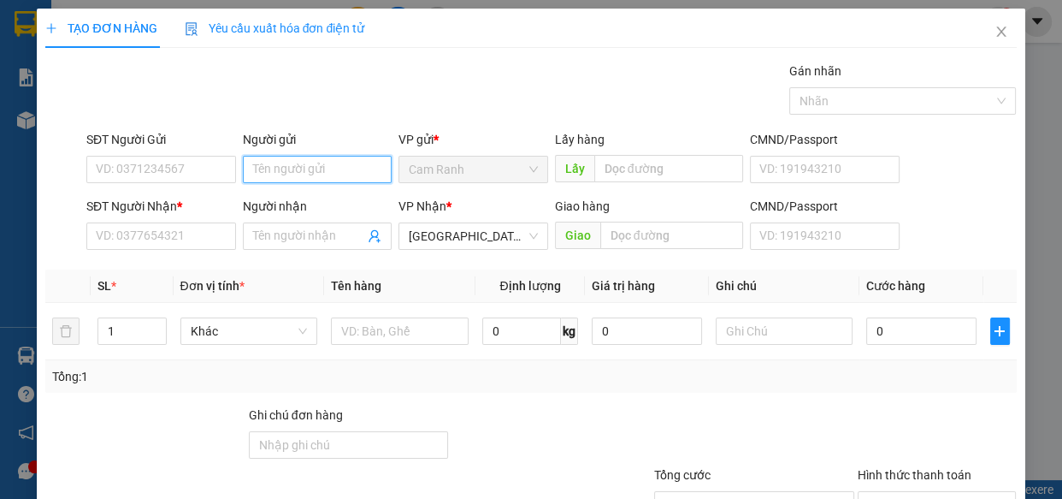
click at [310, 169] on input "Người gửi" at bounding box center [318, 169] width 150 height 27
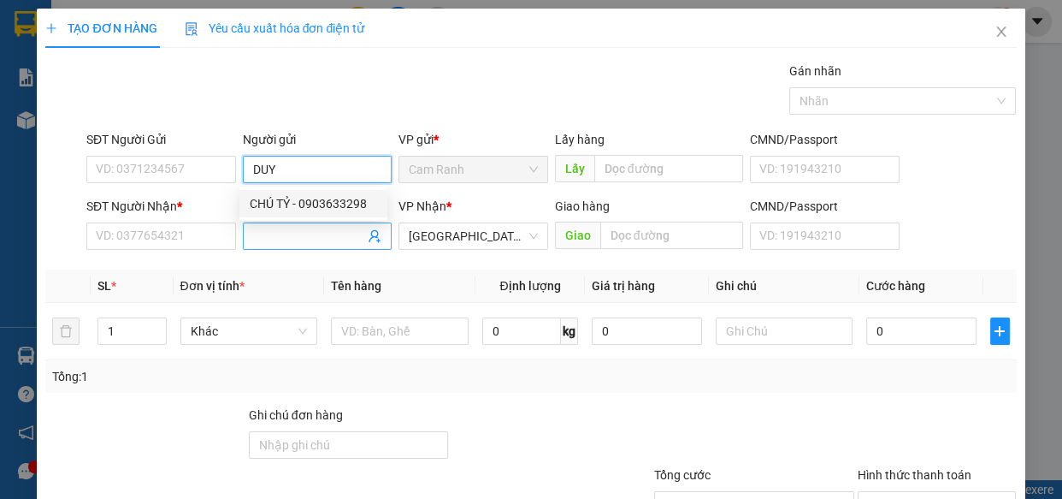
type input "DUY"
click at [253, 233] on input "Người nhận" at bounding box center [309, 236] width 112 height 19
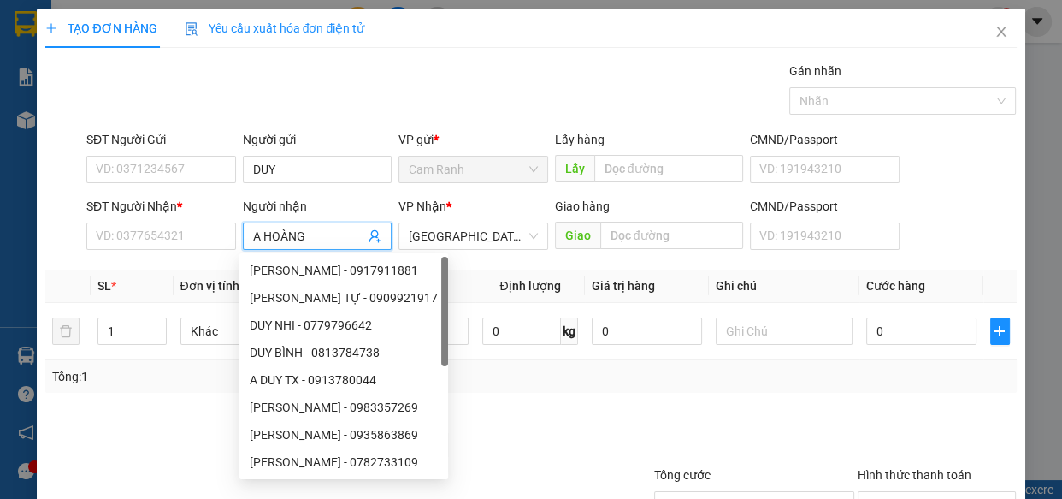
type input "A HOÀNG X"
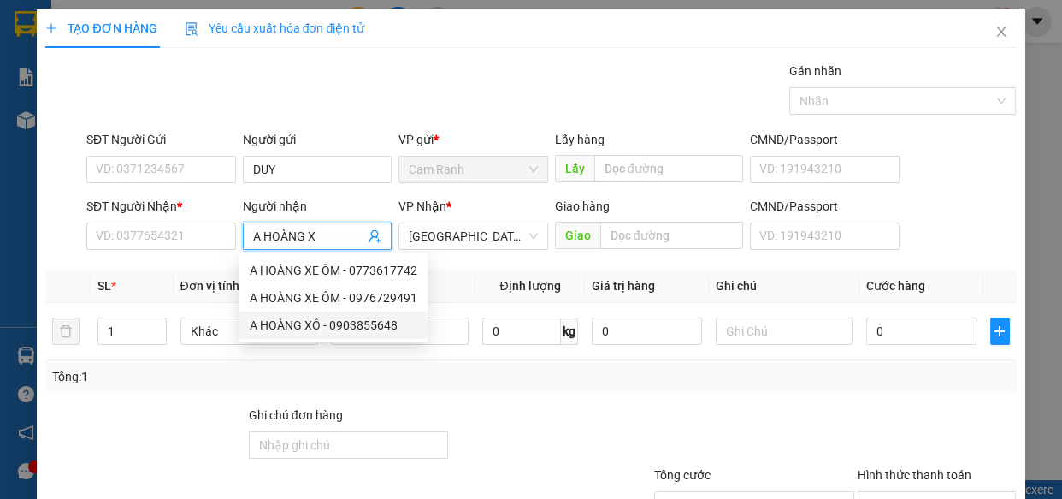
click at [331, 322] on div "A HOÀNG XÔ - 0903855648" at bounding box center [334, 325] width 168 height 19
type input "0903855648"
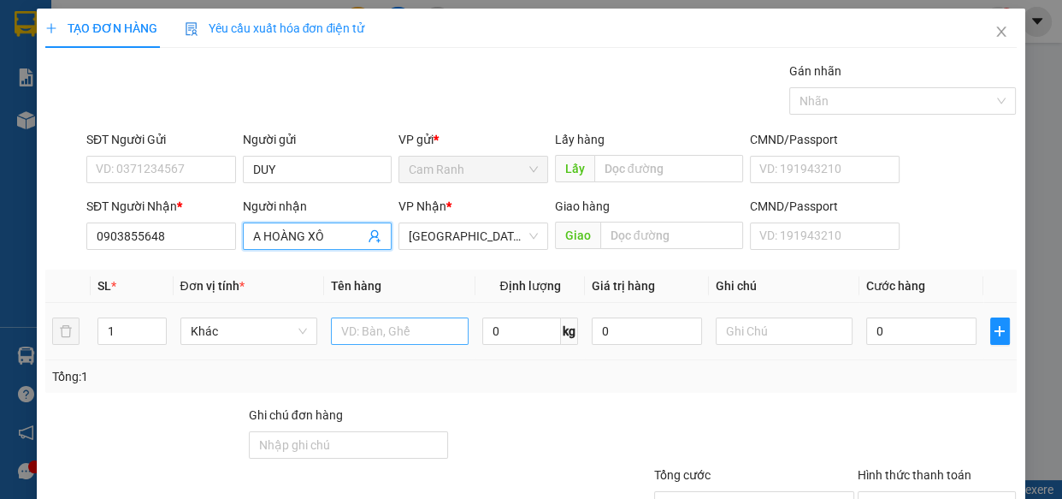
type input "A HOÀNG XÔ"
click at [446, 330] on input "text" at bounding box center [400, 330] width 138 height 27
type input "1 TX"
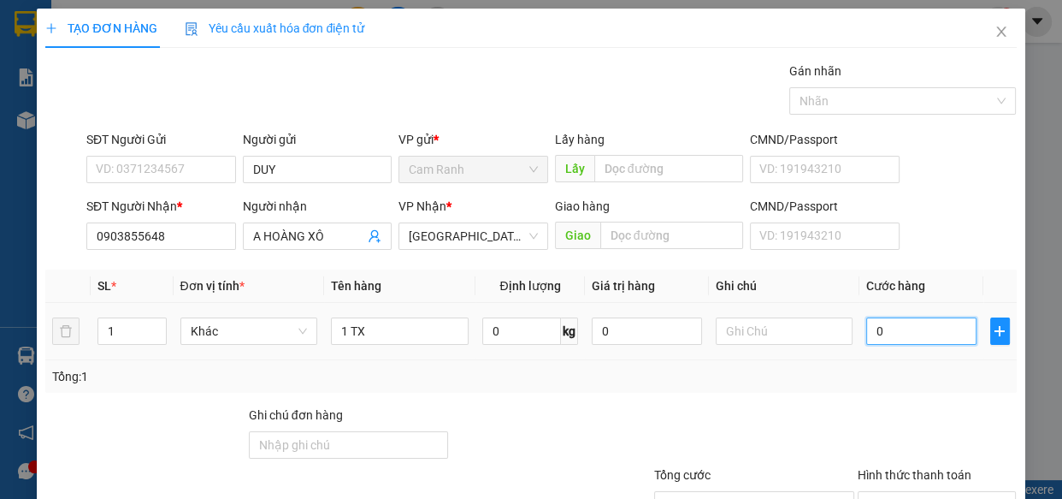
click at [919, 333] on input "0" at bounding box center [921, 330] width 110 height 27
type input "5"
type input "50"
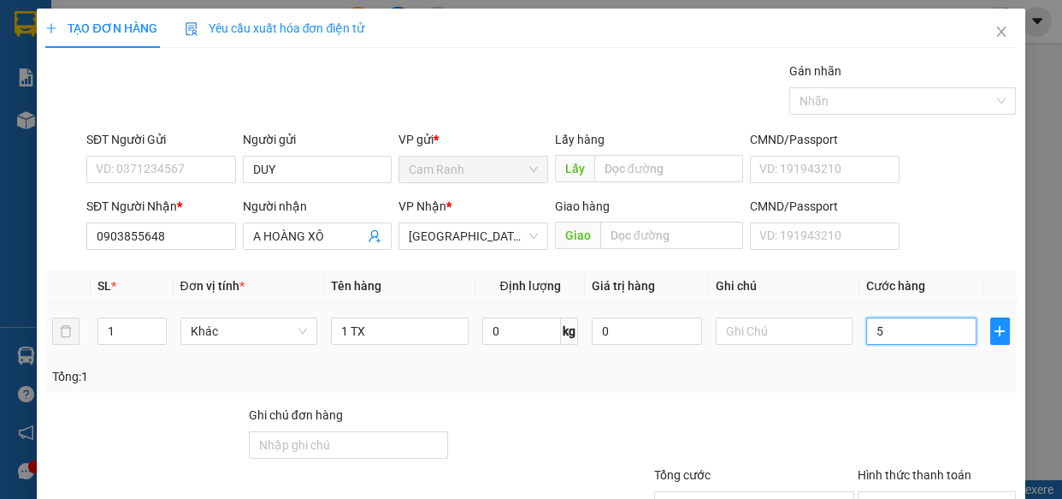
type input "50"
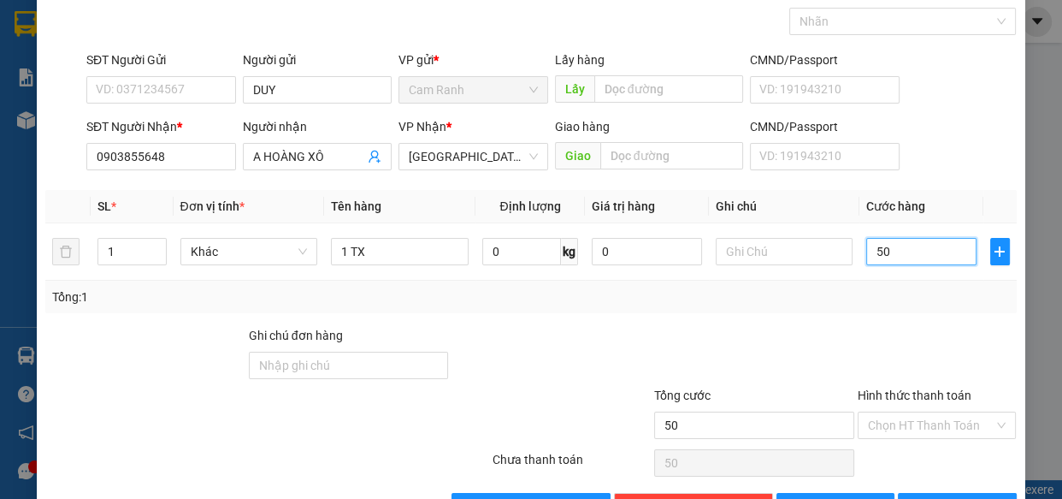
scroll to position [133, 0]
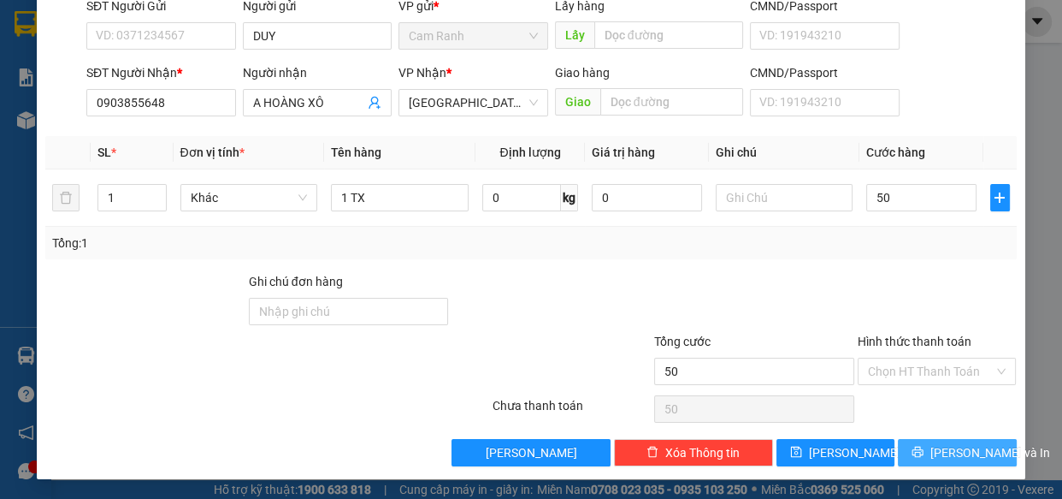
type input "50.000"
click at [943, 453] on span "[PERSON_NAME] và In" at bounding box center [991, 452] width 120 height 19
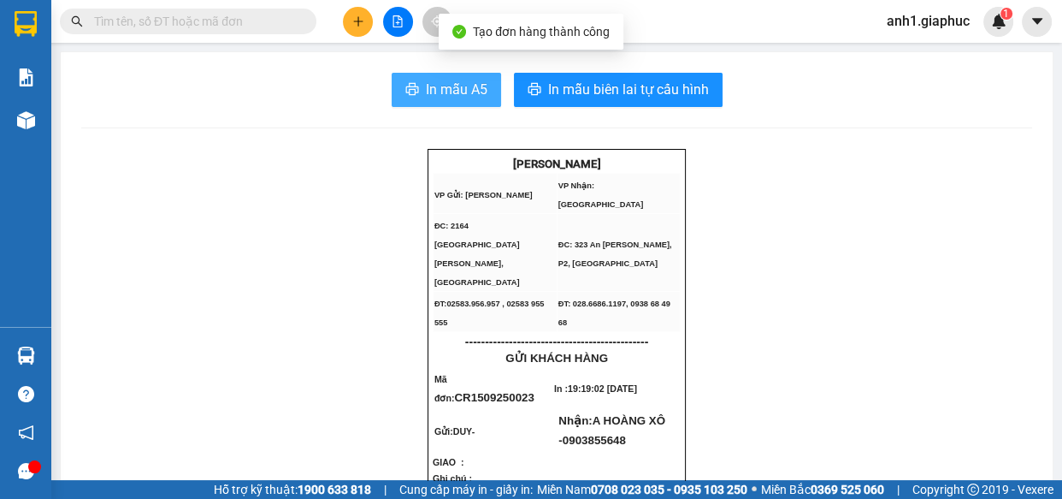
click at [456, 86] on span "In mẫu A5" at bounding box center [457, 89] width 62 height 21
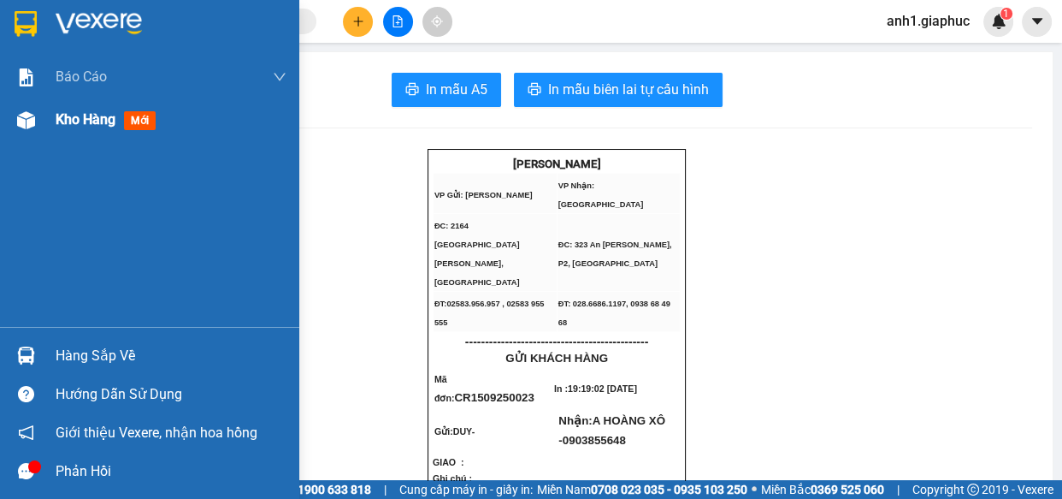
drag, startPoint x: 79, startPoint y: 119, endPoint x: 291, endPoint y: 125, distance: 212.2
click at [80, 119] on span "Kho hàng" at bounding box center [86, 119] width 60 height 16
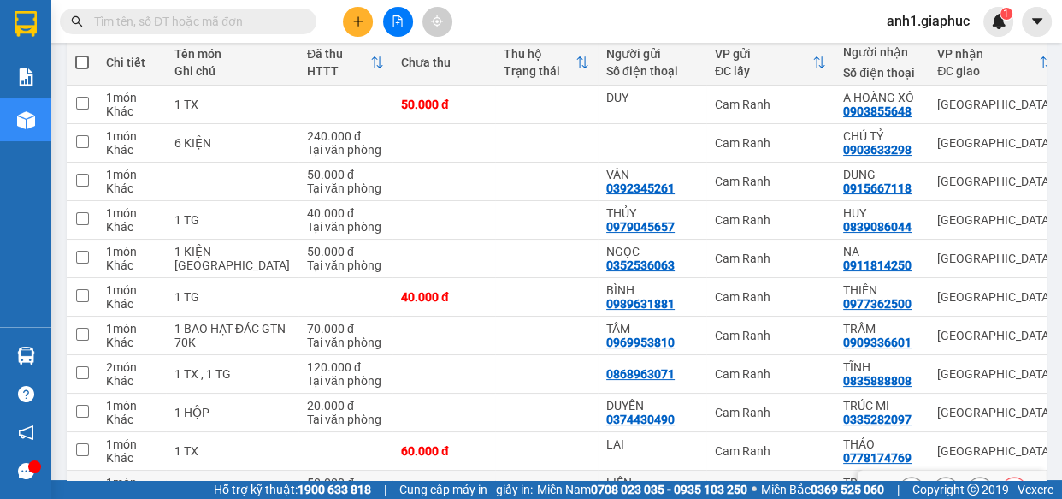
scroll to position [157, 0]
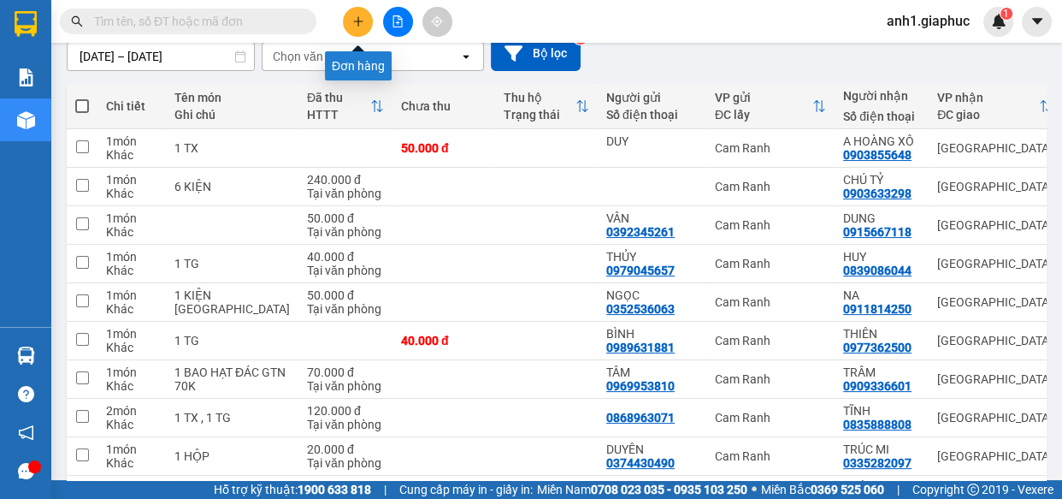
click at [352, 21] on icon "plus" at bounding box center [358, 21] width 12 height 12
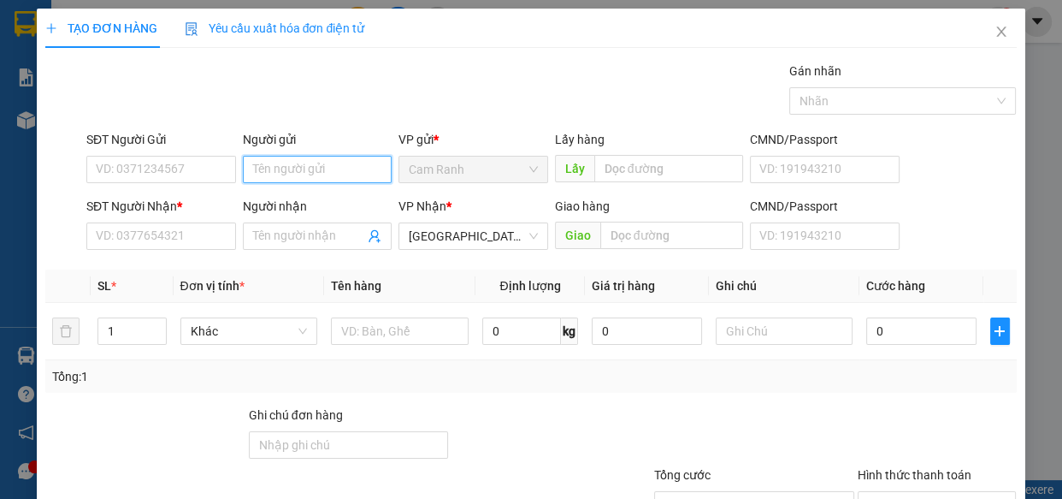
click at [267, 171] on input "Người gửi" at bounding box center [318, 169] width 150 height 27
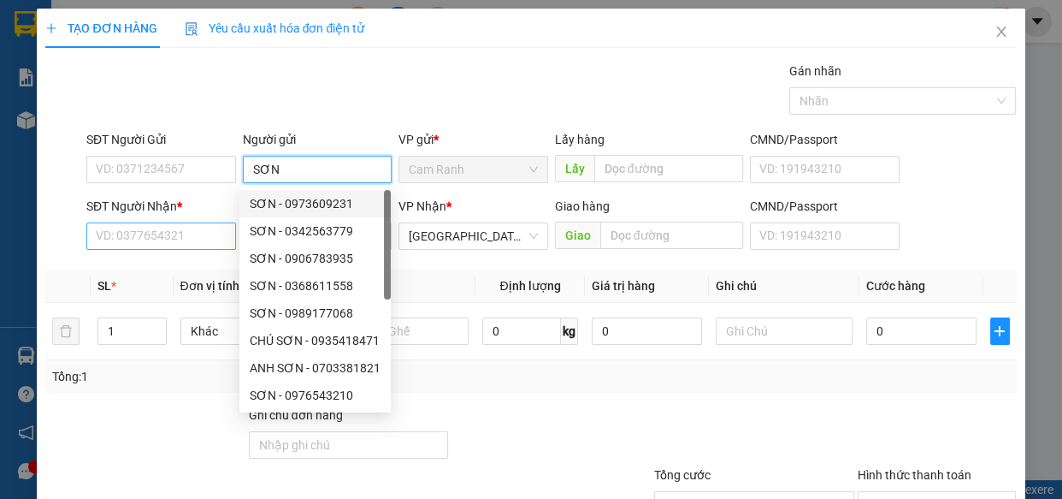
type input "SƠN"
click at [173, 236] on input "SĐT Người Nhận *" at bounding box center [161, 235] width 150 height 27
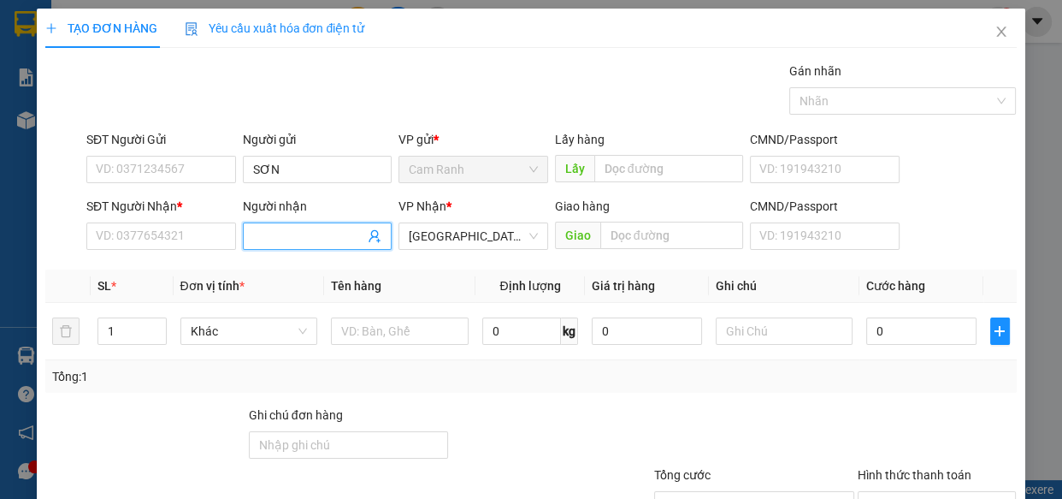
click at [294, 230] on input "Người nhận" at bounding box center [309, 236] width 112 height 19
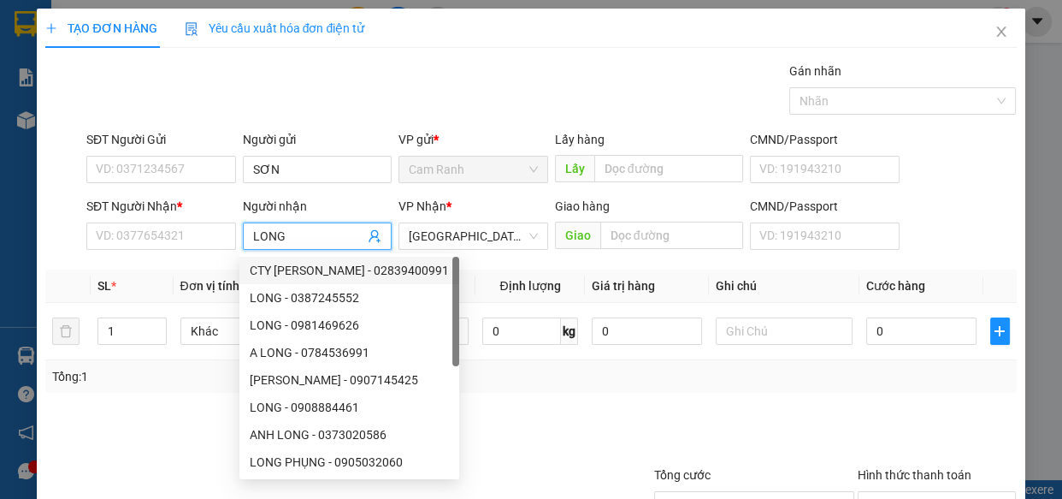
type input "LONG"
drag, startPoint x: 580, startPoint y: 417, endPoint x: 552, endPoint y: 396, distance: 34.9
click at [580, 418] on div at bounding box center [551, 435] width 203 height 60
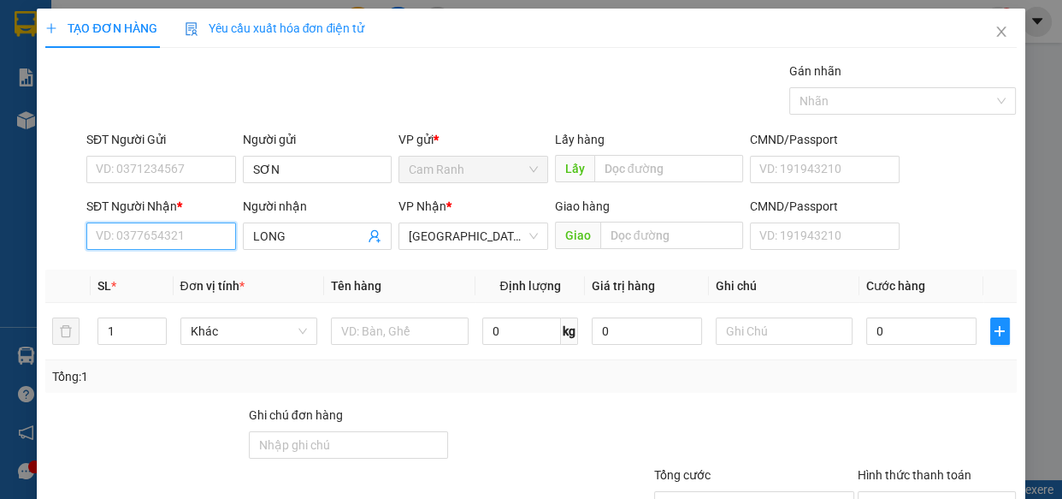
click at [168, 239] on input "SĐT Người Nhận *" at bounding box center [161, 235] width 150 height 27
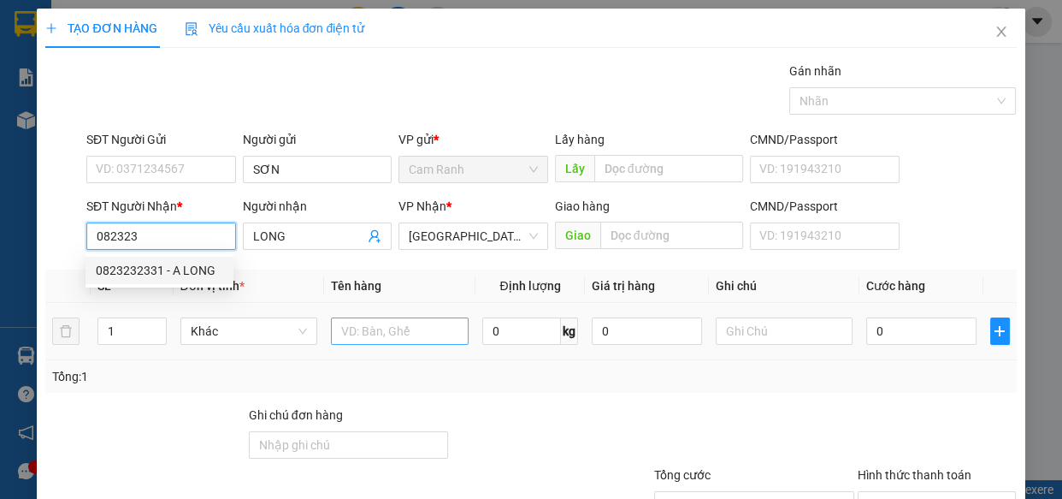
drag, startPoint x: 157, startPoint y: 258, endPoint x: 368, endPoint y: 325, distance: 220.7
click at [158, 258] on div "0823232331 - A LONG" at bounding box center [160, 270] width 148 height 27
type input "0823232331"
type input "A LONG"
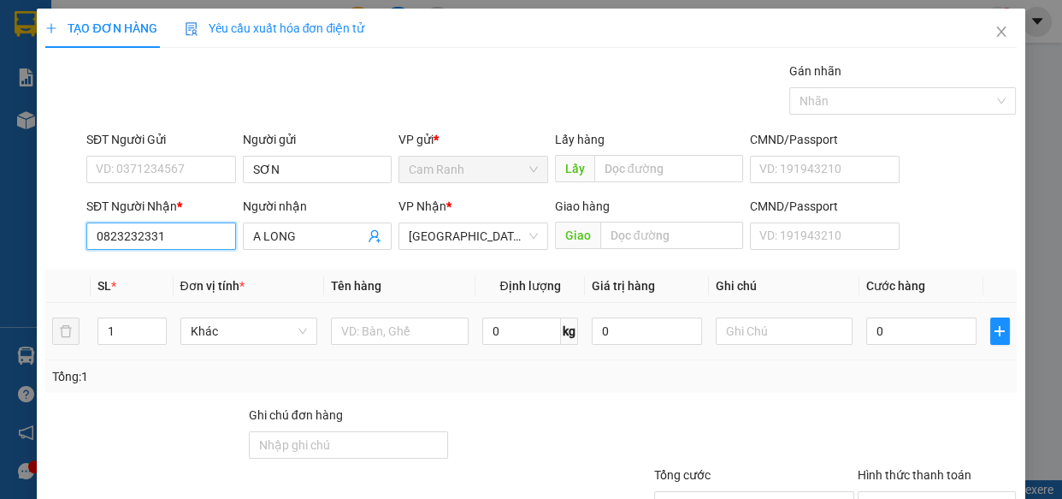
type input "0823232331"
click at [488, 346] on div "0 kg" at bounding box center [530, 331] width 96 height 34
click at [409, 318] on input "text" at bounding box center [400, 330] width 138 height 27
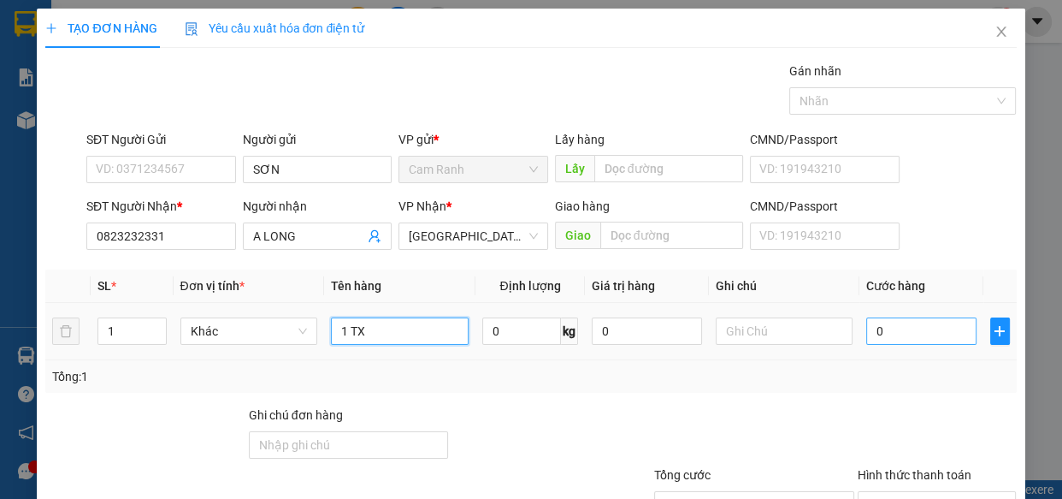
type input "1 TX"
click at [894, 333] on input "0" at bounding box center [921, 330] width 110 height 27
type input "3"
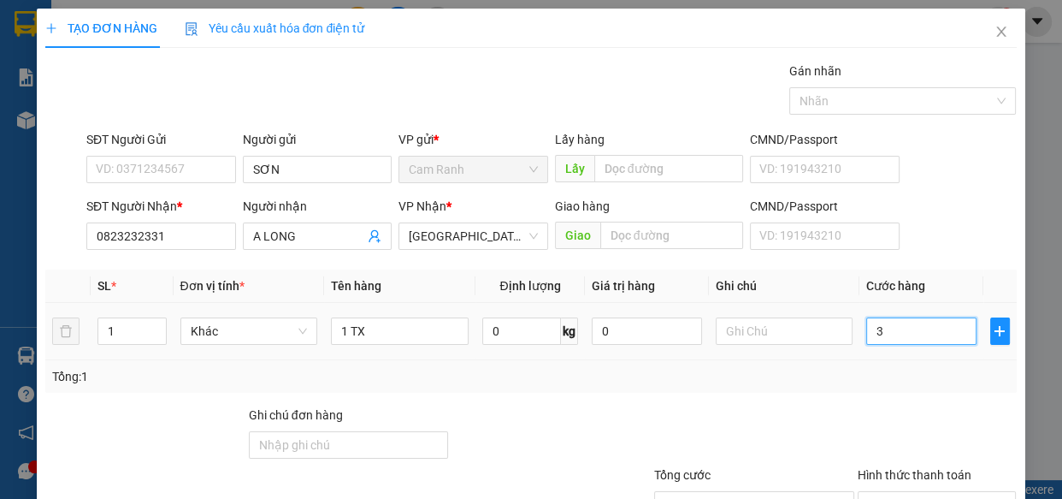
type input "30"
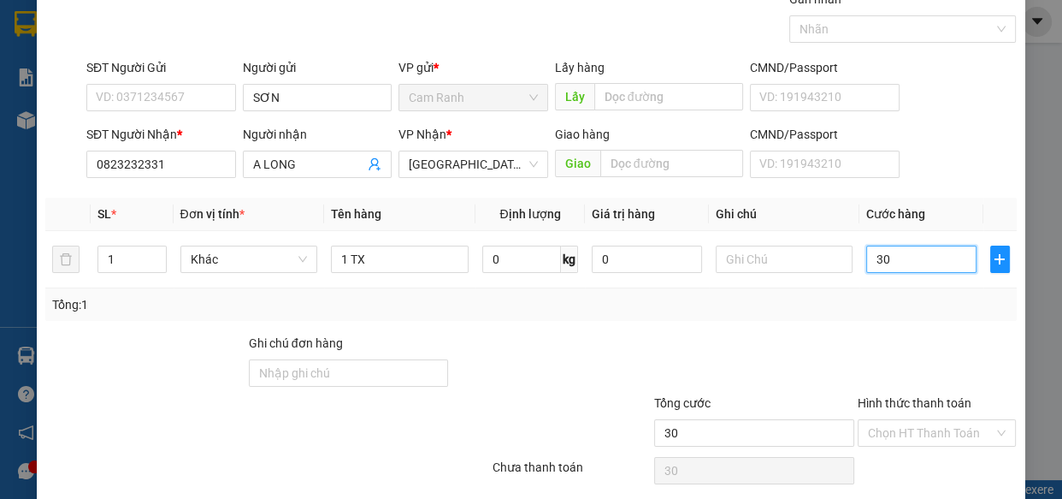
scroll to position [133, 0]
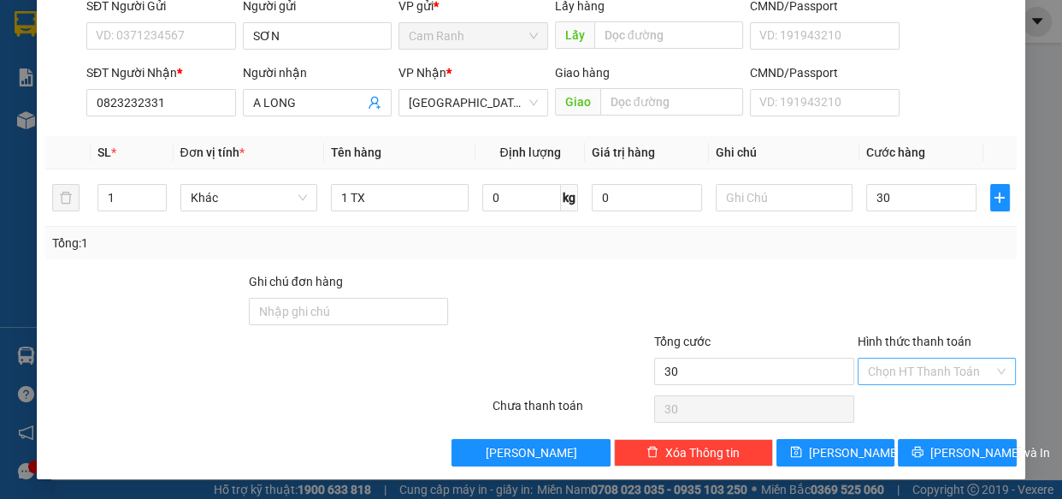
type input "30.000"
click at [906, 370] on input "Hình thức thanh toán" at bounding box center [931, 371] width 127 height 26
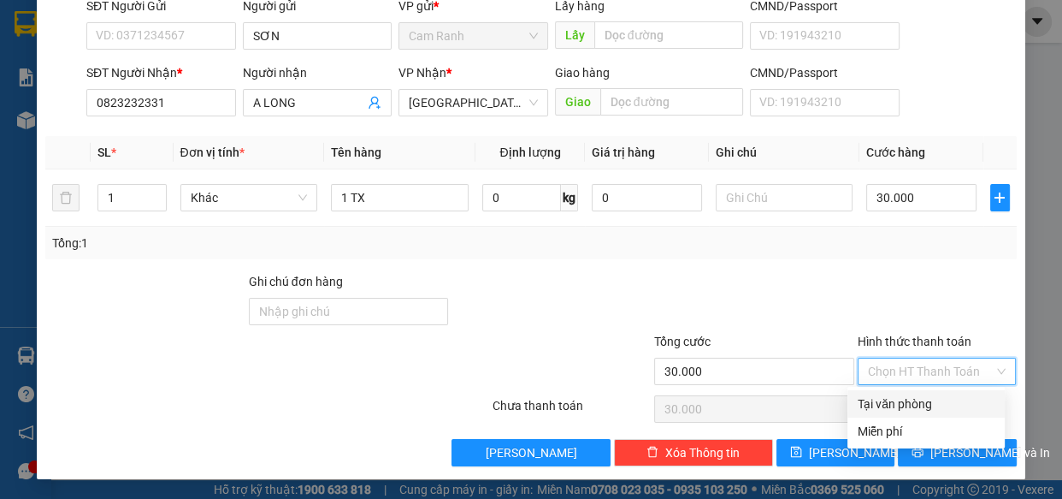
click at [901, 401] on div "Tại văn phòng" at bounding box center [926, 403] width 137 height 19
type input "0"
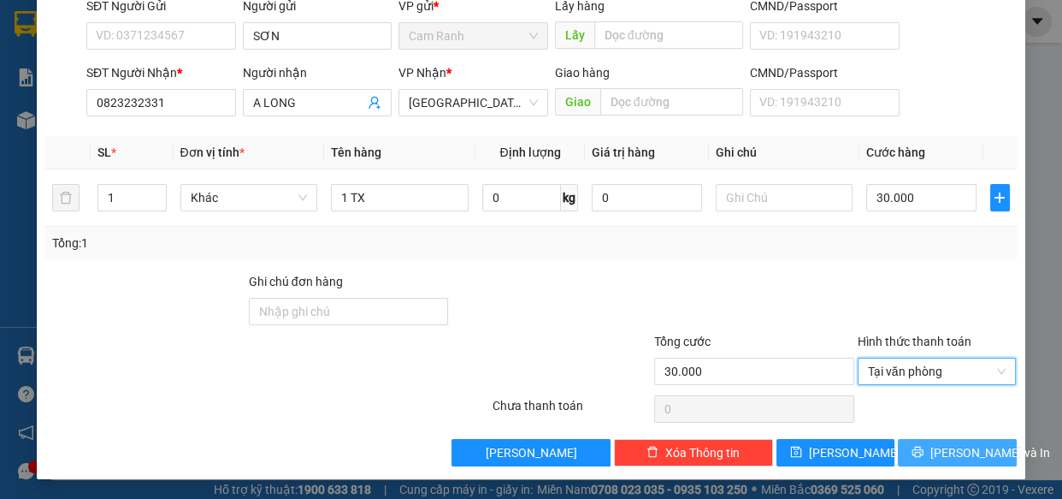
click at [961, 453] on span "[PERSON_NAME] và In" at bounding box center [991, 452] width 120 height 19
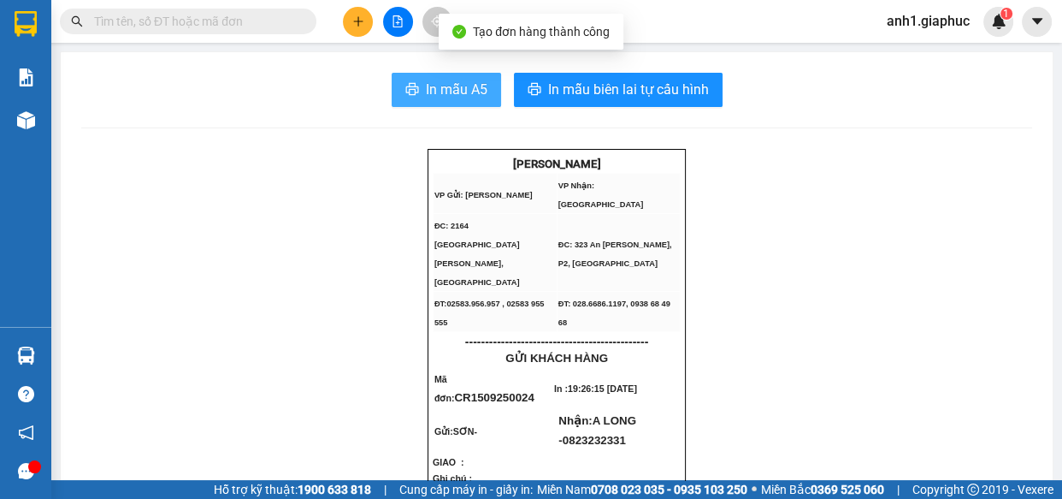
click at [479, 83] on span "In mẫu A5" at bounding box center [457, 89] width 62 height 21
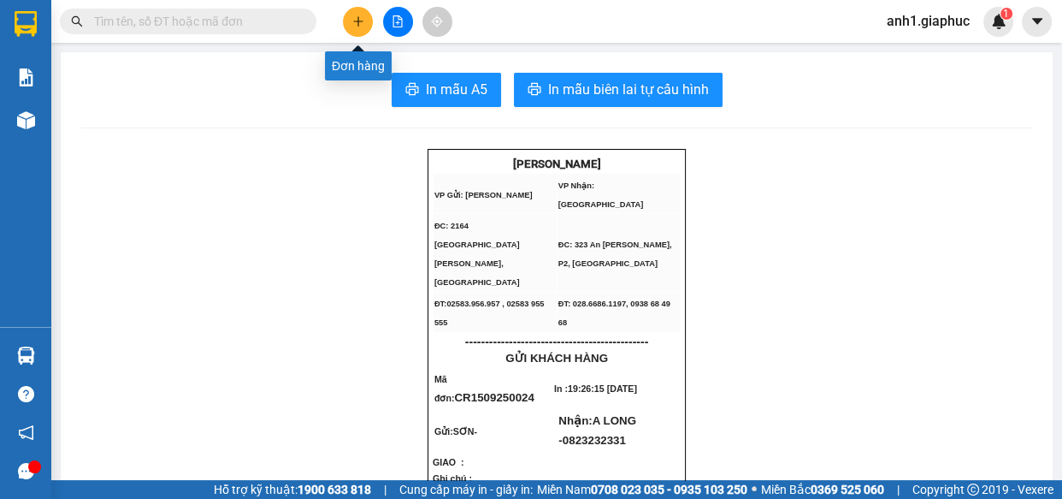
click at [360, 27] on icon "plus" at bounding box center [358, 21] width 12 height 12
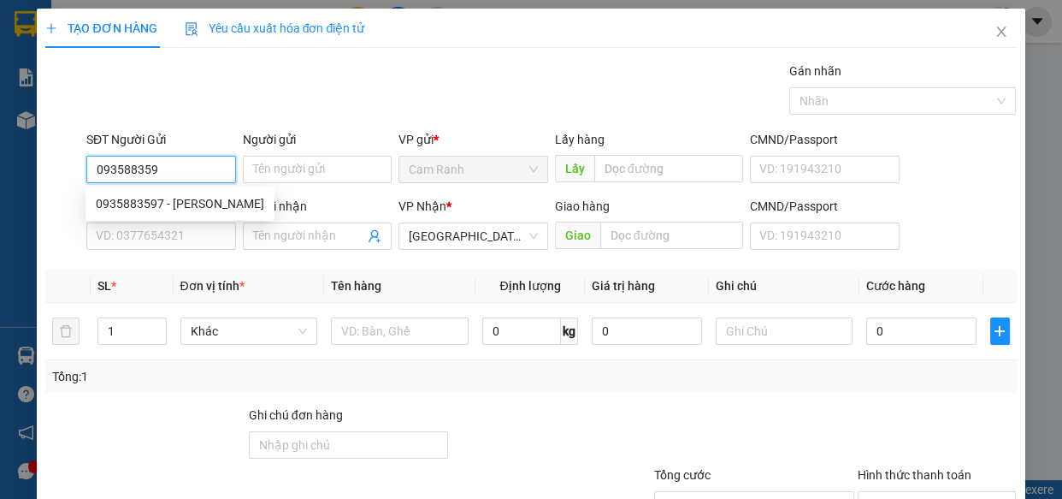
type input "0935883597"
click at [137, 209] on div "0935883597 - [PERSON_NAME]" at bounding box center [180, 203] width 169 height 19
type input "NGỌC"
type input "0935883597"
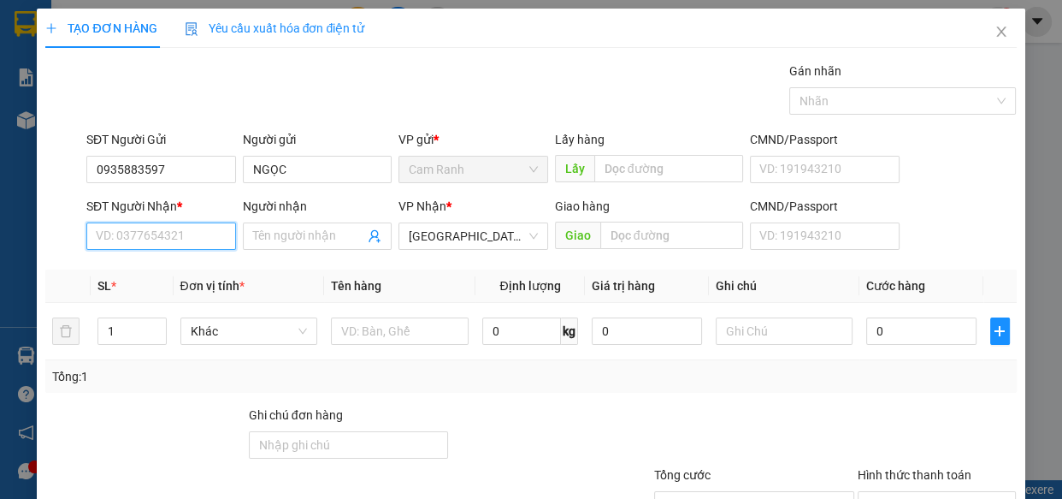
click at [145, 234] on input "SĐT Người Nhận *" at bounding box center [161, 235] width 150 height 27
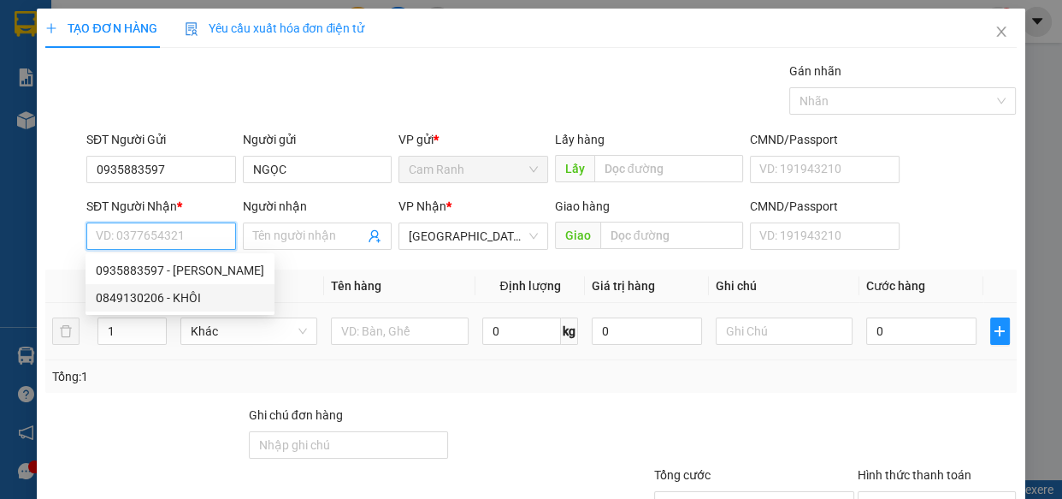
click at [156, 303] on div "0849130206 - KHÔI" at bounding box center [180, 297] width 169 height 19
type input "0849130206"
type input "KHÔI"
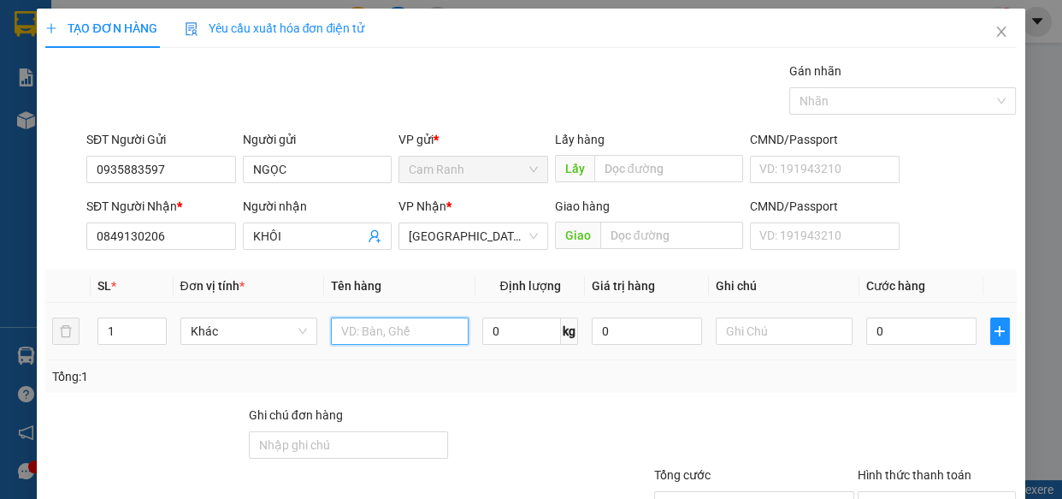
click at [387, 337] on input "text" at bounding box center [400, 330] width 138 height 27
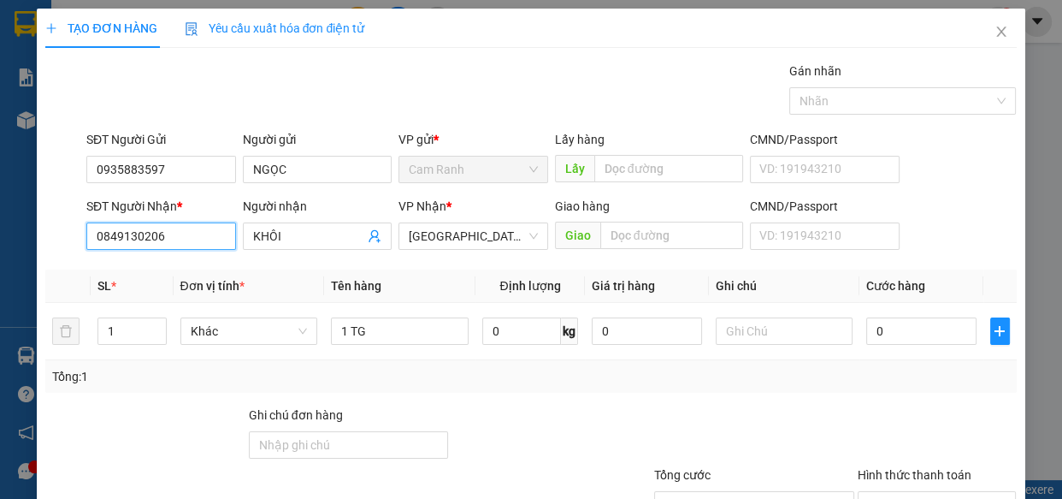
drag, startPoint x: 196, startPoint y: 237, endPoint x: 17, endPoint y: 287, distance: 185.8
click at [0, 274] on div "TẠO ĐƠN HÀNG Yêu cầu xuất hóa đơn điện tử Transit Pickup Surcharge Ids Transit …" at bounding box center [531, 249] width 1062 height 499
drag, startPoint x: 305, startPoint y: 239, endPoint x: 147, endPoint y: 252, distance: 158.8
click at [142, 248] on div "SĐT Người Nhận * 0935974907 Người nhận KHÔI KHÔI VP Nhận * [GEOGRAPHIC_DATA] Gi…" at bounding box center [551, 227] width 937 height 60
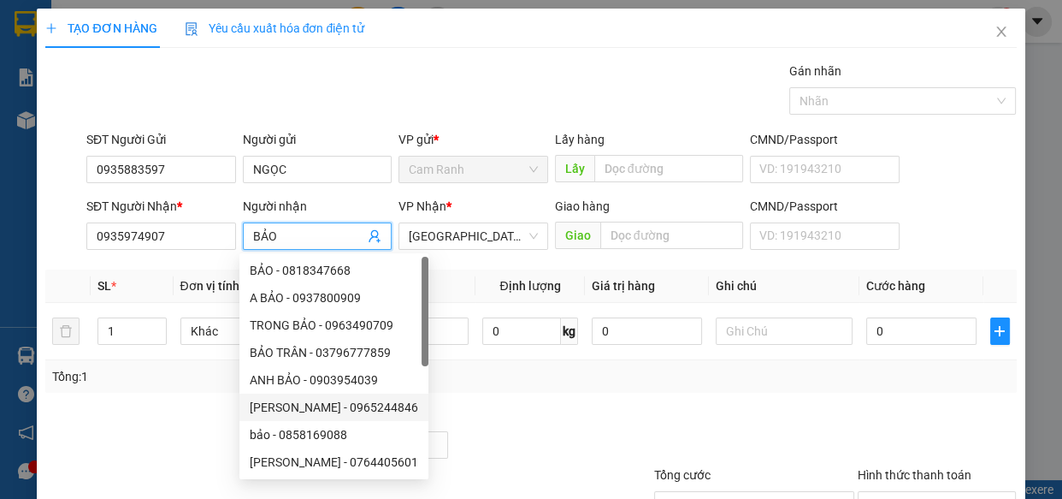
click at [617, 418] on div at bounding box center [551, 435] width 203 height 60
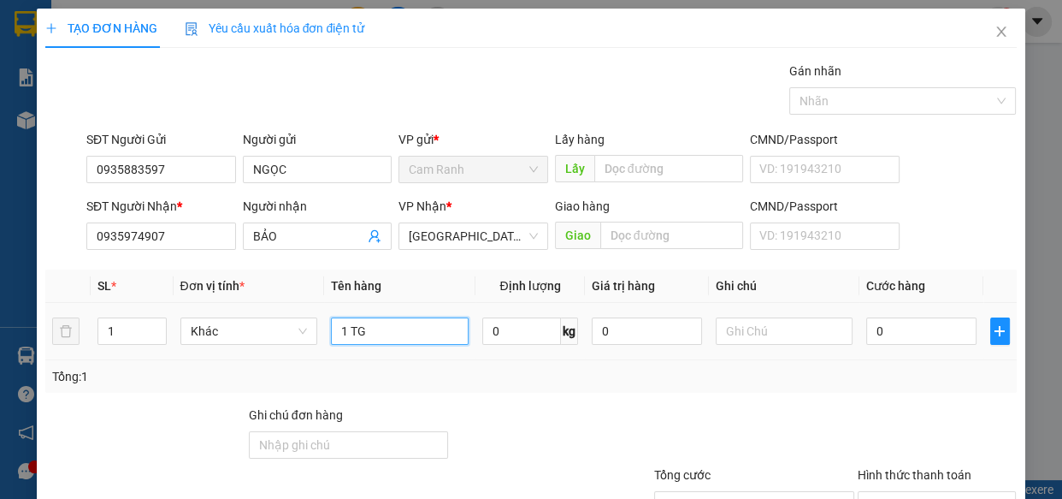
click at [420, 340] on input "1 TG" at bounding box center [400, 330] width 138 height 27
click at [911, 337] on input "0" at bounding box center [921, 330] width 110 height 27
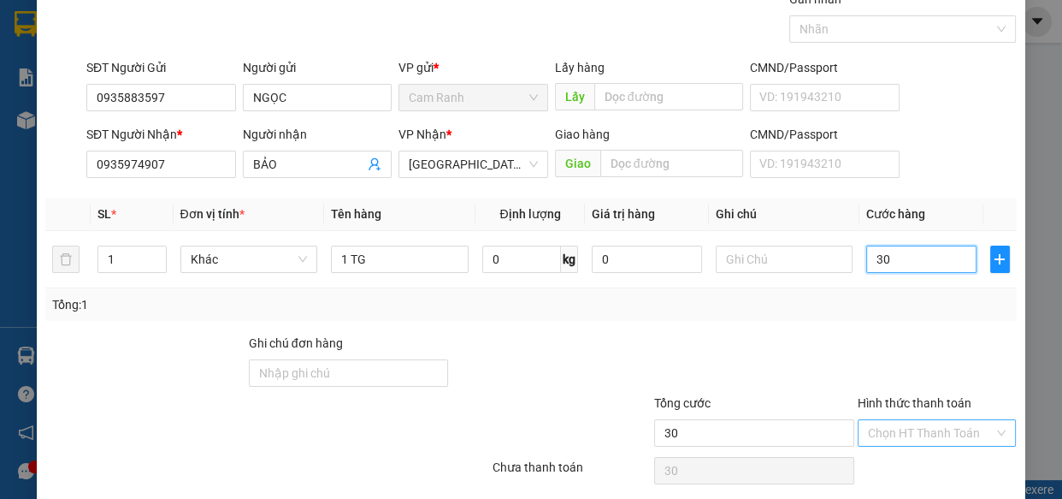
scroll to position [133, 0]
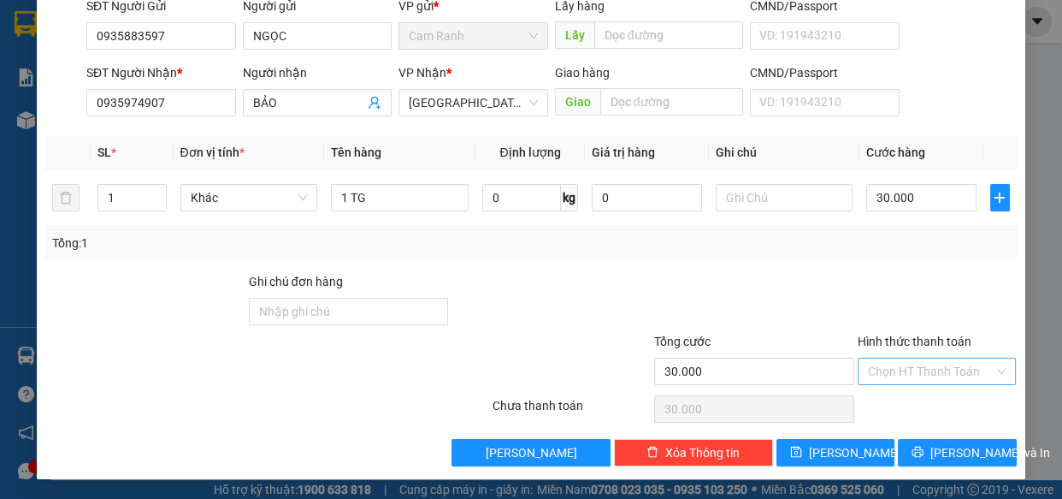
click at [908, 359] on input "Hình thức thanh toán" at bounding box center [931, 371] width 127 height 26
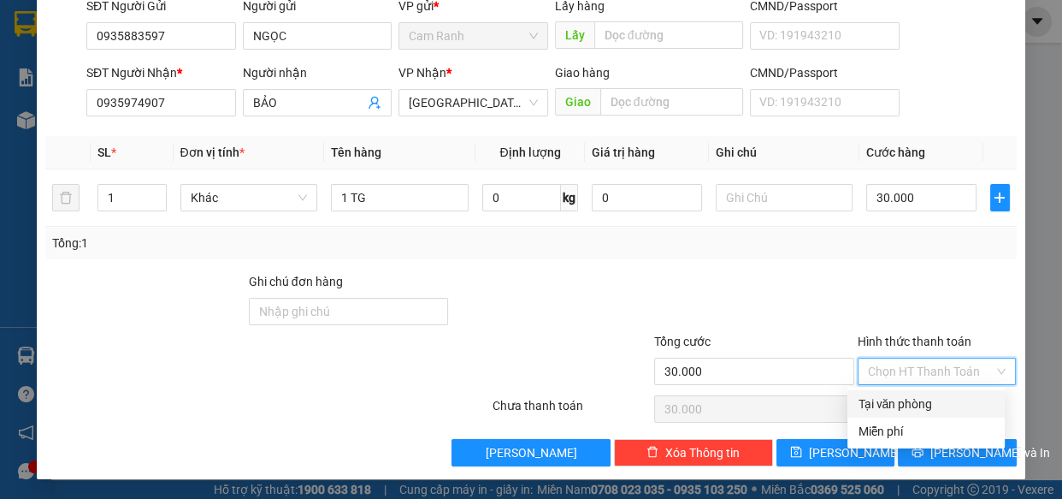
click at [902, 393] on div "Tại văn phòng" at bounding box center [926, 403] width 157 height 27
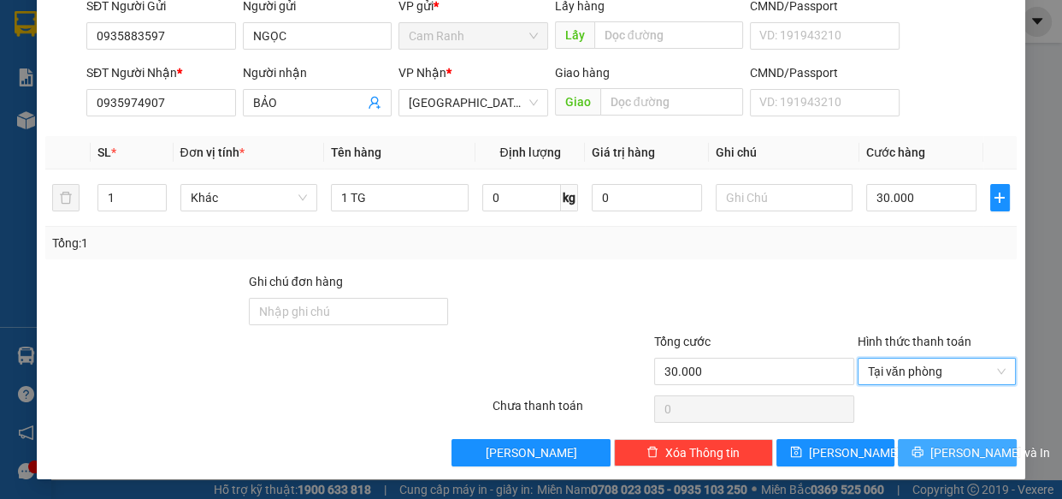
click at [948, 454] on span "[PERSON_NAME] và In" at bounding box center [991, 452] width 120 height 19
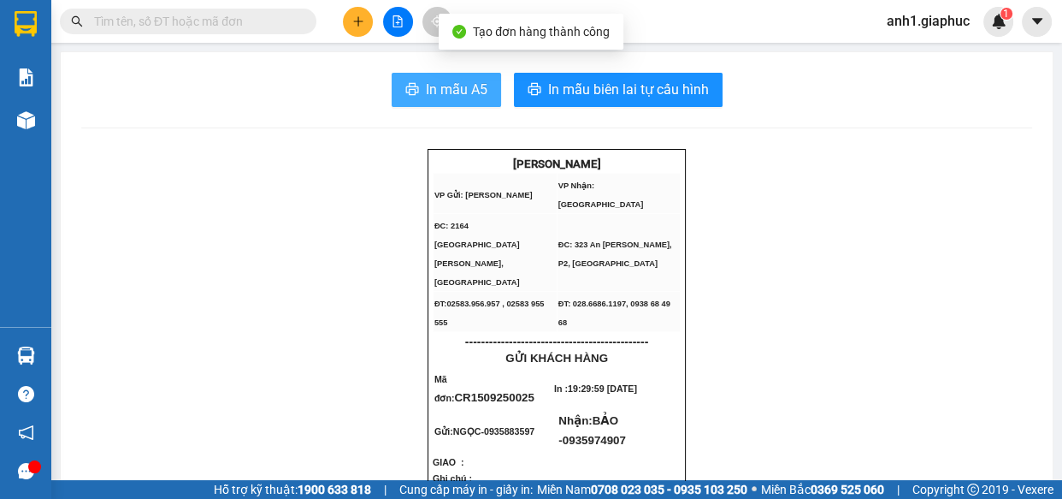
click at [430, 98] on span "In mẫu A5" at bounding box center [457, 89] width 62 height 21
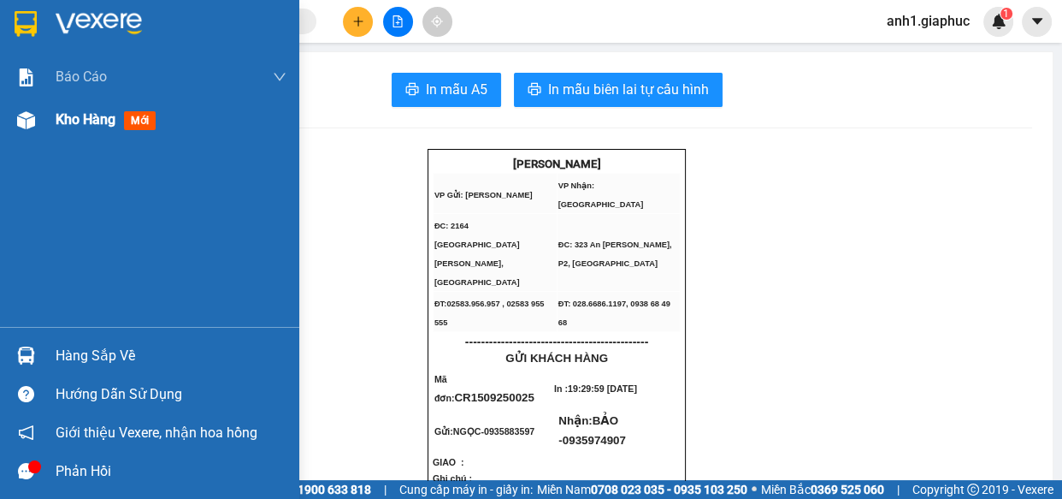
click at [79, 123] on span "Kho hàng" at bounding box center [86, 119] width 60 height 16
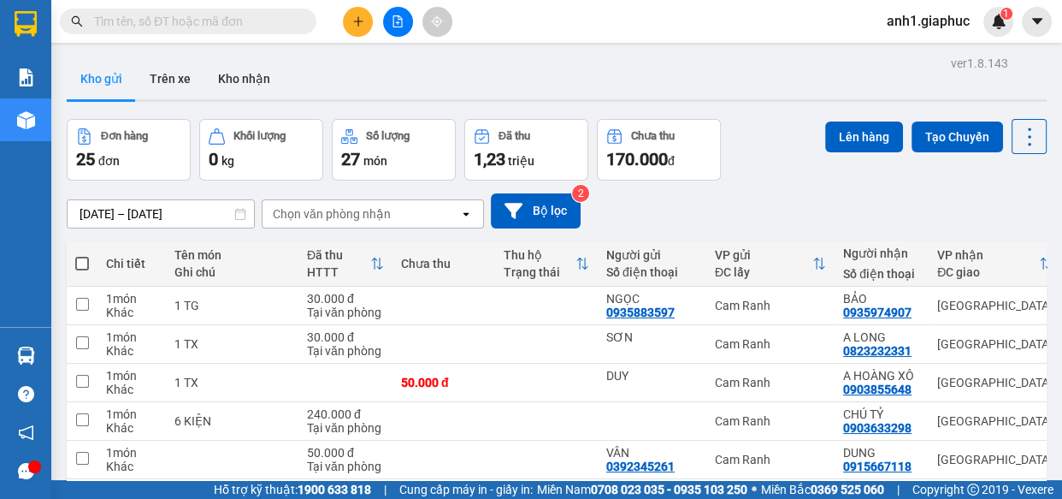
click at [89, 257] on th at bounding box center [82, 263] width 31 height 45
click at [80, 259] on span at bounding box center [82, 264] width 14 height 14
click at [82, 255] on input "checkbox" at bounding box center [82, 255] width 0 height 0
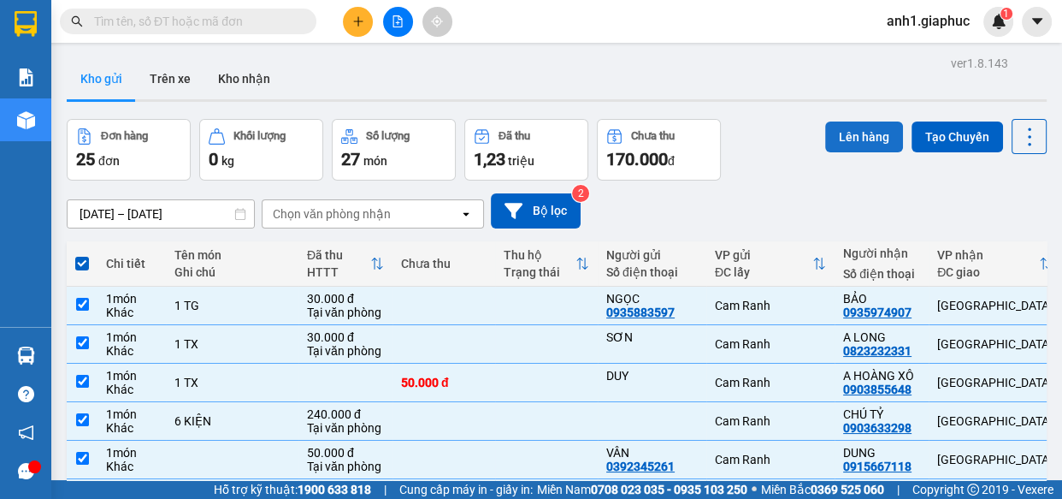
click at [831, 139] on button "Lên hàng" at bounding box center [864, 136] width 78 height 31
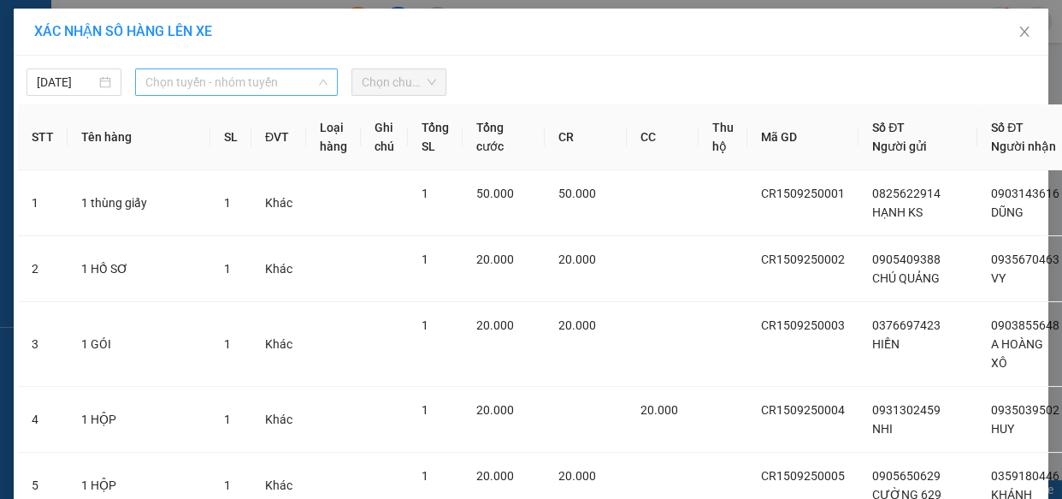
click at [291, 86] on span "Chọn tuyến - nhóm tuyến" at bounding box center [236, 82] width 182 height 26
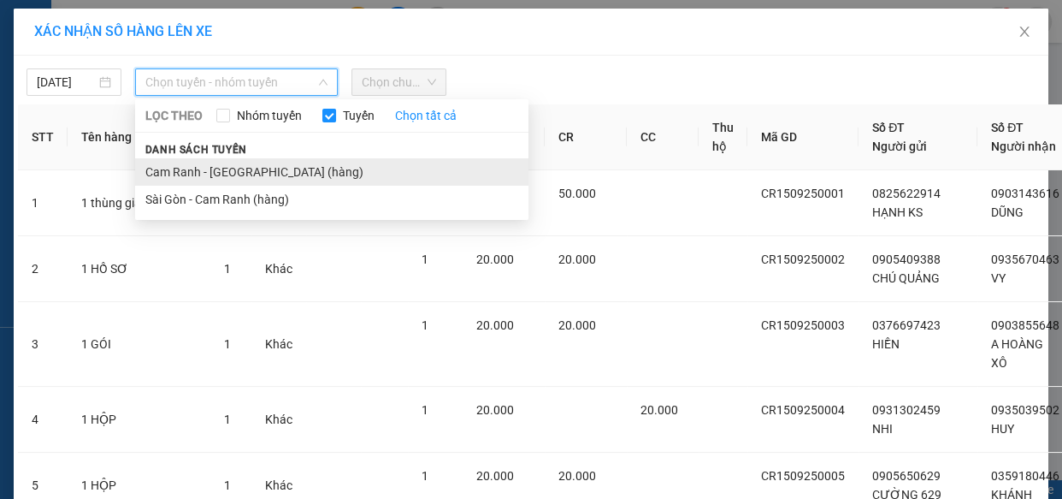
click at [249, 169] on li "Cam Ranh - [GEOGRAPHIC_DATA] (hàng)" at bounding box center [331, 171] width 393 height 27
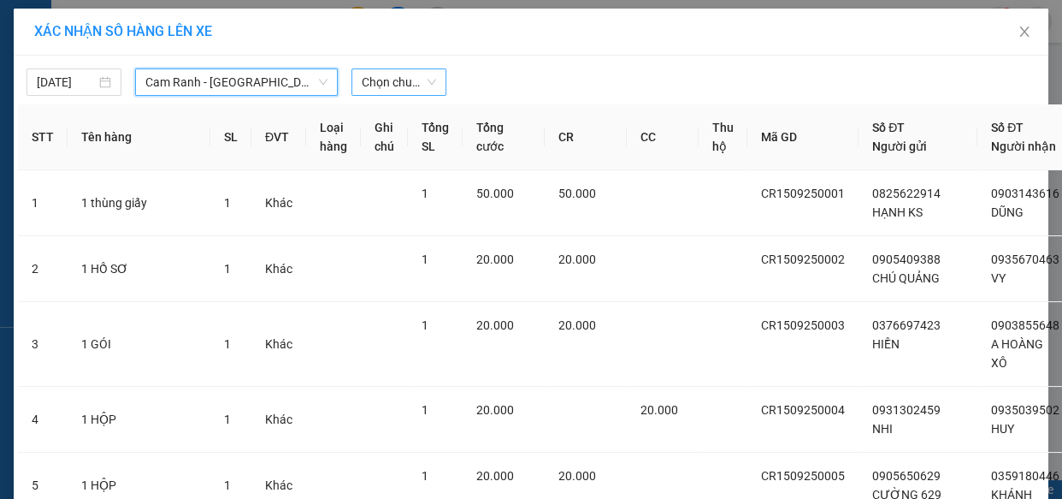
click at [391, 81] on span "Chọn chuyến" at bounding box center [399, 82] width 74 height 26
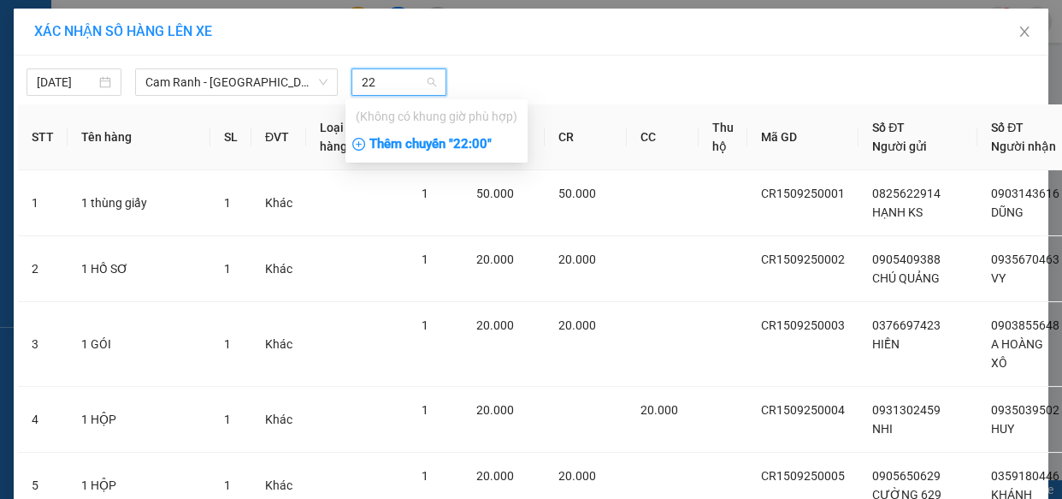
click at [478, 143] on div "Thêm chuyến " 22:00 "" at bounding box center [437, 144] width 182 height 29
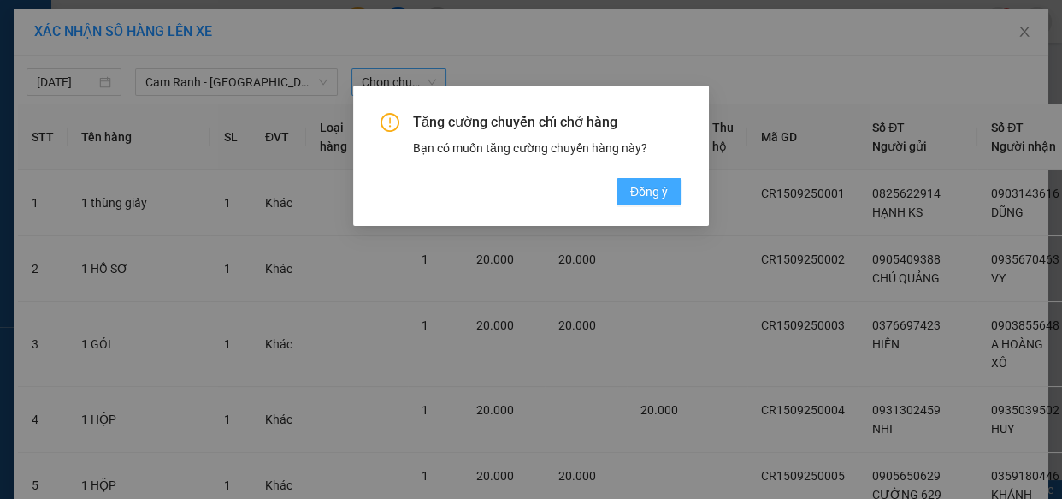
click at [657, 189] on span "Đồng ý" at bounding box center [649, 191] width 38 height 19
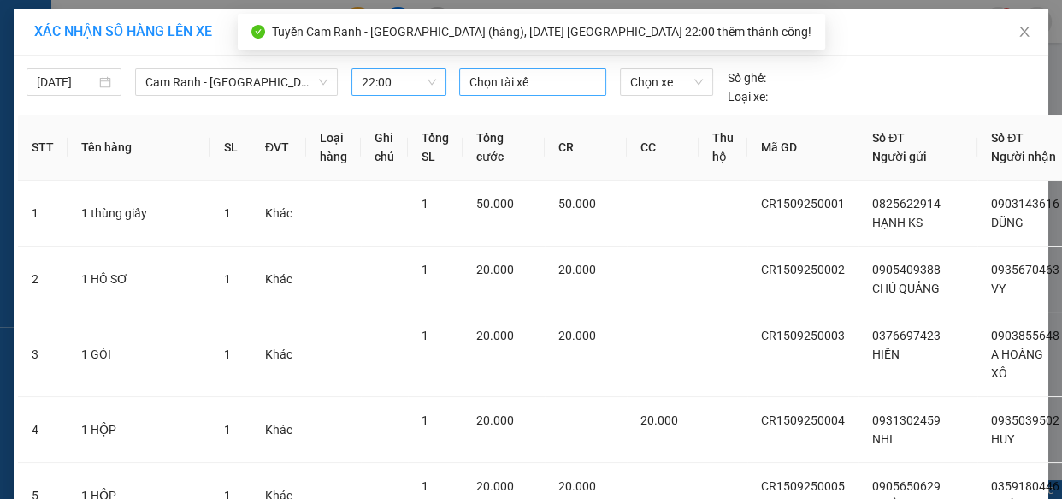
click at [559, 81] on div at bounding box center [533, 82] width 139 height 21
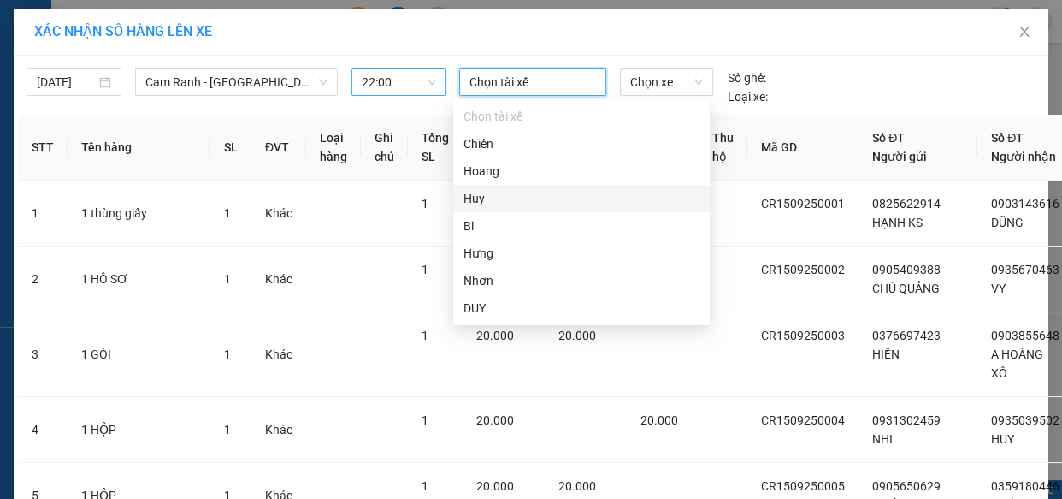
click at [494, 199] on div "Huy" at bounding box center [582, 198] width 236 height 19
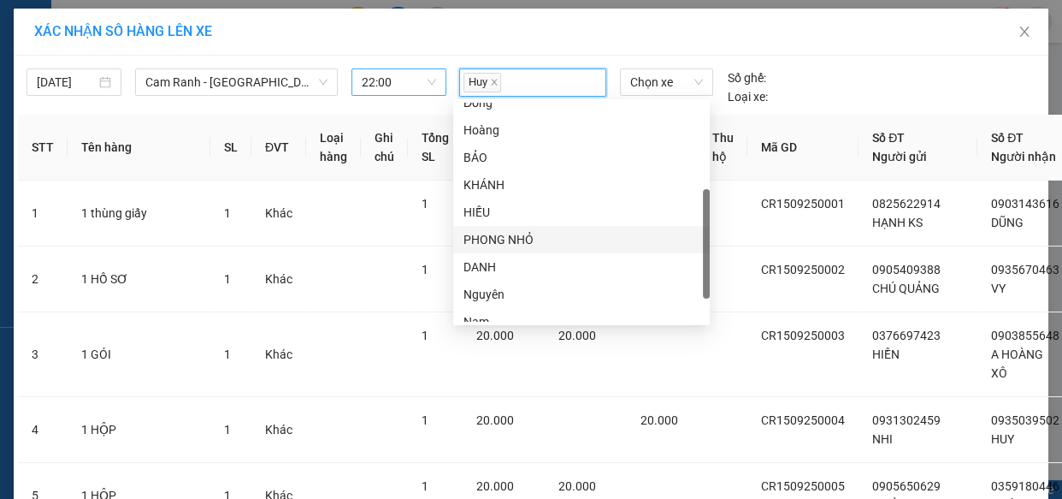
scroll to position [293, 0]
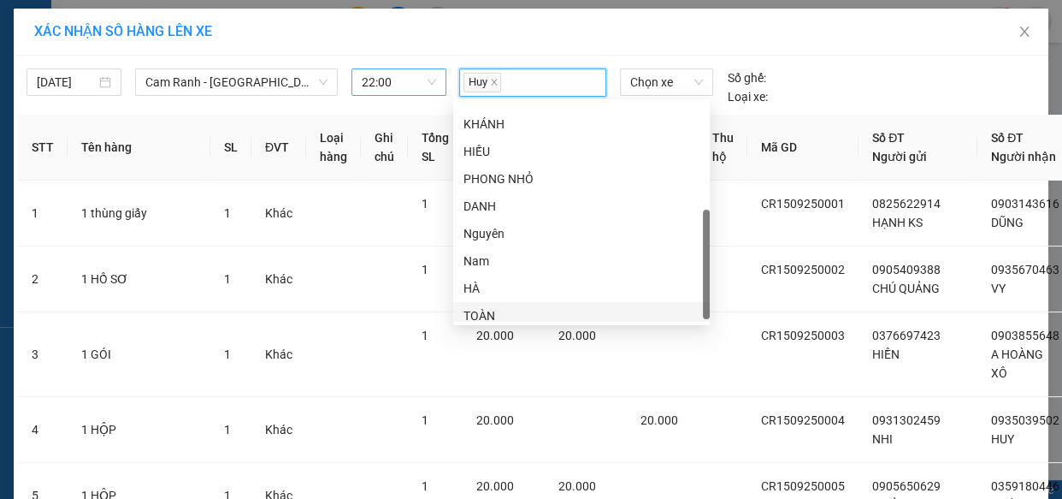
click at [500, 316] on div "TOÀN" at bounding box center [582, 315] width 236 height 19
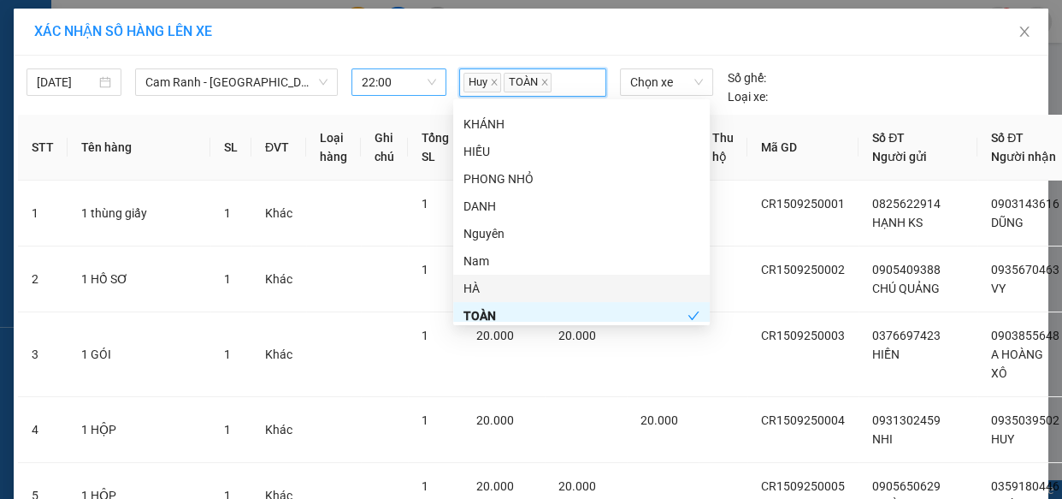
click at [488, 285] on div "HÀ" at bounding box center [582, 288] width 236 height 19
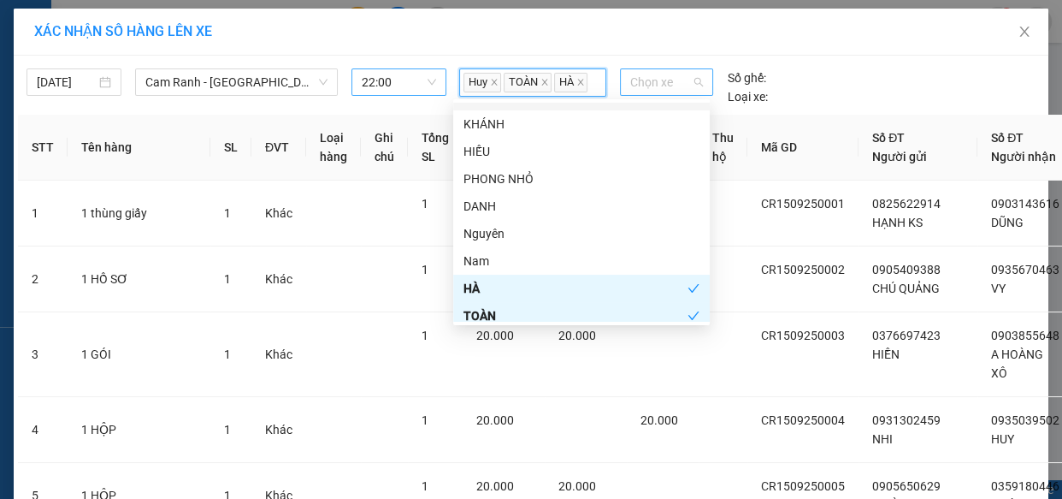
click at [698, 84] on div "Chọn xe" at bounding box center [666, 81] width 93 height 27
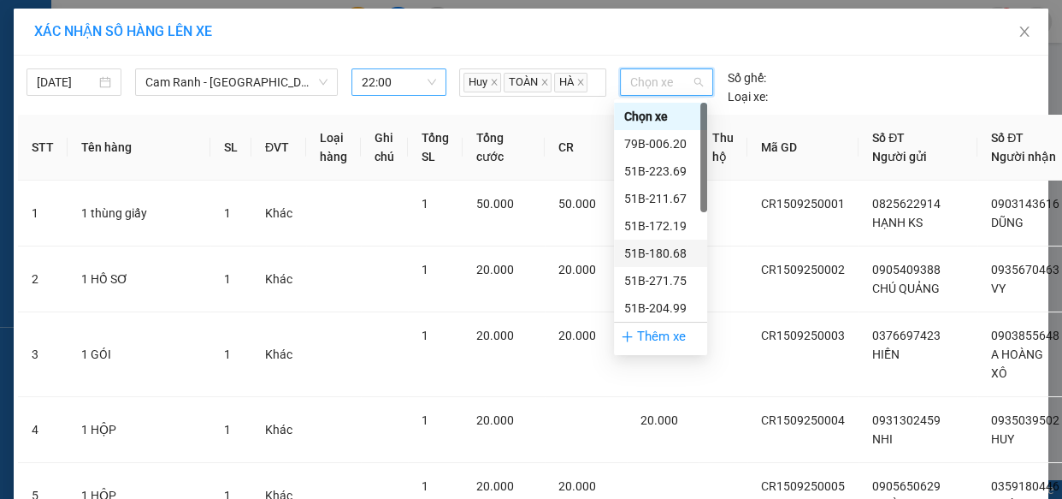
click at [663, 248] on div "51B-180.68" at bounding box center [660, 253] width 73 height 19
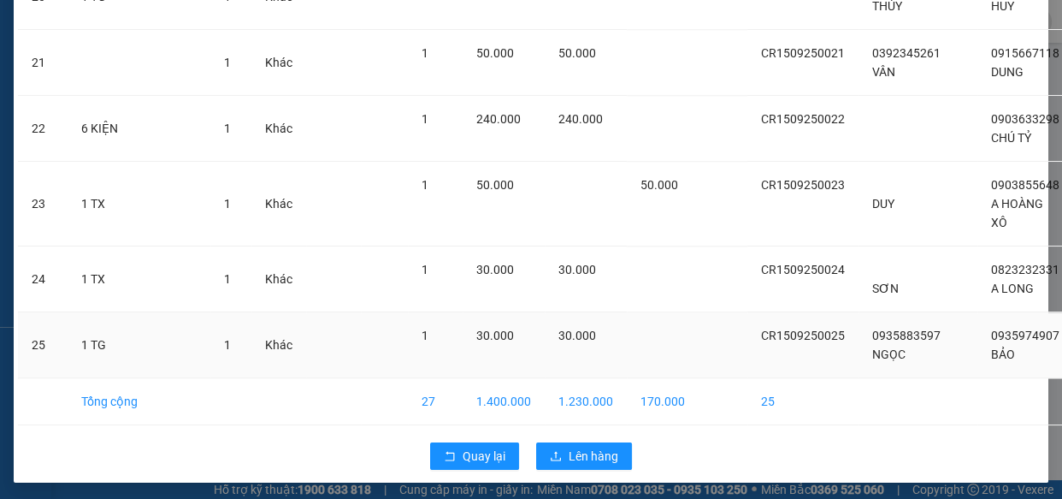
scroll to position [1497, 0]
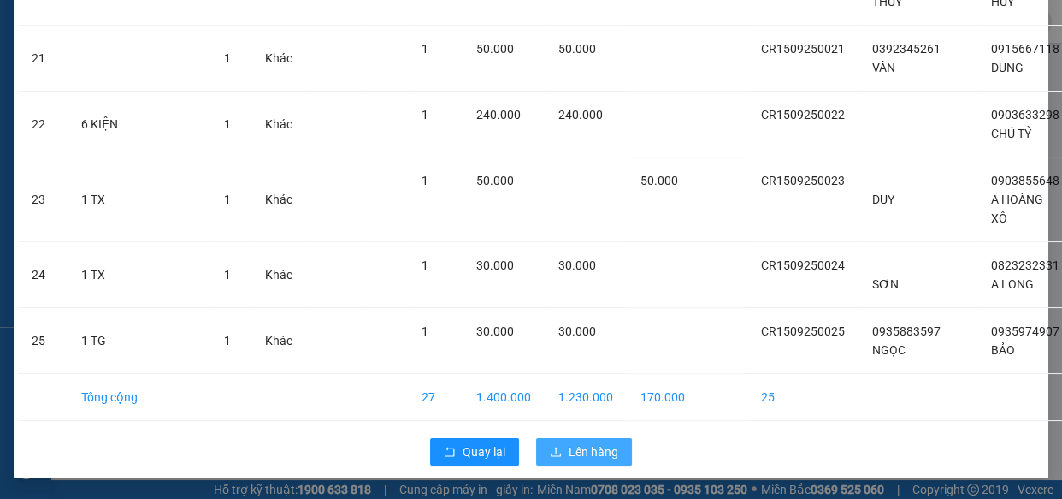
click at [582, 447] on span "Lên hàng" at bounding box center [594, 451] width 50 height 19
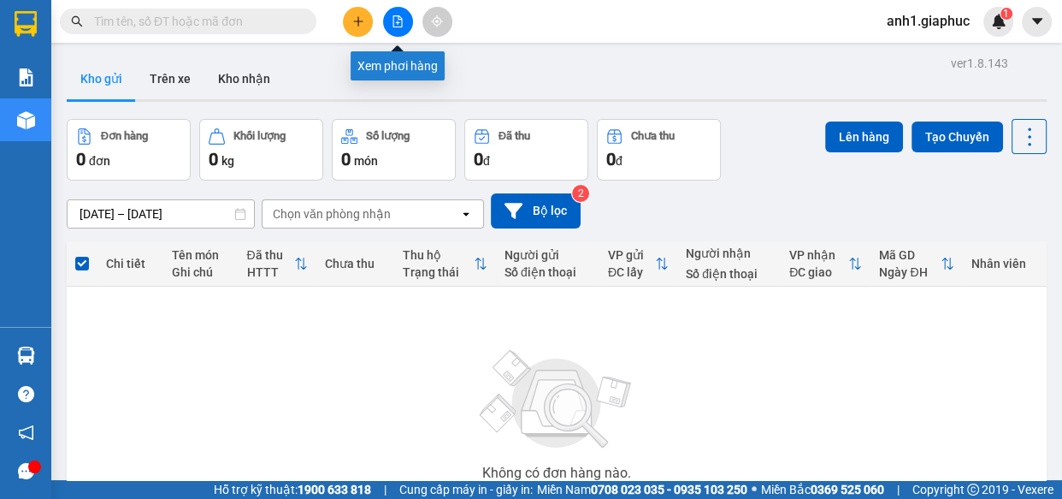
click at [399, 26] on icon "file-add" at bounding box center [397, 21] width 9 height 12
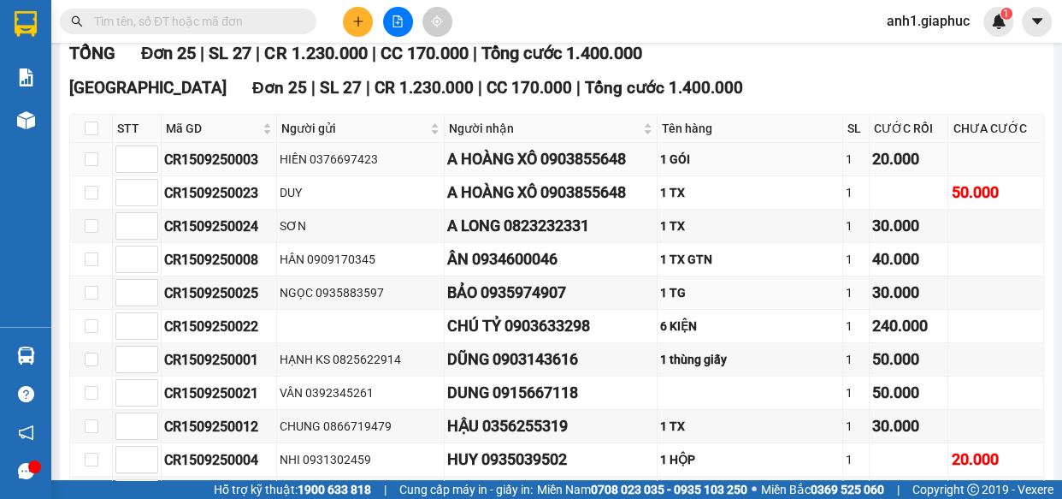
scroll to position [219, 0]
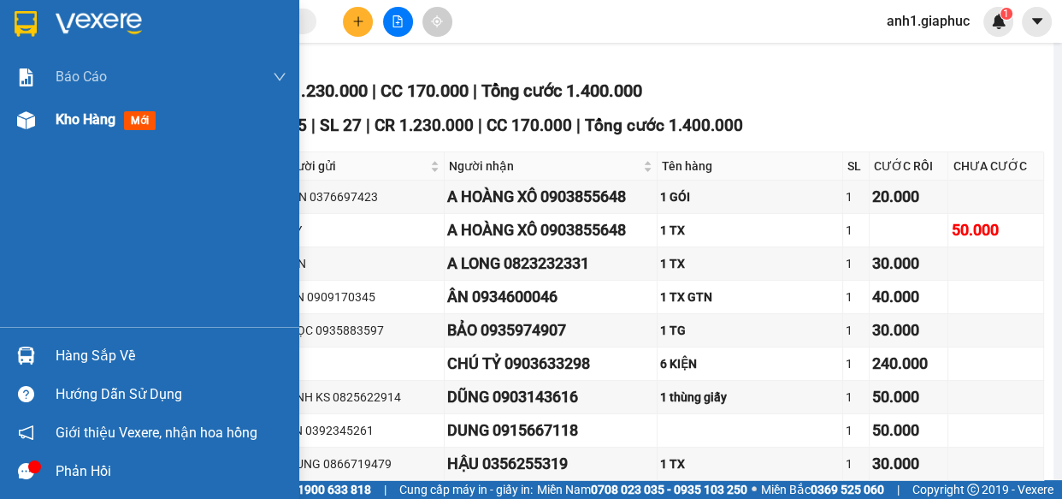
click at [85, 115] on span "Kho hàng" at bounding box center [86, 119] width 60 height 16
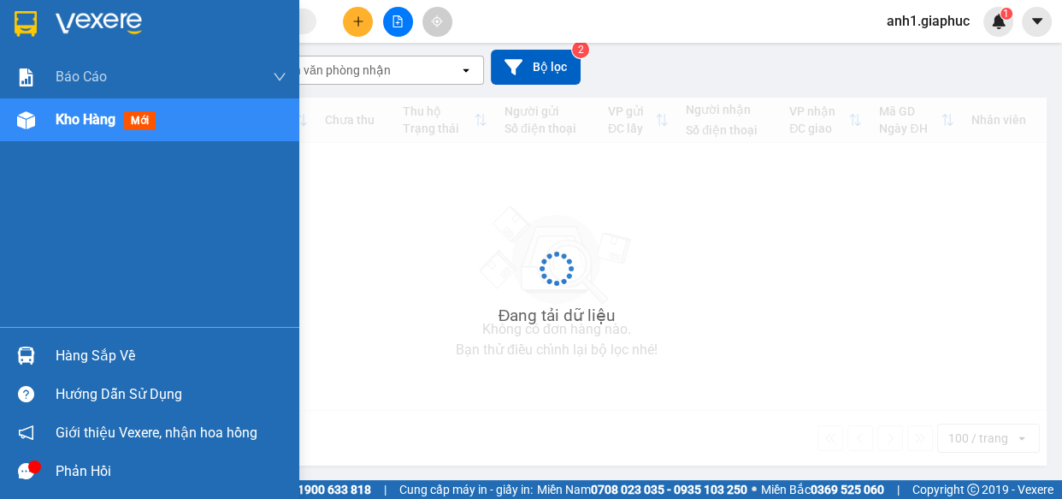
scroll to position [145, 0]
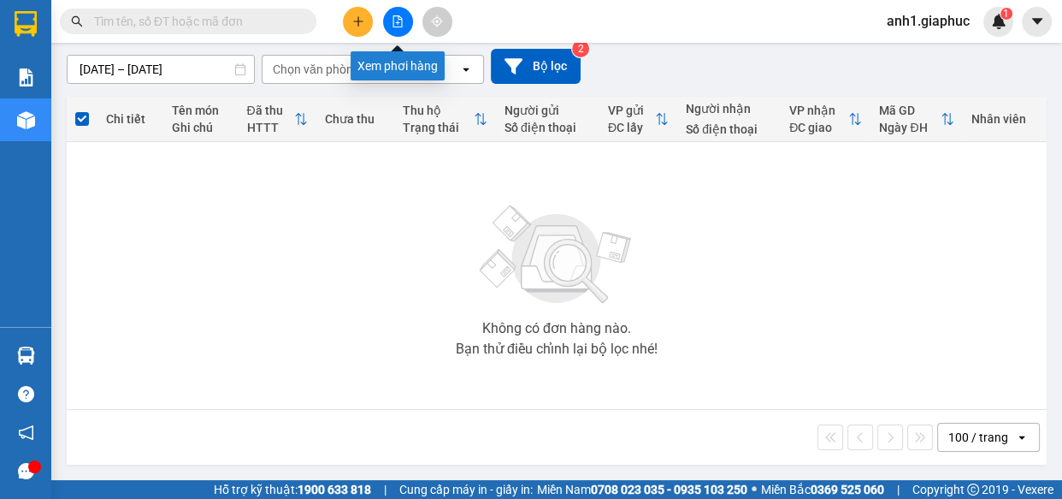
click at [393, 11] on button at bounding box center [398, 22] width 30 height 30
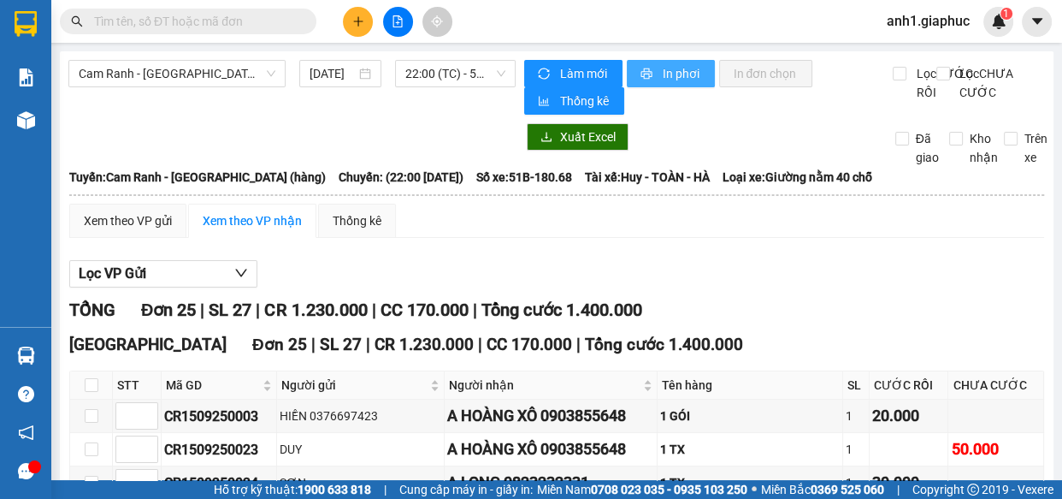
click at [684, 78] on span "In phơi" at bounding box center [681, 73] width 39 height 19
click at [355, 25] on icon "plus" at bounding box center [358, 21] width 12 height 12
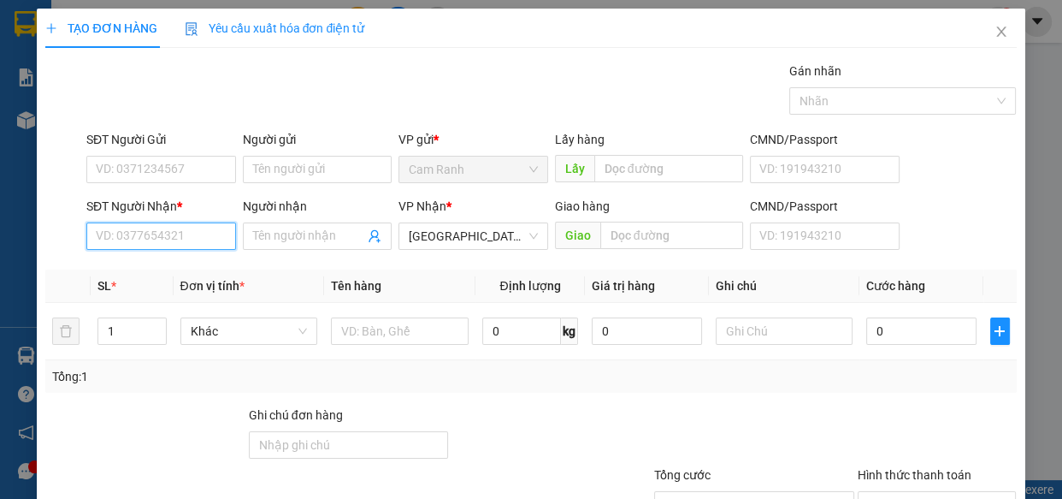
click at [205, 243] on input "SĐT Người Nhận *" at bounding box center [161, 235] width 150 height 27
click at [128, 273] on div "0868122483 - VY" at bounding box center [159, 270] width 127 height 19
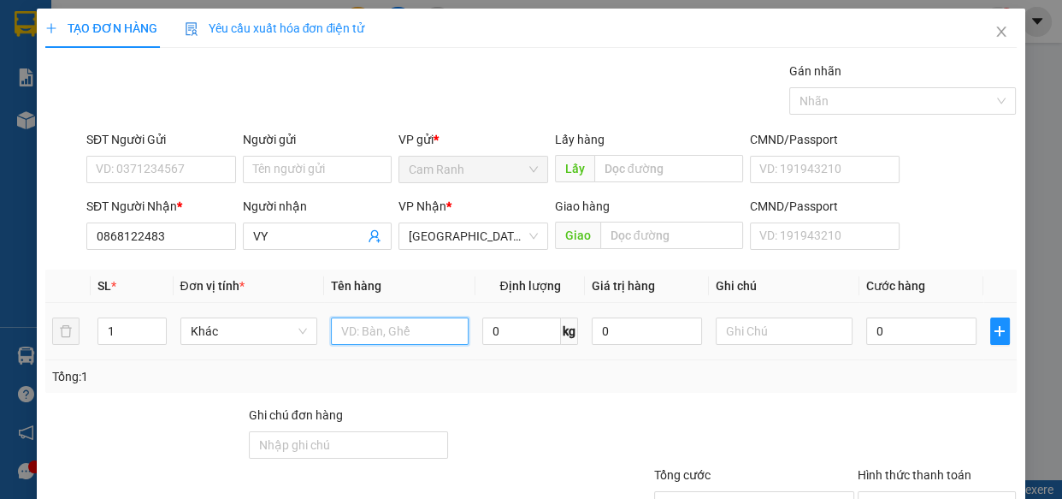
click at [397, 338] on input "text" at bounding box center [400, 330] width 138 height 27
click at [929, 340] on input "0" at bounding box center [921, 330] width 110 height 27
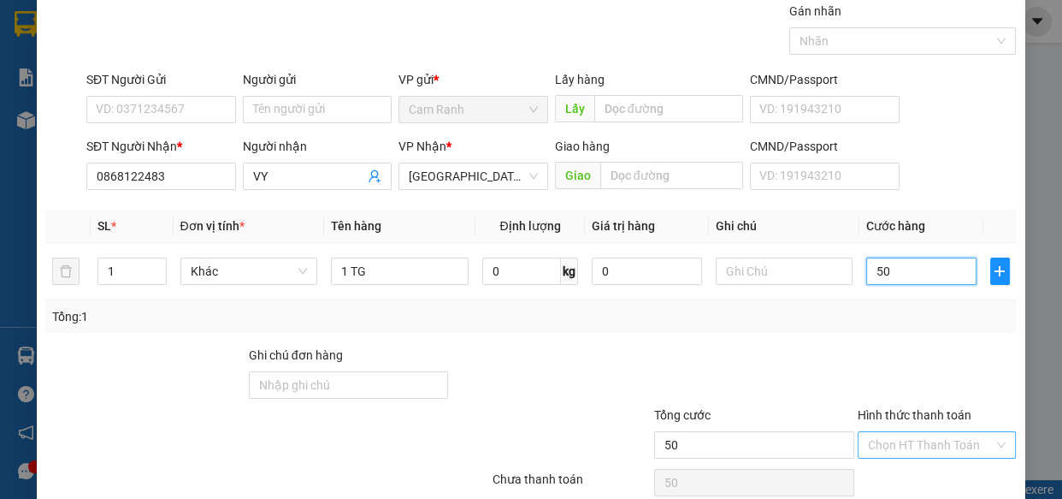
scroll to position [133, 0]
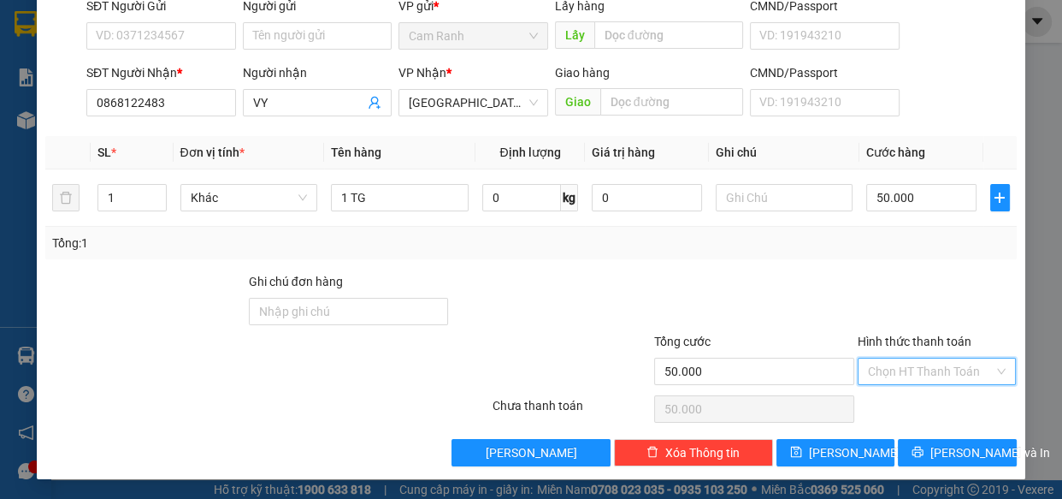
click at [937, 379] on input "Hình thức thanh toán" at bounding box center [931, 371] width 127 height 26
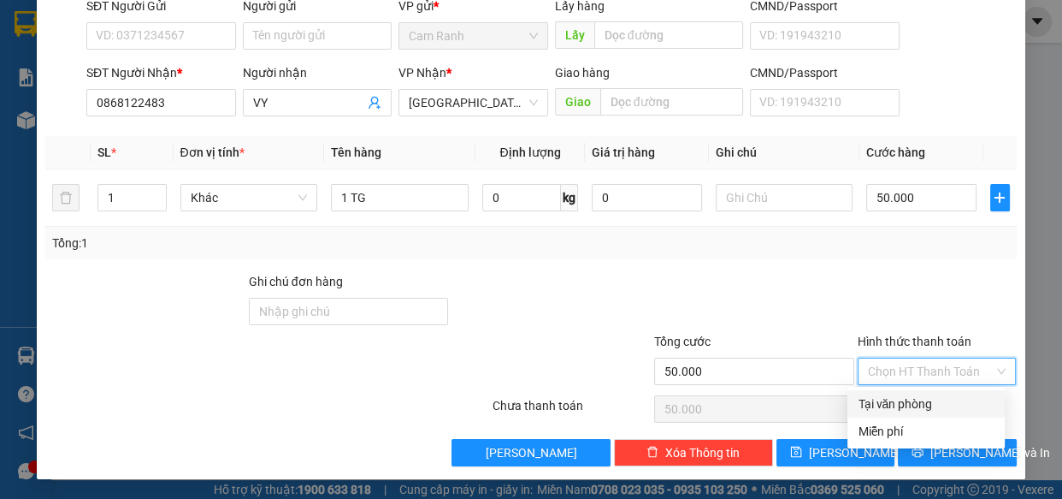
drag, startPoint x: 913, startPoint y: 399, endPoint x: 922, endPoint y: 423, distance: 25.7
click at [912, 400] on div "Tại văn phòng" at bounding box center [926, 403] width 137 height 19
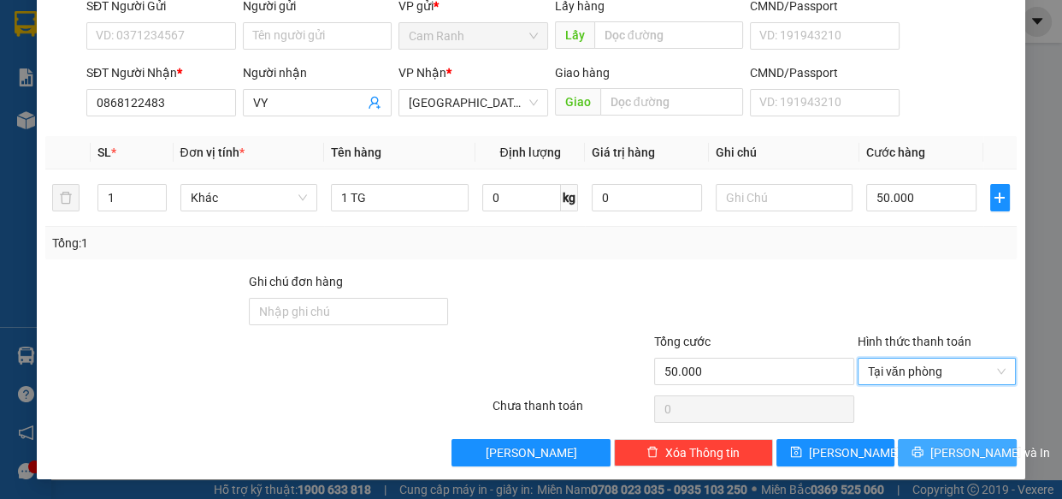
click at [945, 452] on span "[PERSON_NAME] và In" at bounding box center [991, 452] width 120 height 19
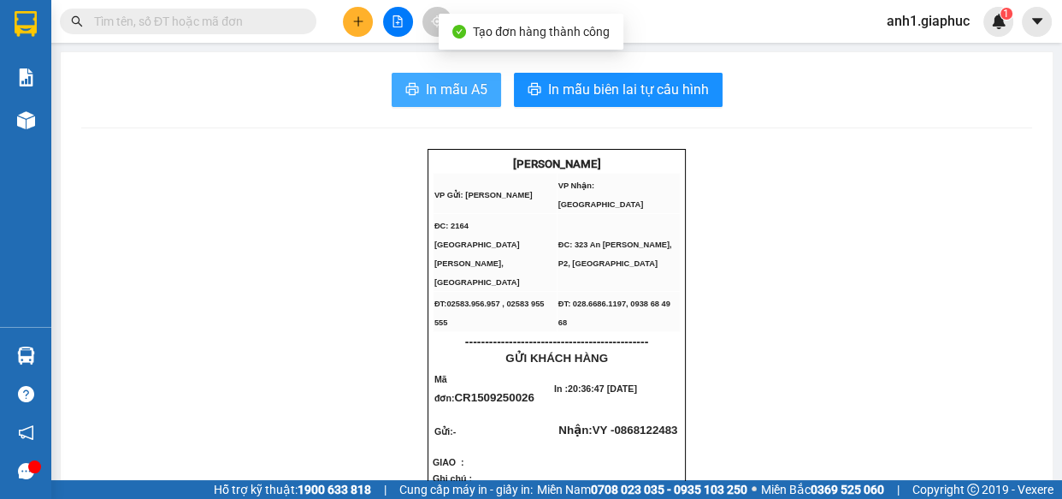
click at [445, 92] on span "In mẫu A5" at bounding box center [457, 89] width 62 height 21
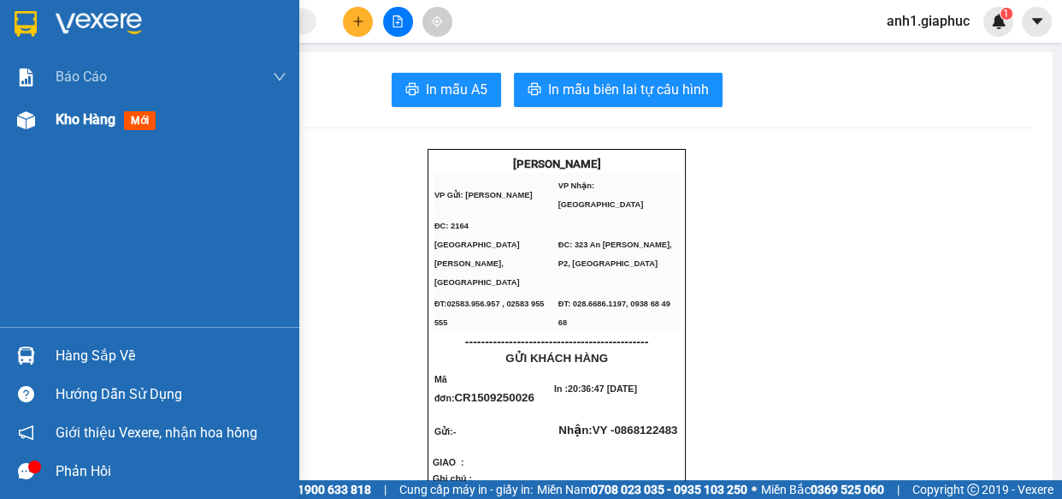
click at [109, 123] on span "Kho hàng" at bounding box center [86, 119] width 60 height 16
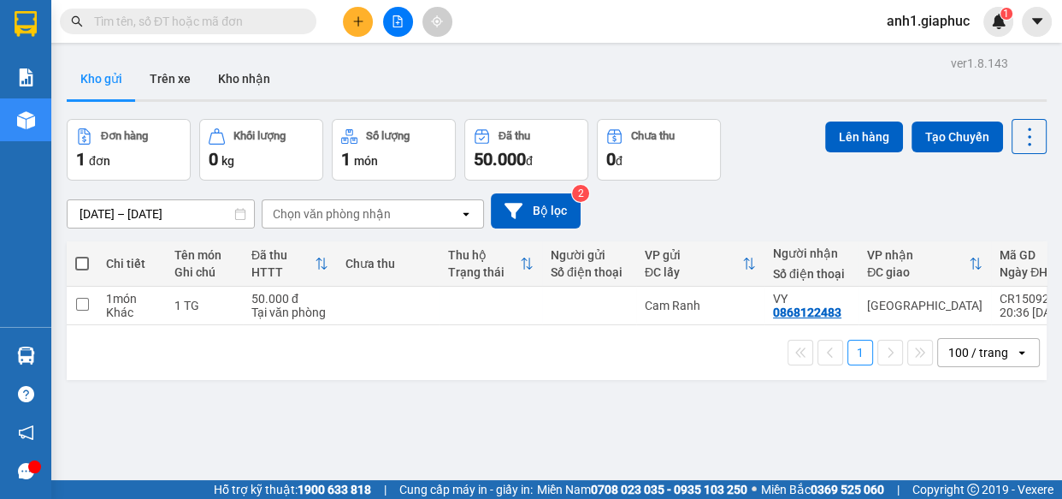
click at [82, 263] on span at bounding box center [82, 264] width 14 height 14
click at [82, 255] on input "checkbox" at bounding box center [82, 255] width 0 height 0
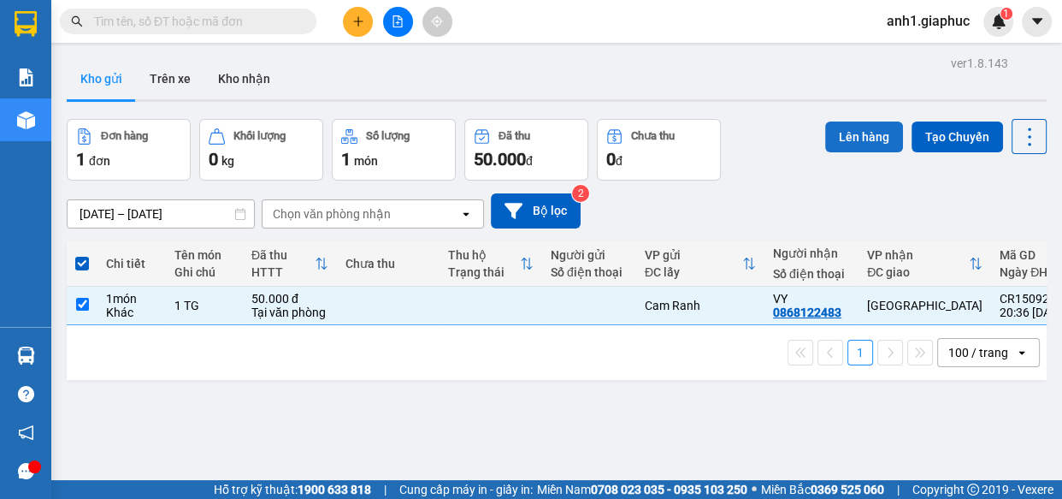
click at [837, 138] on button "Lên hàng" at bounding box center [864, 136] width 78 height 31
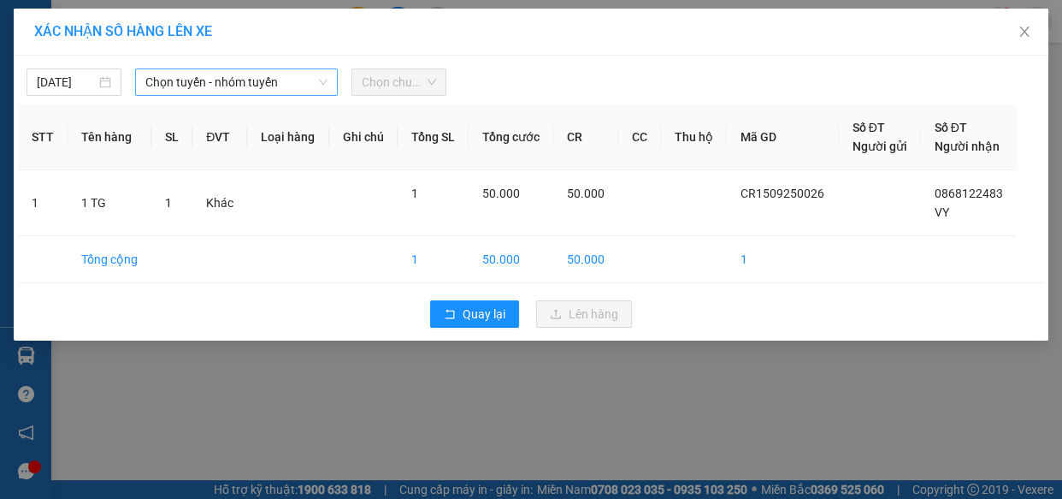
click at [256, 94] on span "Chọn tuyến - nhóm tuyến" at bounding box center [236, 82] width 182 height 26
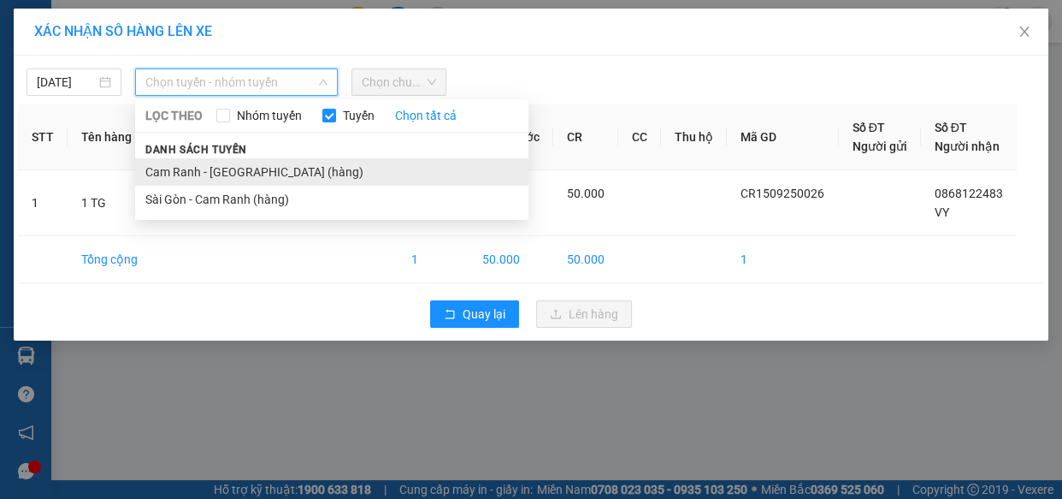
drag, startPoint x: 245, startPoint y: 170, endPoint x: 342, endPoint y: 133, distance: 104.2
click at [245, 170] on li "Cam Ranh - [GEOGRAPHIC_DATA] (hàng)" at bounding box center [331, 171] width 393 height 27
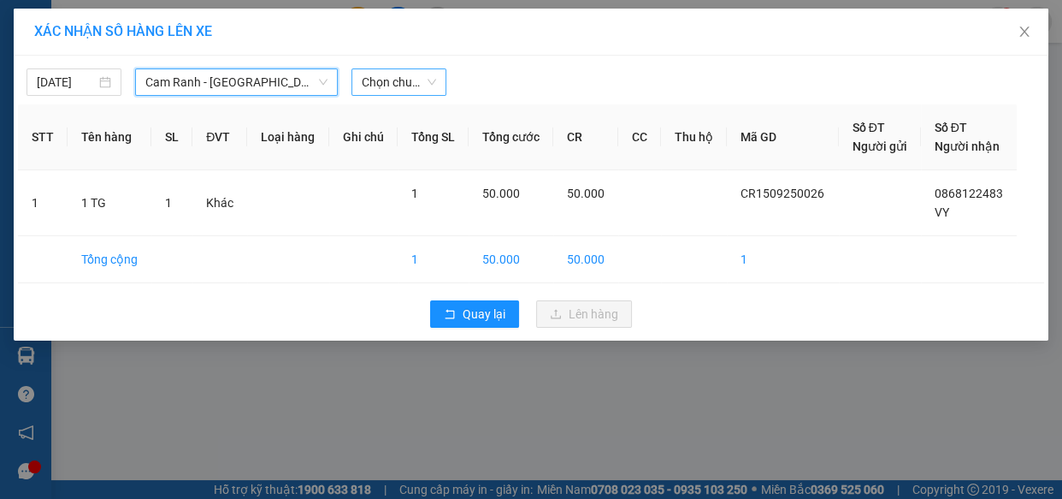
click at [420, 87] on span "Chọn chuyến" at bounding box center [399, 82] width 74 height 26
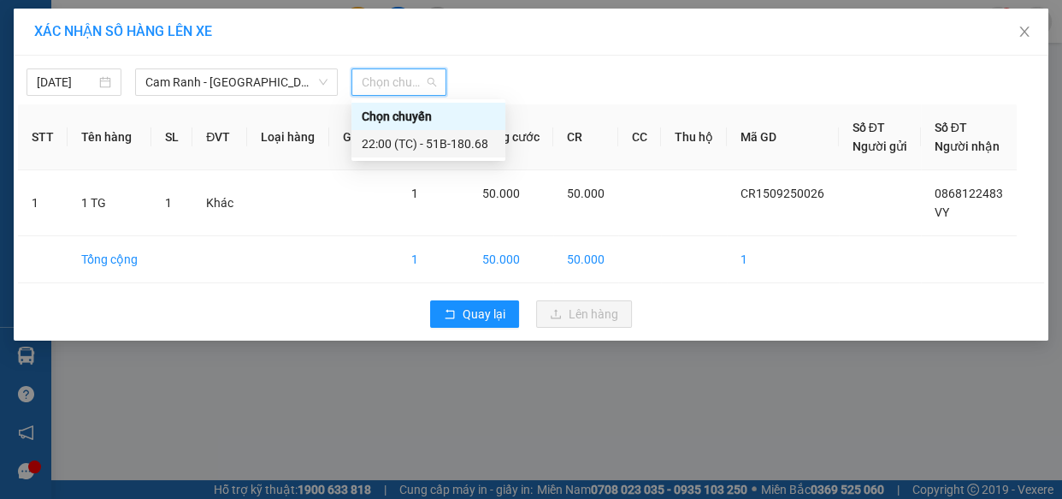
drag, startPoint x: 428, startPoint y: 148, endPoint x: 460, endPoint y: 147, distance: 32.5
click at [430, 147] on div "22:00 (TC) - 51B-180.68" at bounding box center [428, 143] width 133 height 19
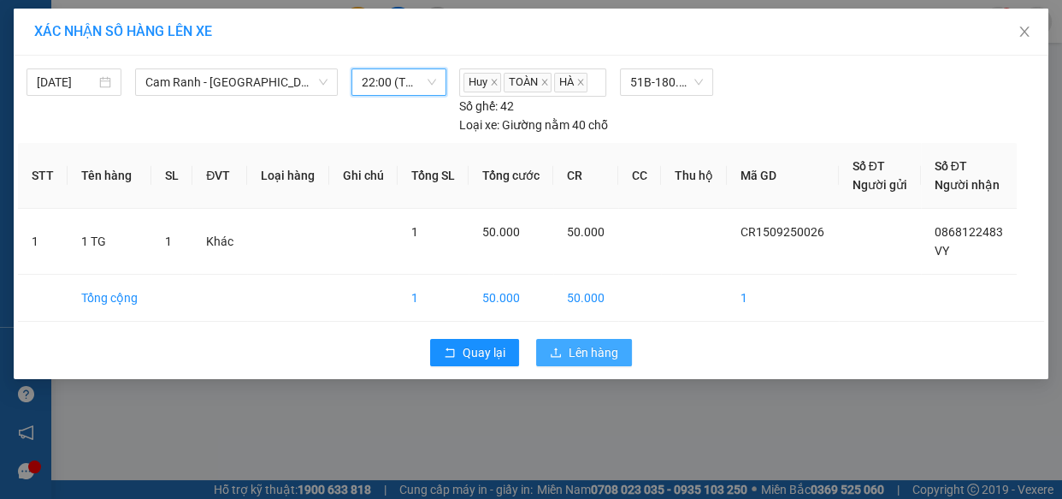
click at [587, 343] on span "Lên hàng" at bounding box center [594, 352] width 50 height 19
